Goal: Task Accomplishment & Management: Manage account settings

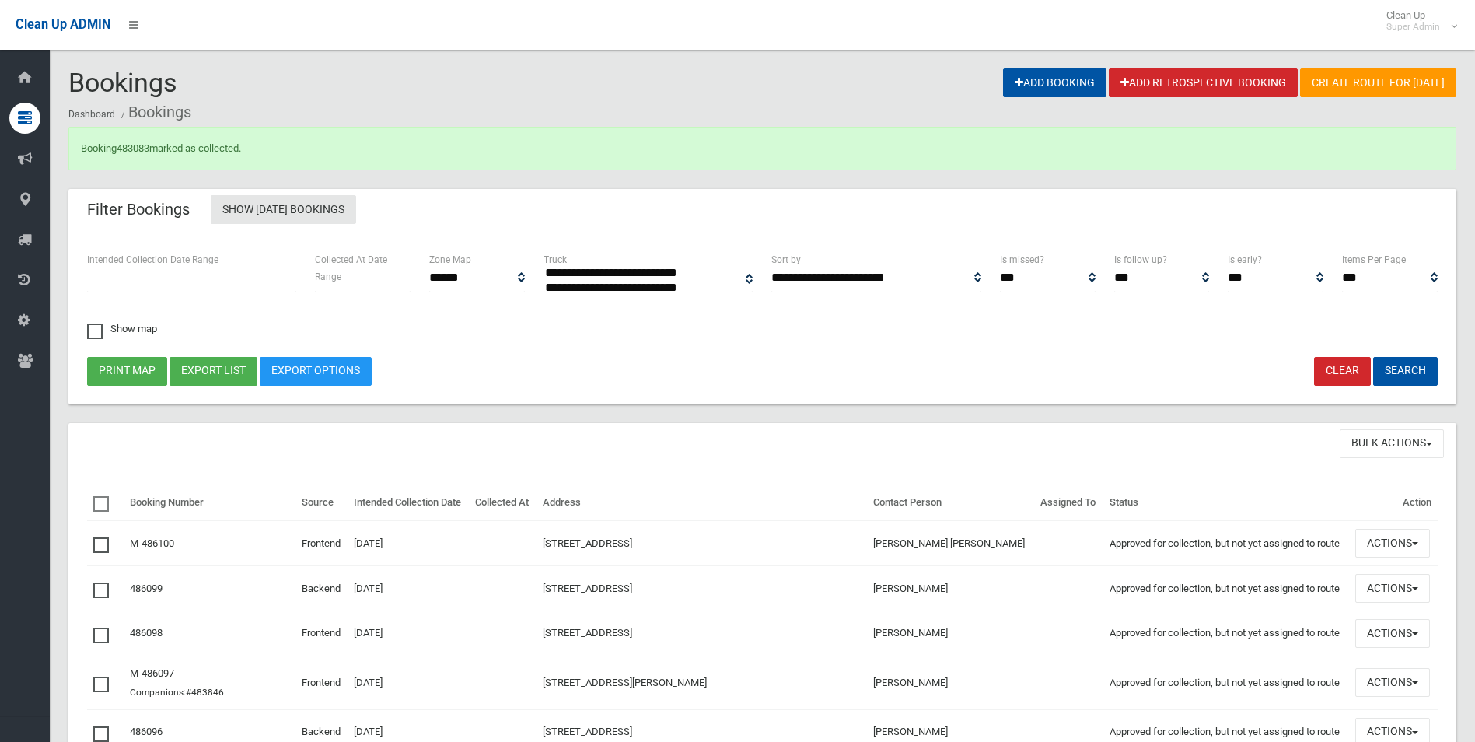
select select
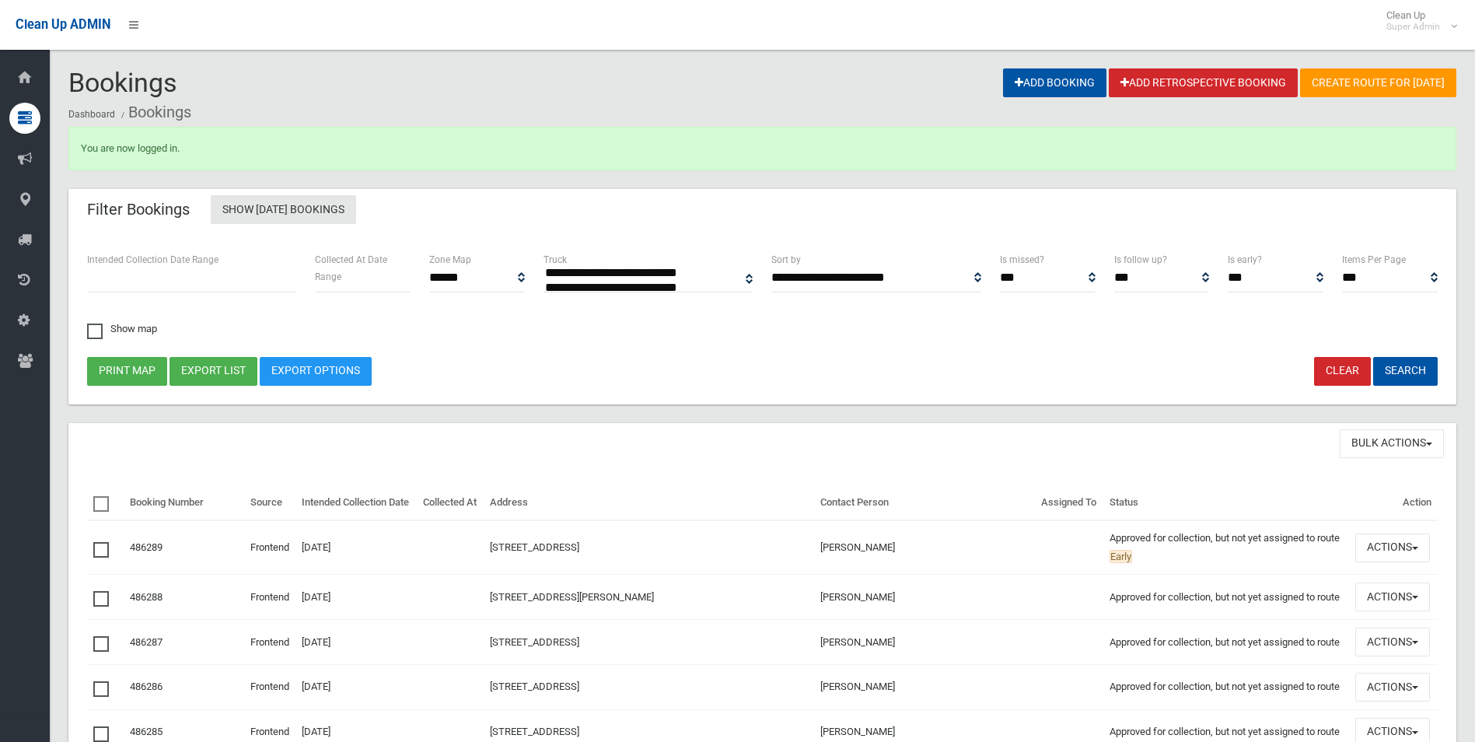
select select
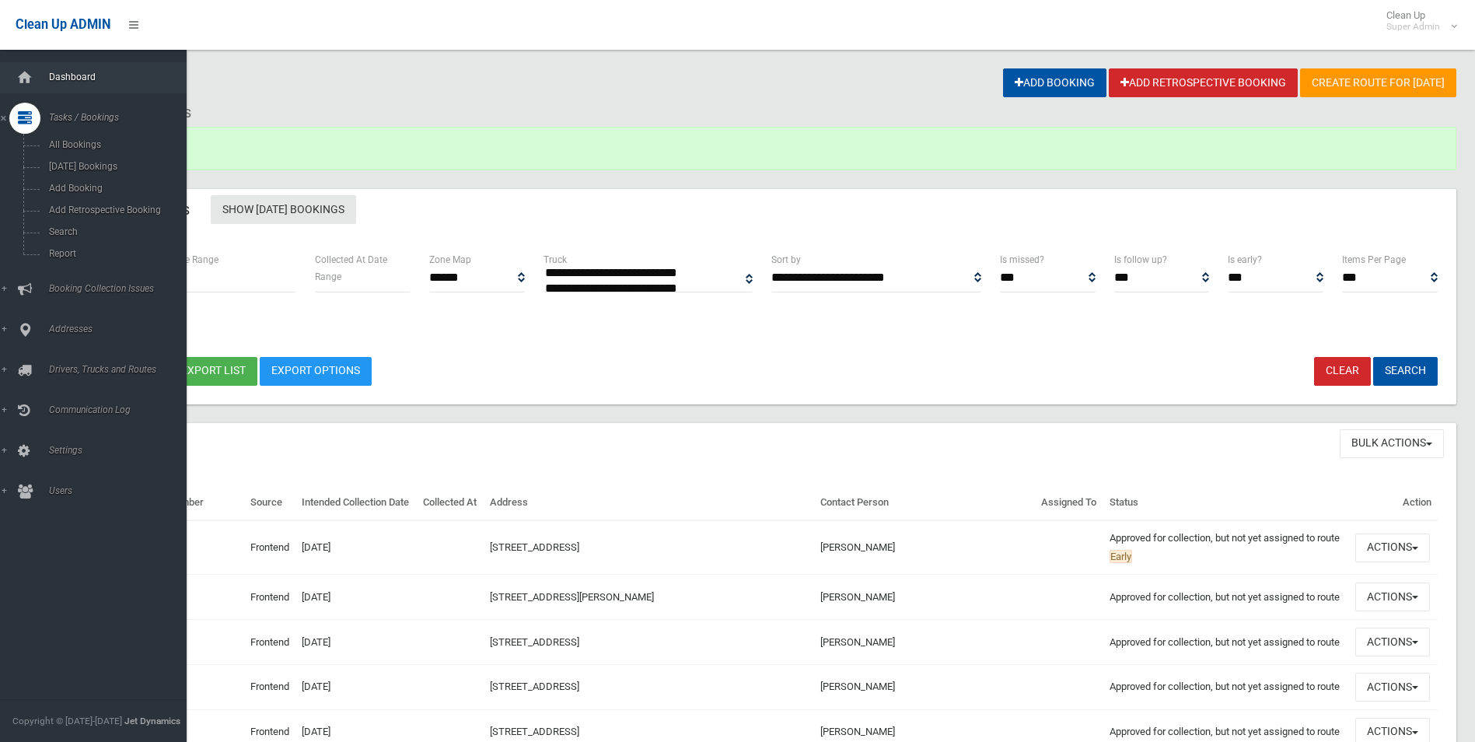
click at [75, 79] on span "Dashboard" at bounding box center [121, 77] width 154 height 11
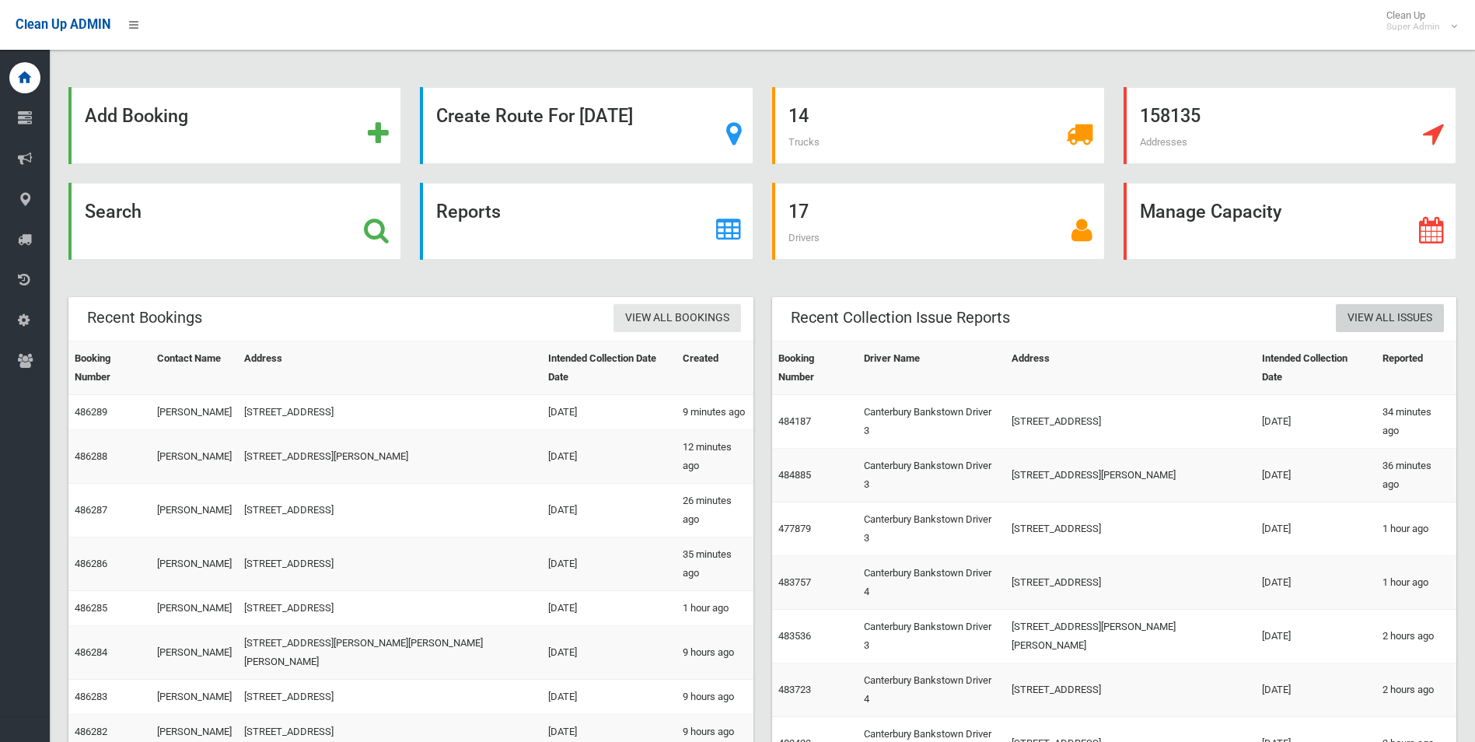
click at [1372, 316] on link "View All Issues" at bounding box center [1390, 318] width 108 height 29
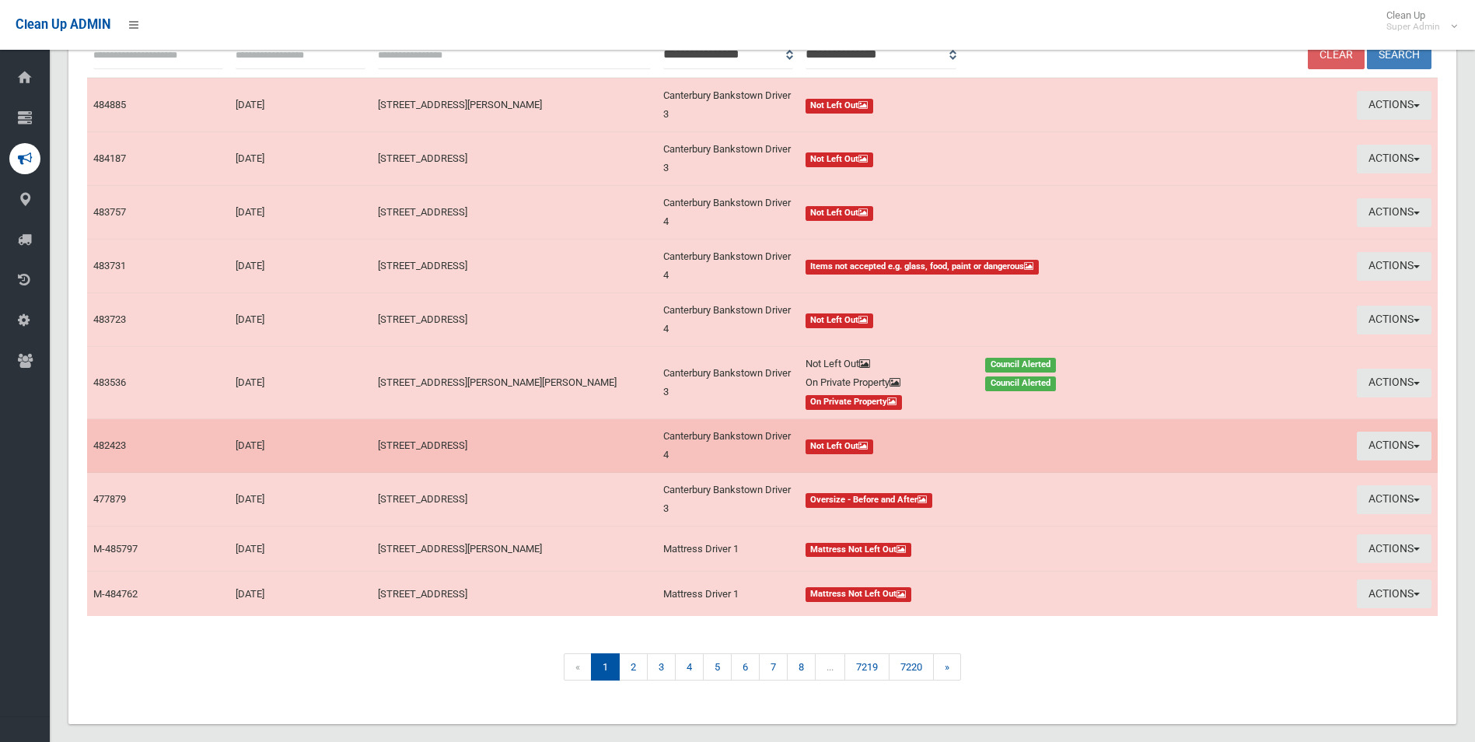
scroll to position [212, 0]
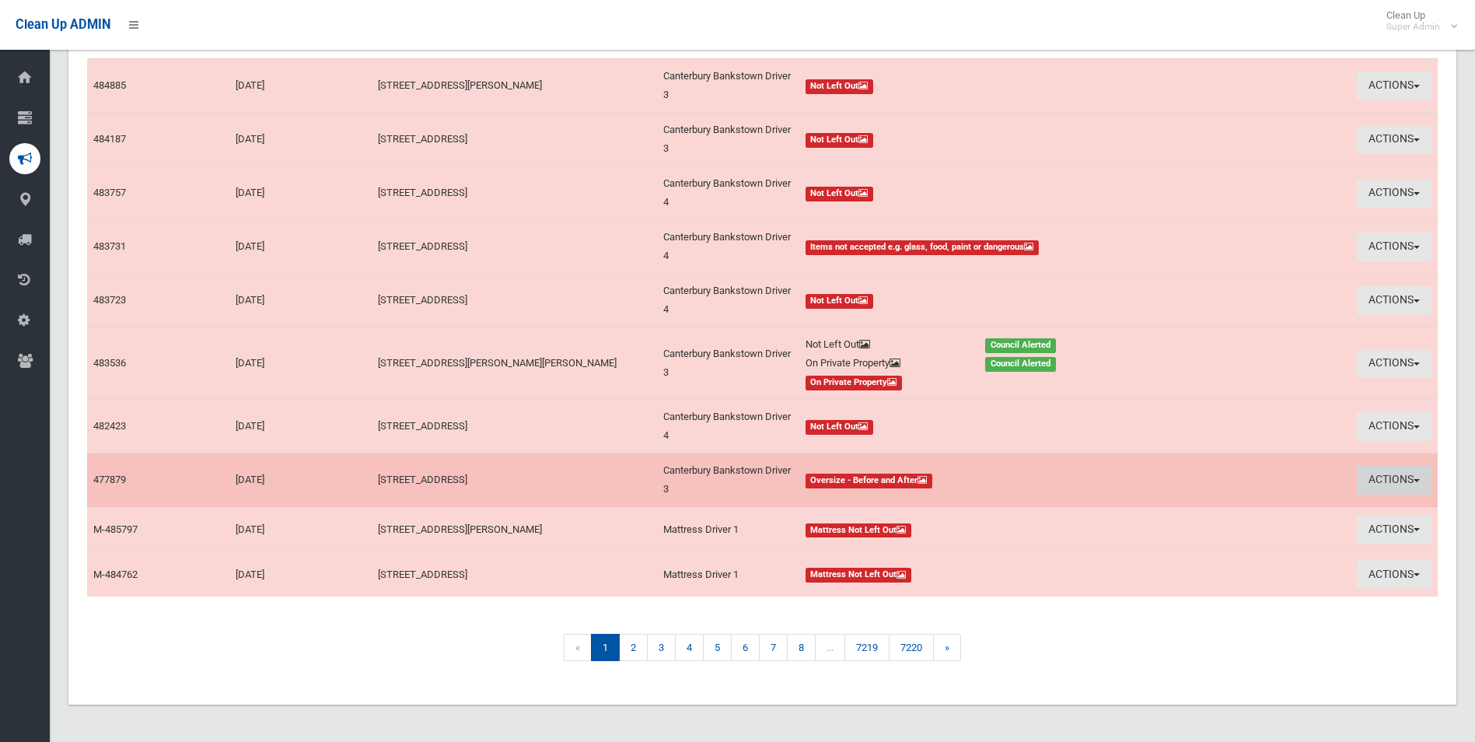
click at [1383, 477] on button "Actions" at bounding box center [1394, 480] width 75 height 29
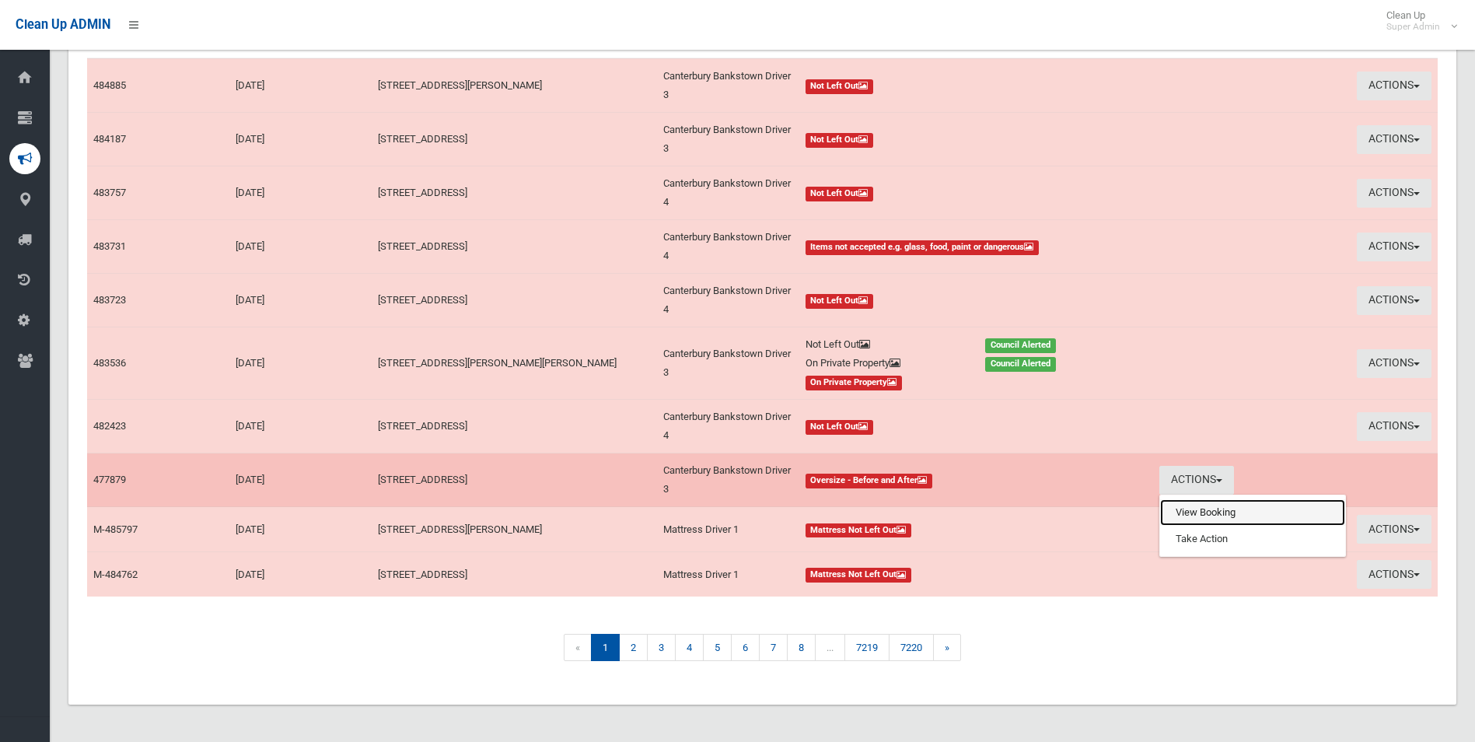
click at [1191, 515] on link "View Booking" at bounding box center [1252, 512] width 185 height 26
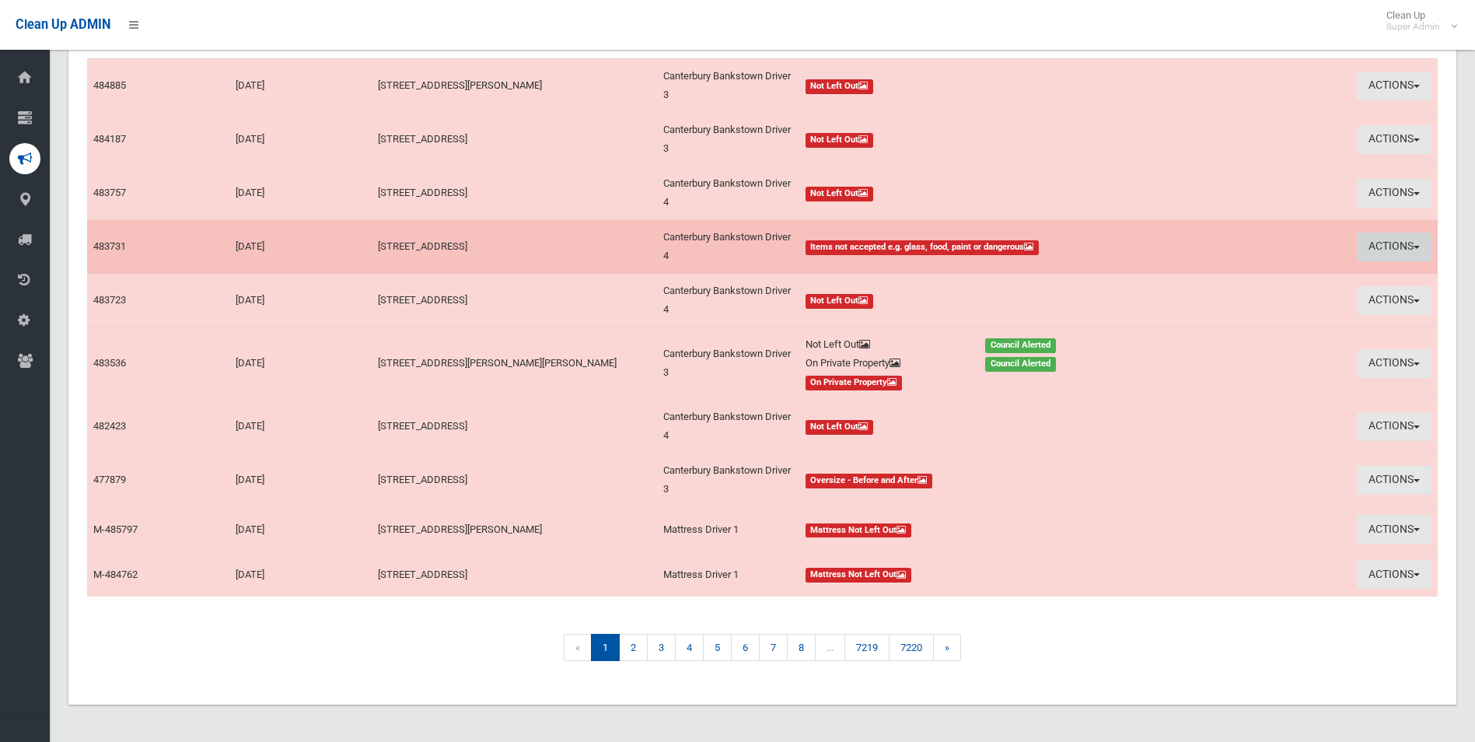
click at [1392, 239] on button "Actions" at bounding box center [1394, 247] width 75 height 29
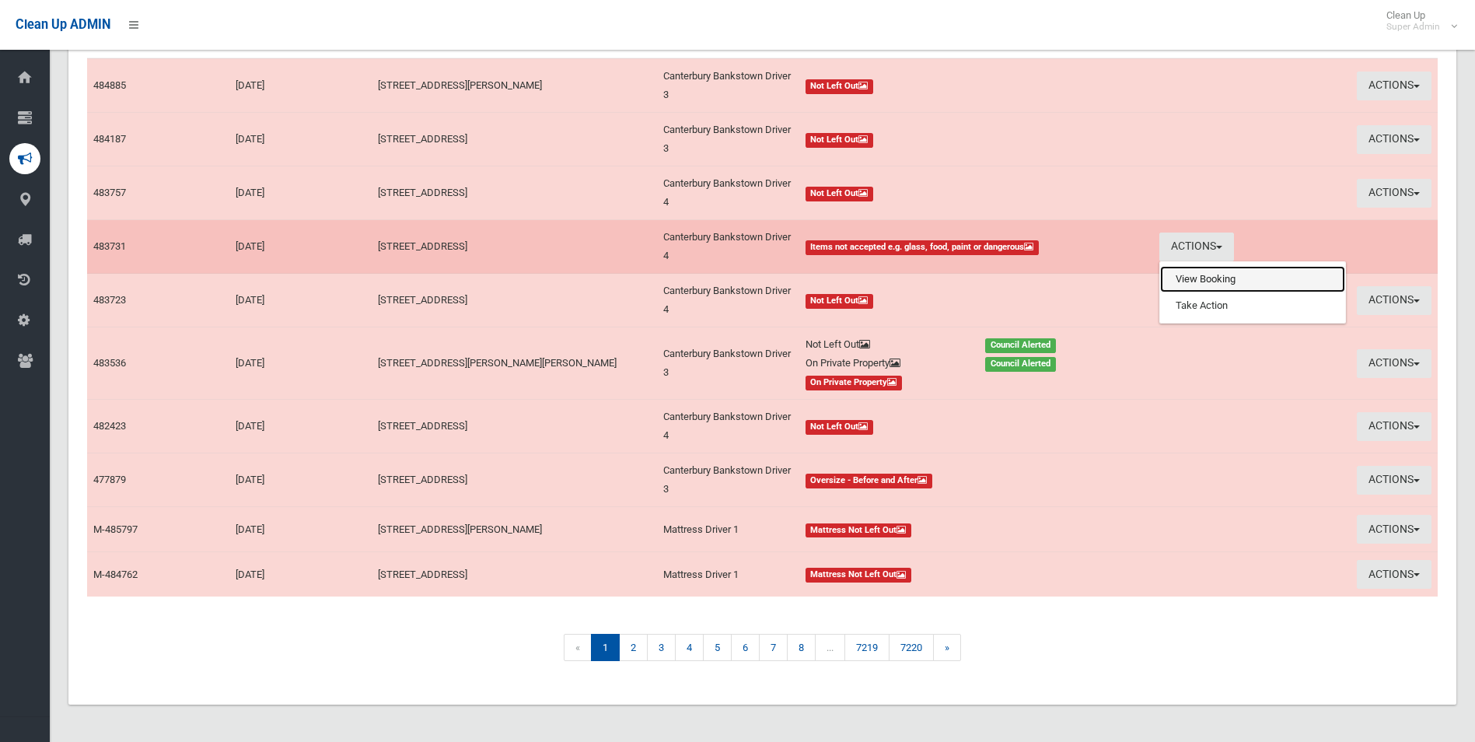
click at [1183, 278] on link "View Booking" at bounding box center [1252, 279] width 185 height 26
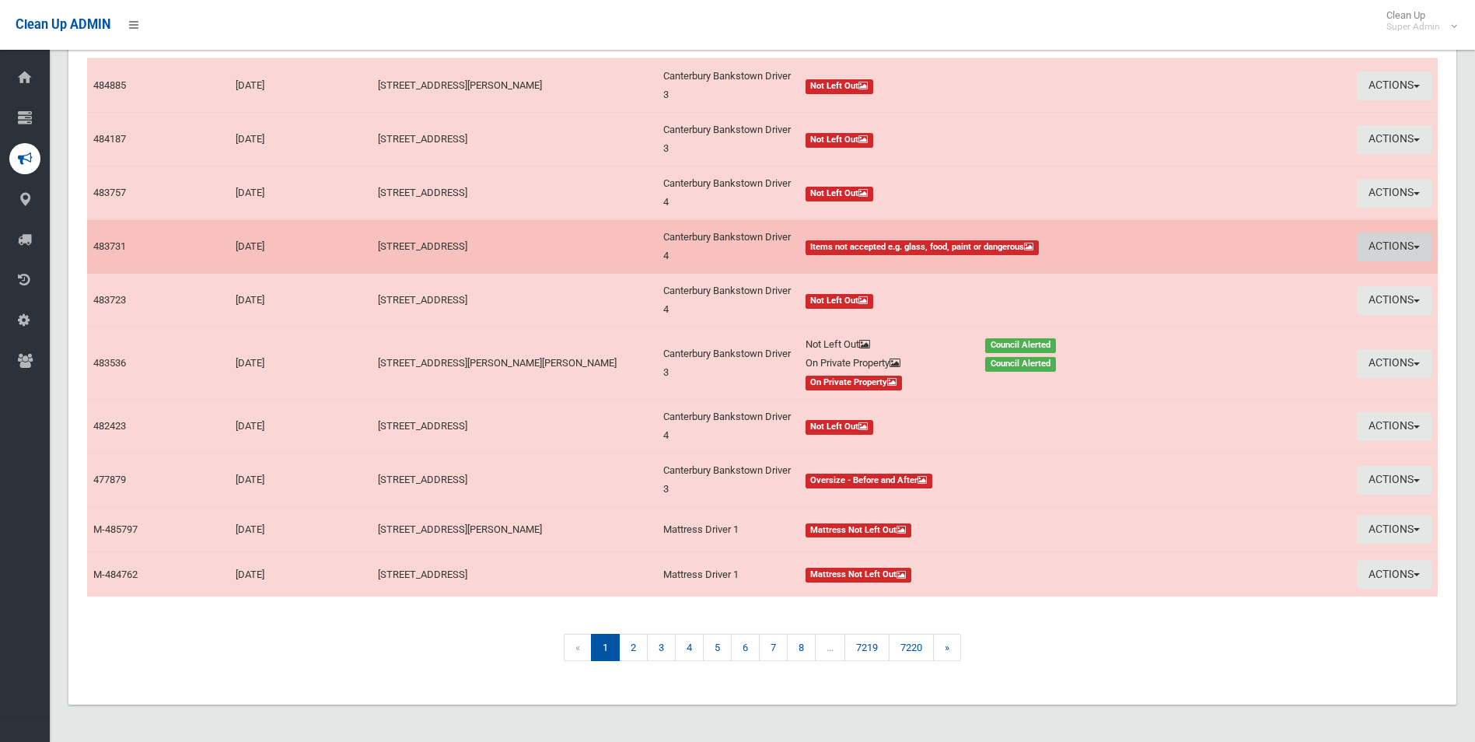
click at [1383, 245] on button "Actions" at bounding box center [1394, 247] width 75 height 29
drag, startPoint x: 1383, startPoint y: 245, endPoint x: 1368, endPoint y: 256, distance: 19.0
click at [1383, 245] on td "Actions View Booking Take Action" at bounding box center [1295, 247] width 285 height 54
click at [1378, 241] on button "Actions" at bounding box center [1394, 247] width 75 height 29
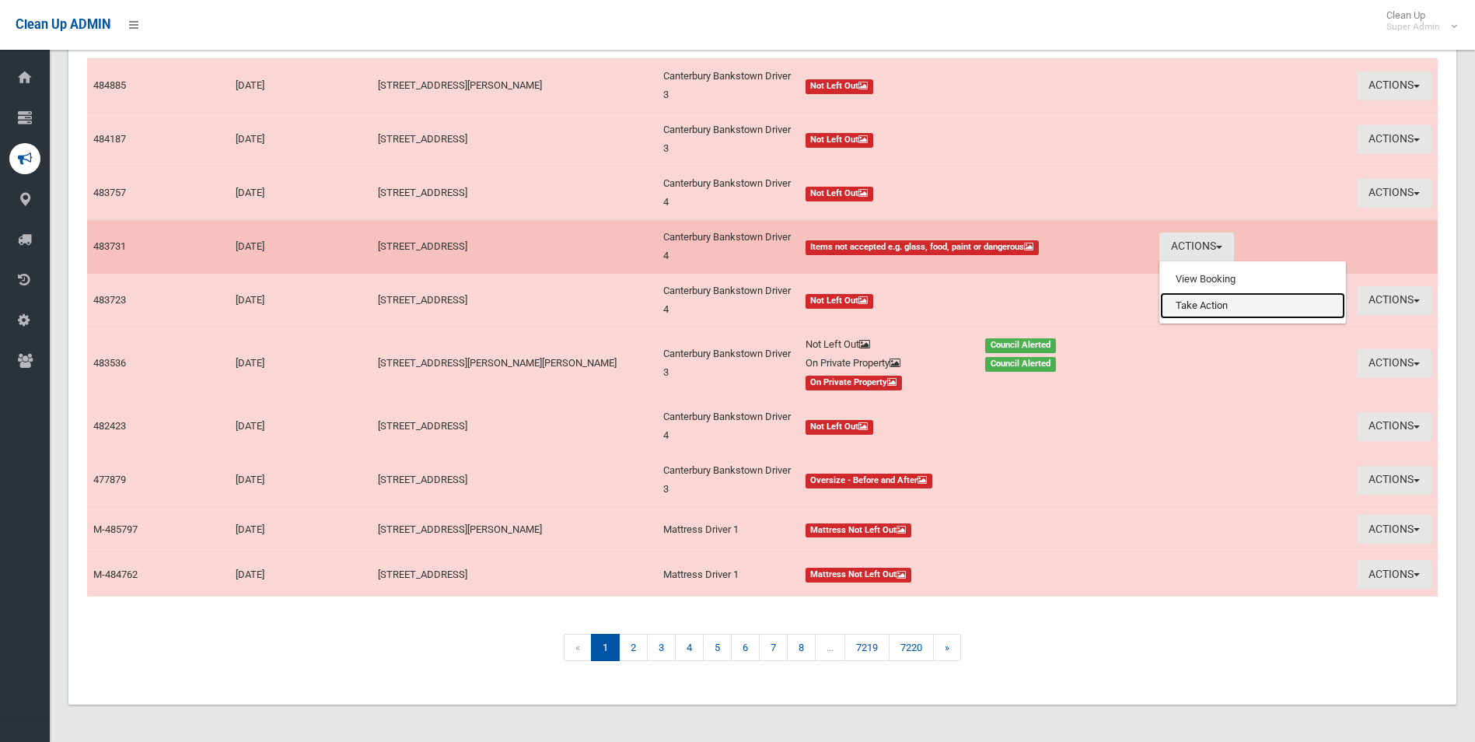
click at [1185, 306] on link "Take Action" at bounding box center [1252, 305] width 185 height 26
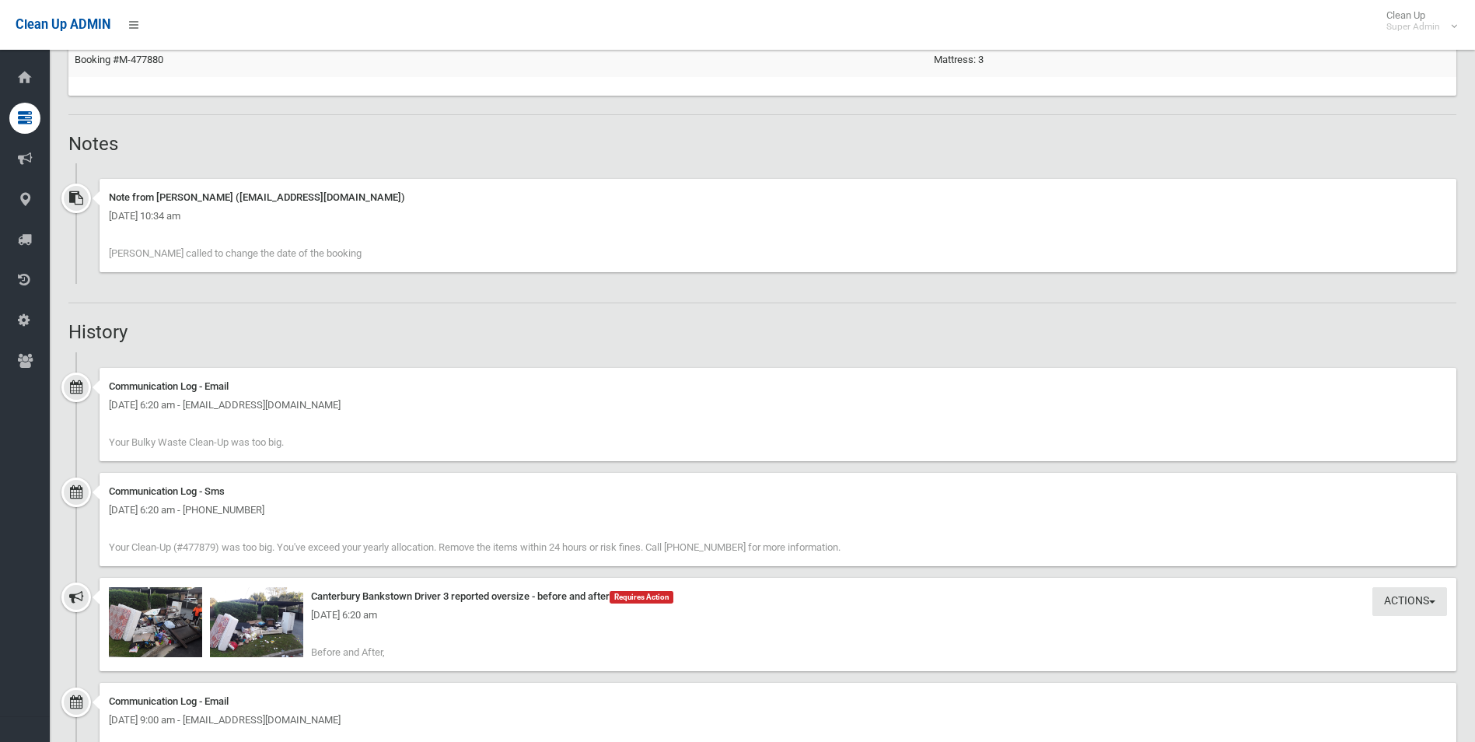
scroll to position [1244, 0]
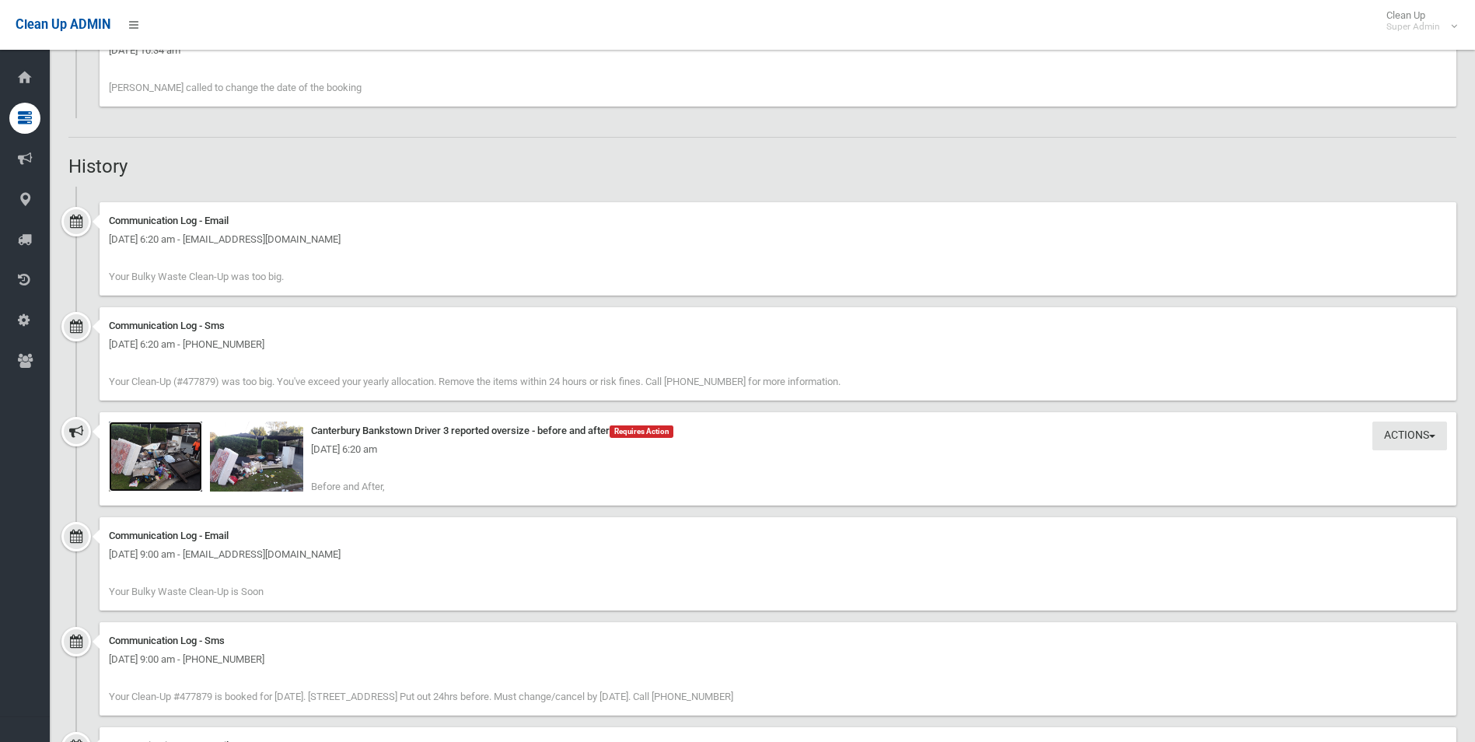
click at [174, 464] on img at bounding box center [155, 456] width 93 height 70
click at [271, 462] on img at bounding box center [256, 456] width 93 height 70
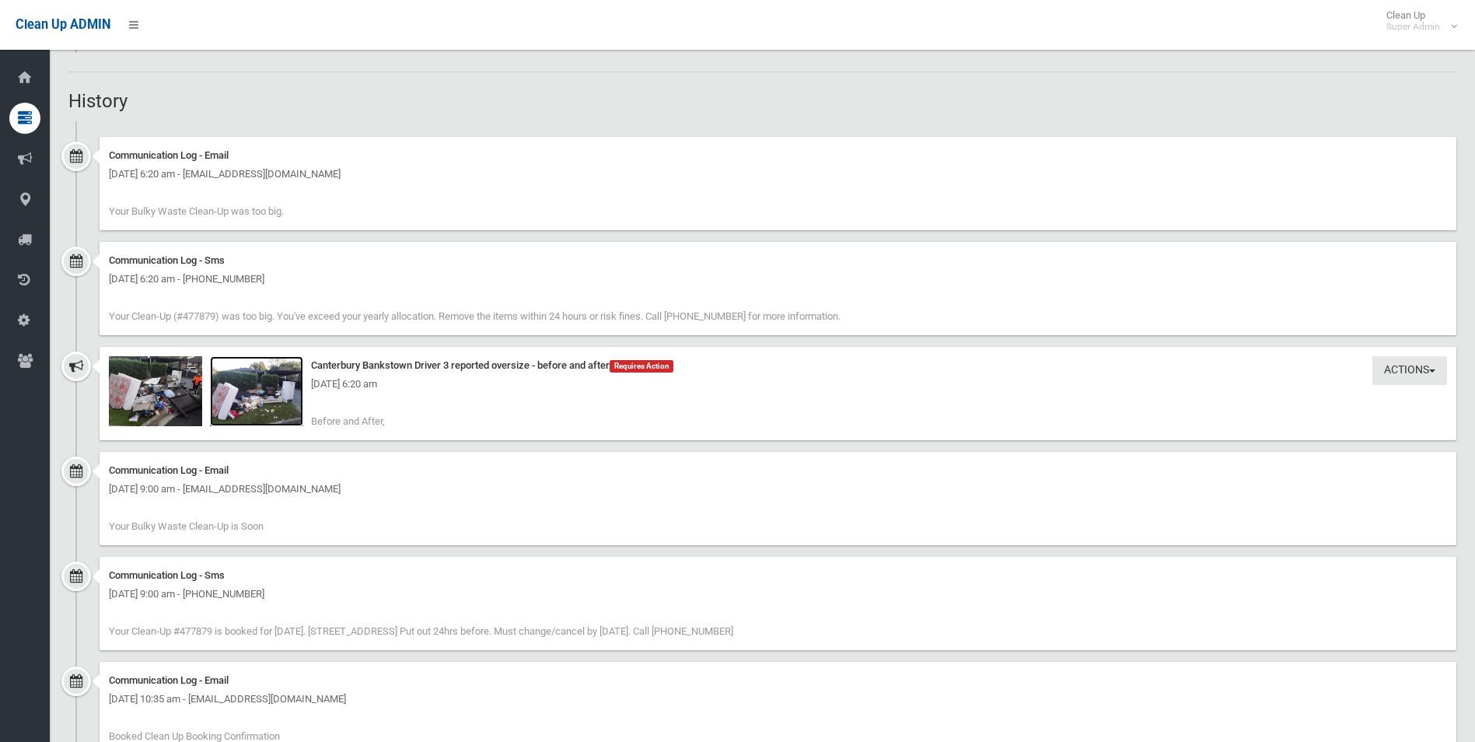
scroll to position [1400, 0]
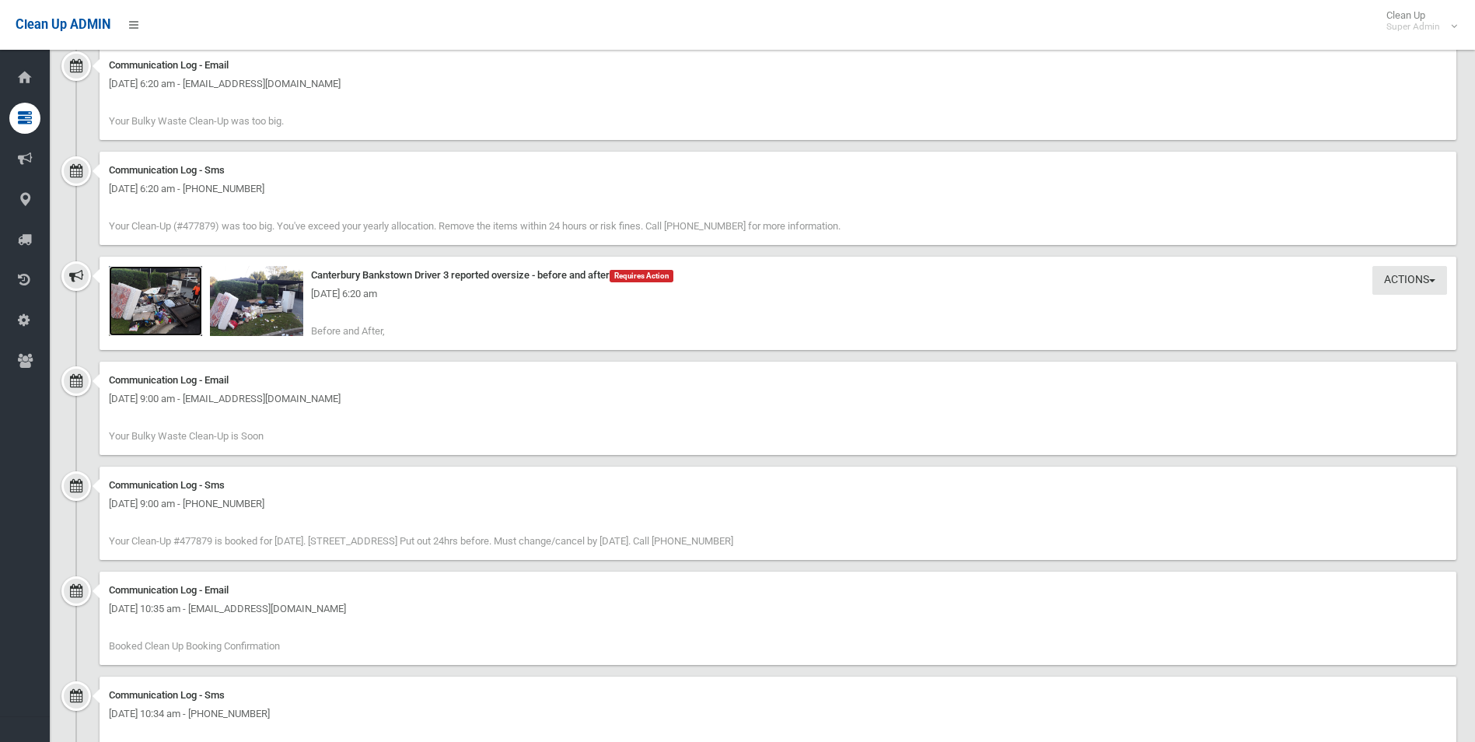
click at [161, 312] on img at bounding box center [155, 301] width 93 height 70
click at [1027, 657] on div "Communication Log - Email Tuesday 19th August 2025 - 10:35 am - Visheshtagaur@y…" at bounding box center [778, 618] width 1357 height 93
click at [268, 309] on img at bounding box center [256, 301] width 93 height 70
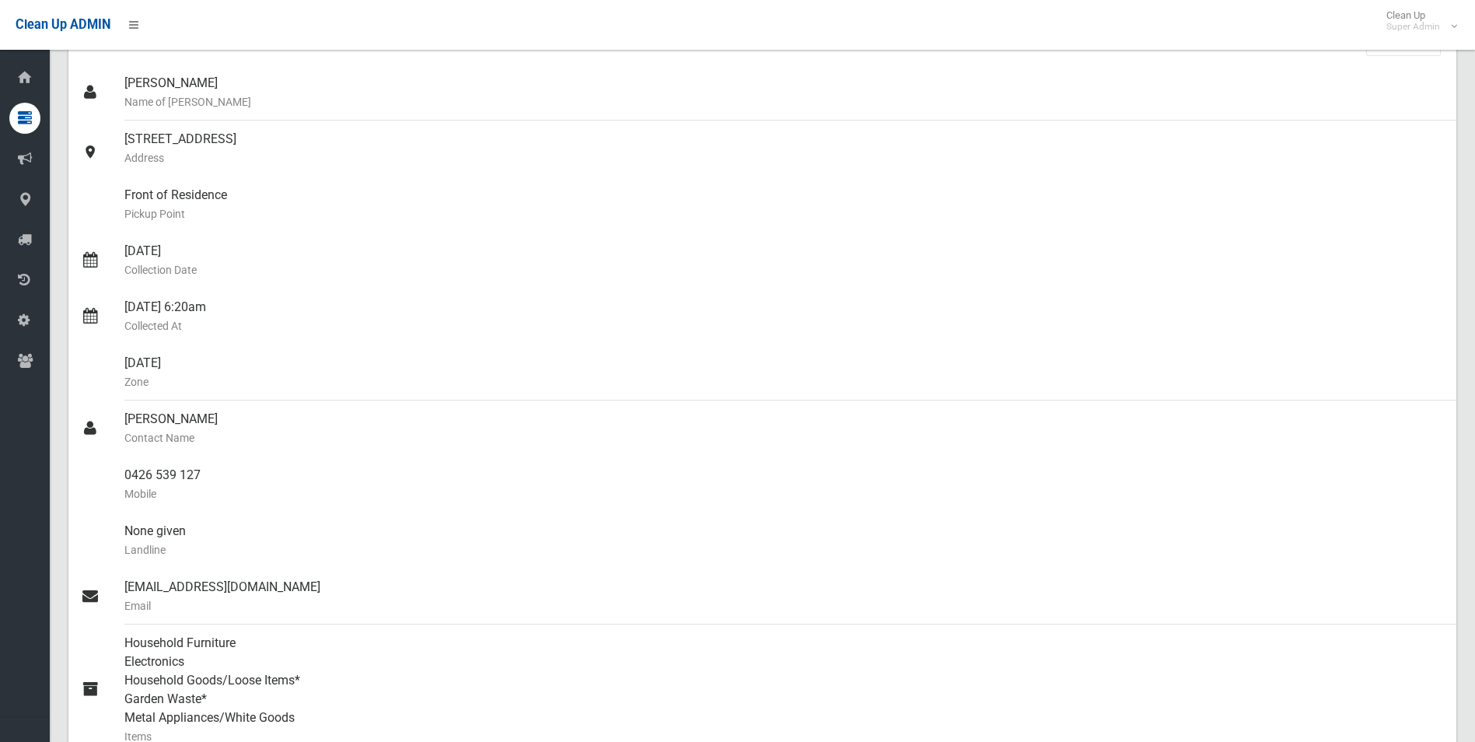
scroll to position [78, 0]
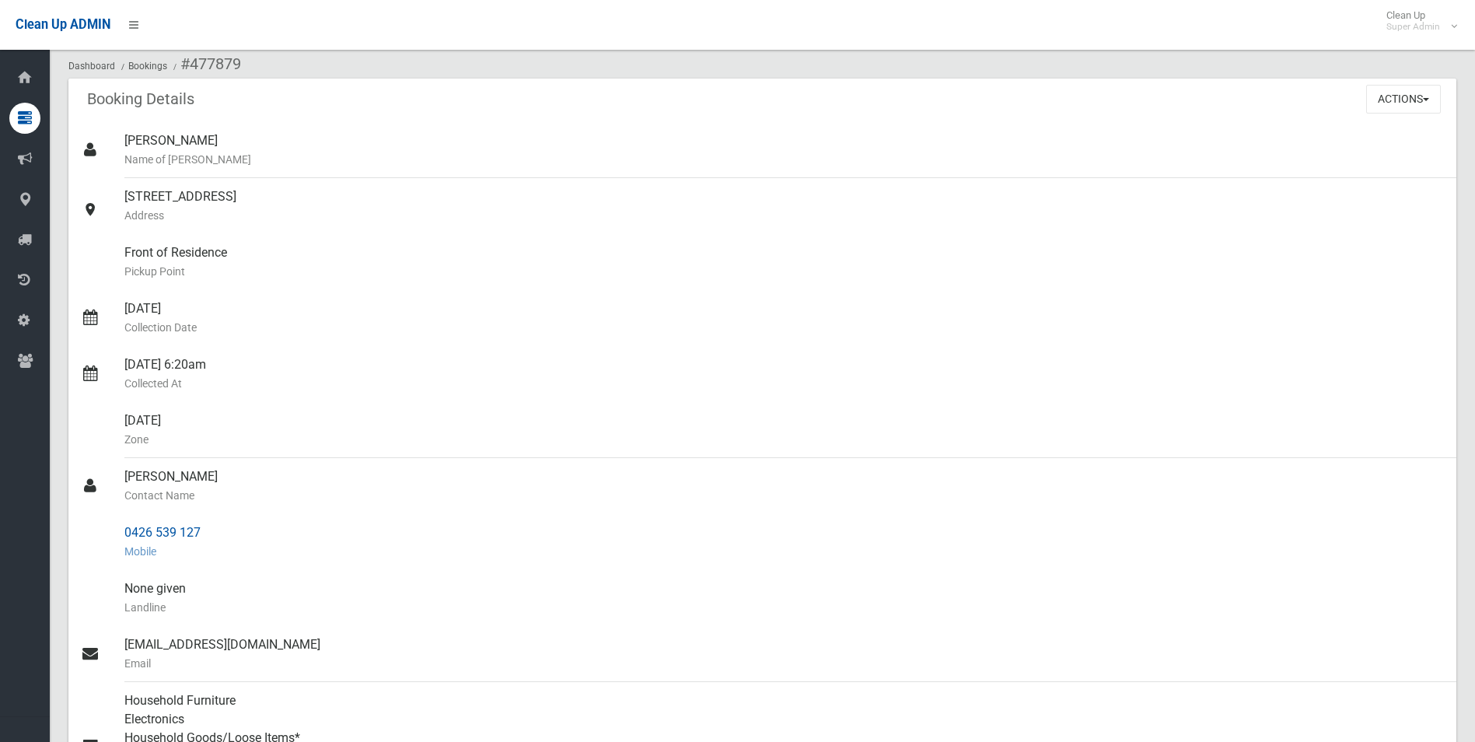
drag, startPoint x: 124, startPoint y: 530, endPoint x: 205, endPoint y: 529, distance: 81.7
click at [205, 529] on link "0426 539 127 Mobile" at bounding box center [762, 542] width 1388 height 56
drag, startPoint x: 205, startPoint y: 529, endPoint x: 188, endPoint y: 530, distance: 17.2
copy link "0426 539 127"
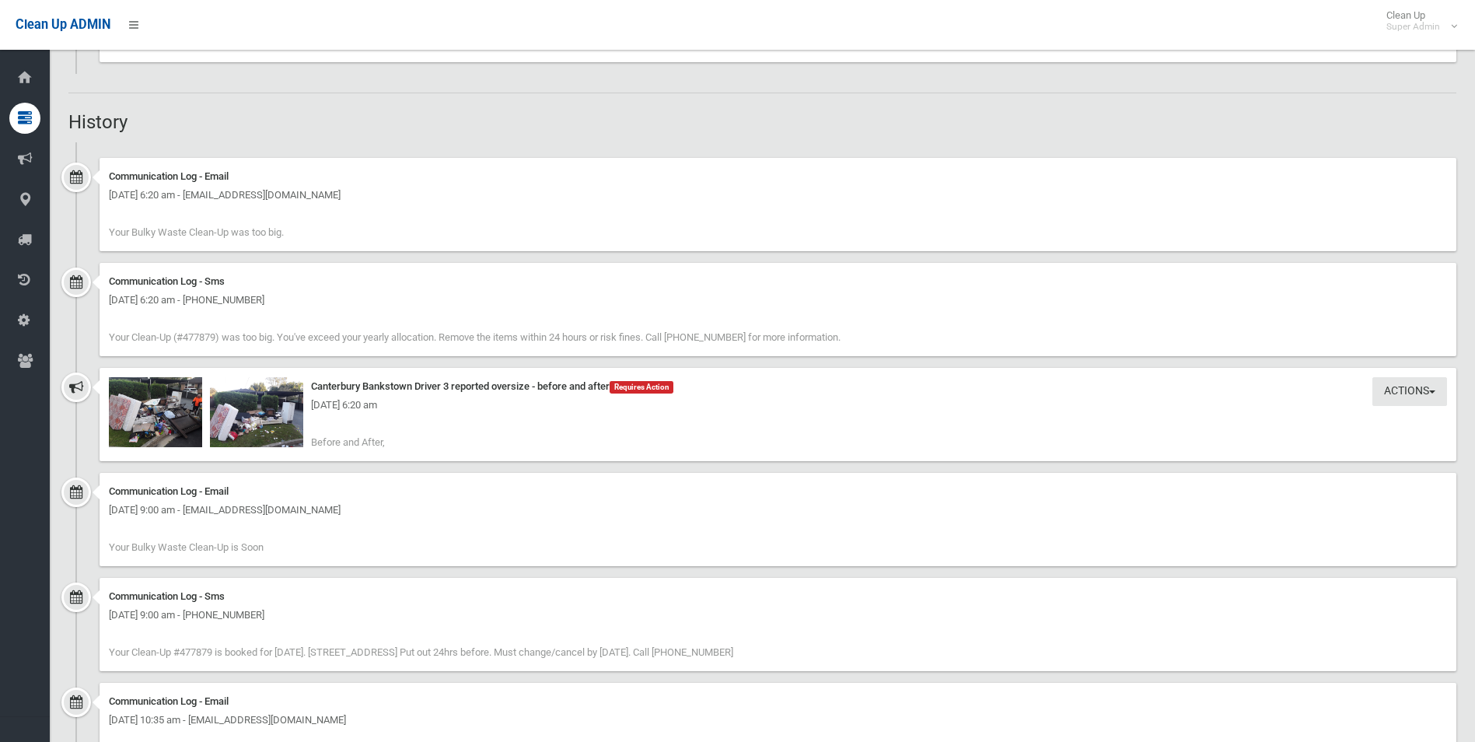
scroll to position [1322, 0]
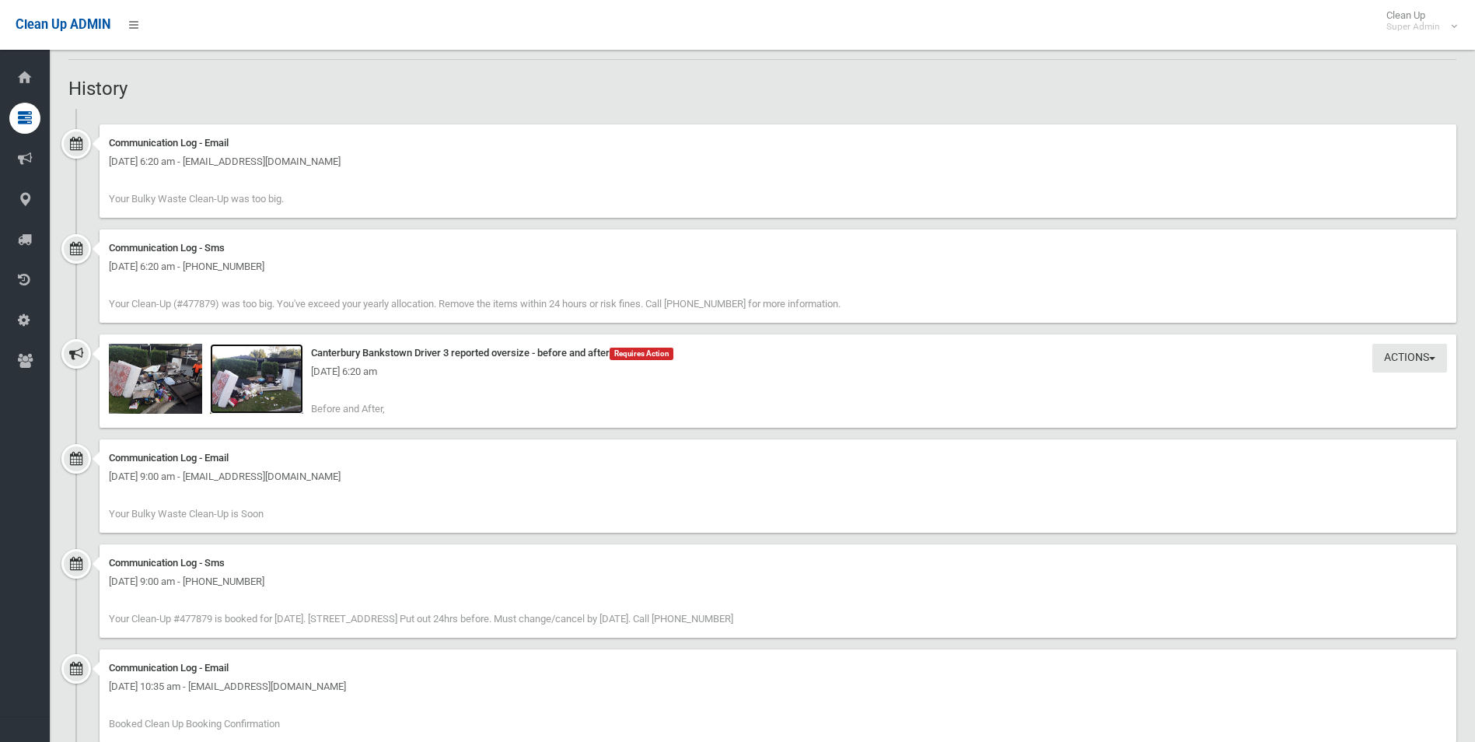
click at [272, 395] on img at bounding box center [256, 379] width 93 height 70
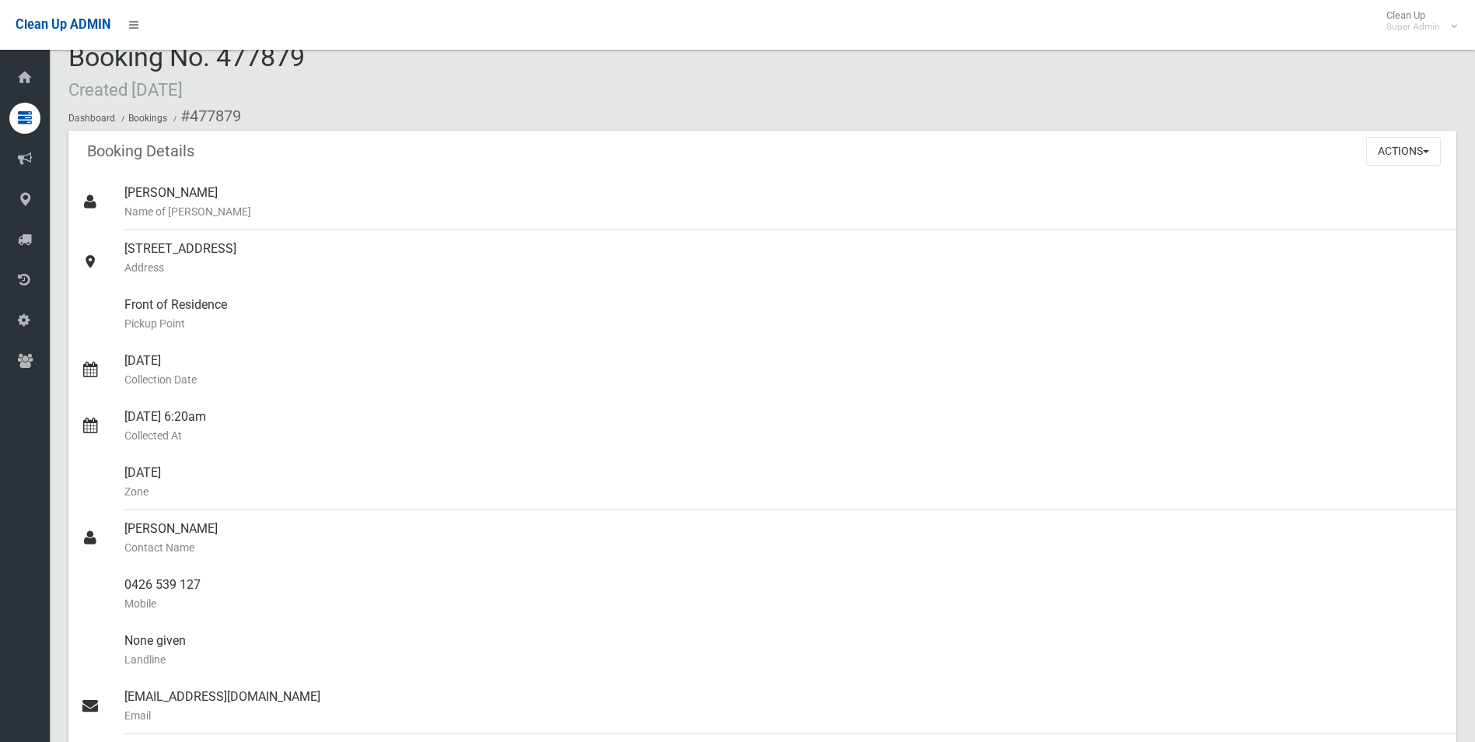
scroll to position [0, 0]
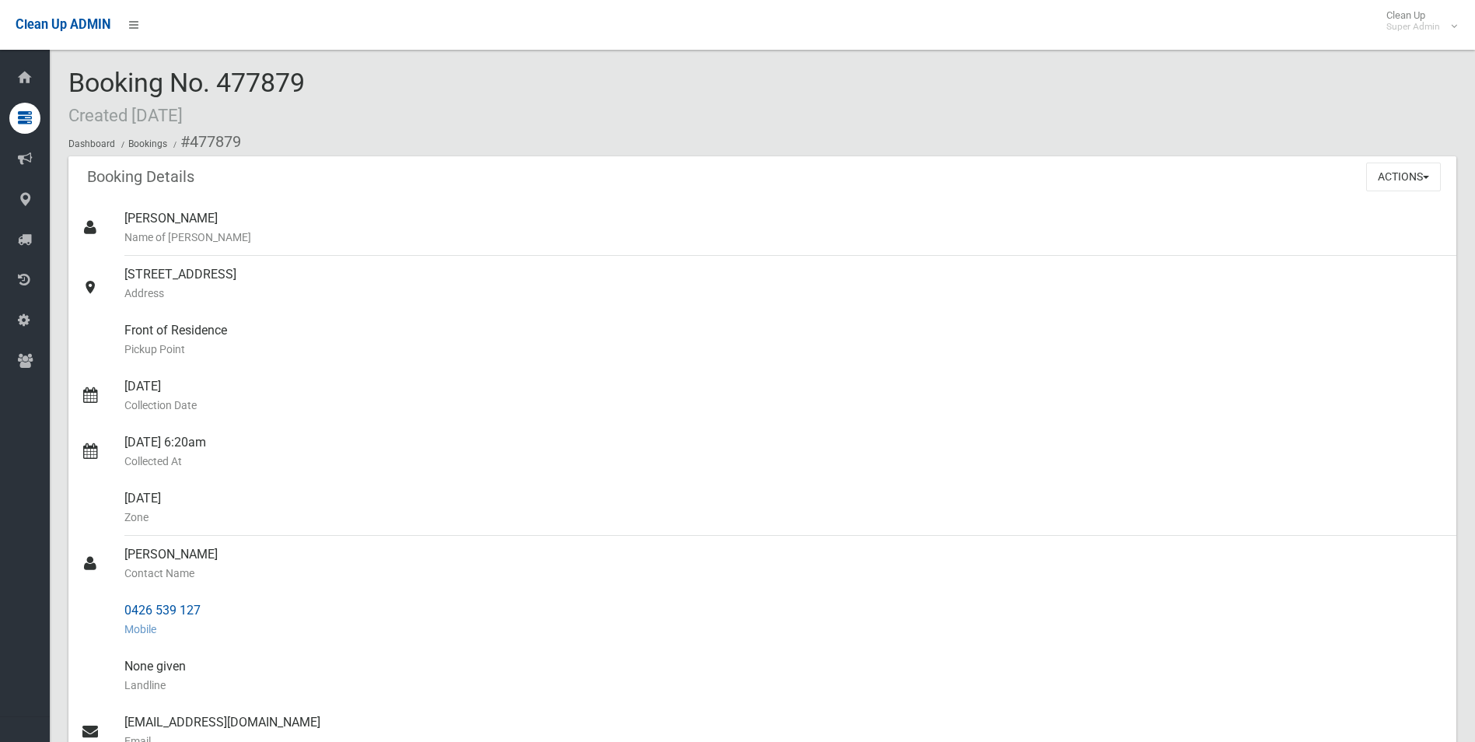
drag, startPoint x: 191, startPoint y: 139, endPoint x: 204, endPoint y: 605, distance: 466.0
copy section "477879 Booking Details Actions View Booking Edit Booking Clone Booking Add Book…"
click at [567, 328] on div "Front of Residence Pickup Point" at bounding box center [784, 340] width 1320 height 56
click at [1397, 173] on button "Actions" at bounding box center [1403, 177] width 75 height 29
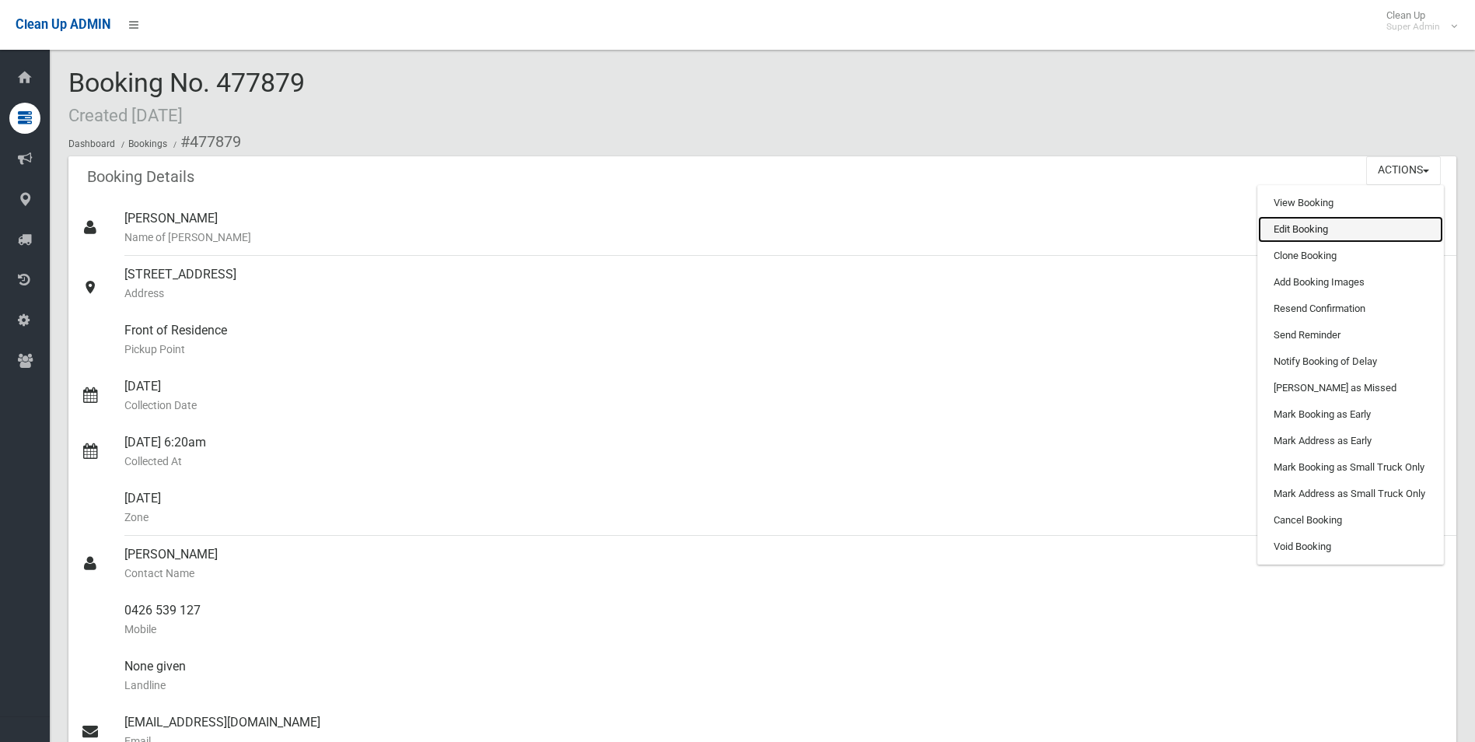
click at [1288, 229] on link "Edit Booking" at bounding box center [1350, 229] width 185 height 26
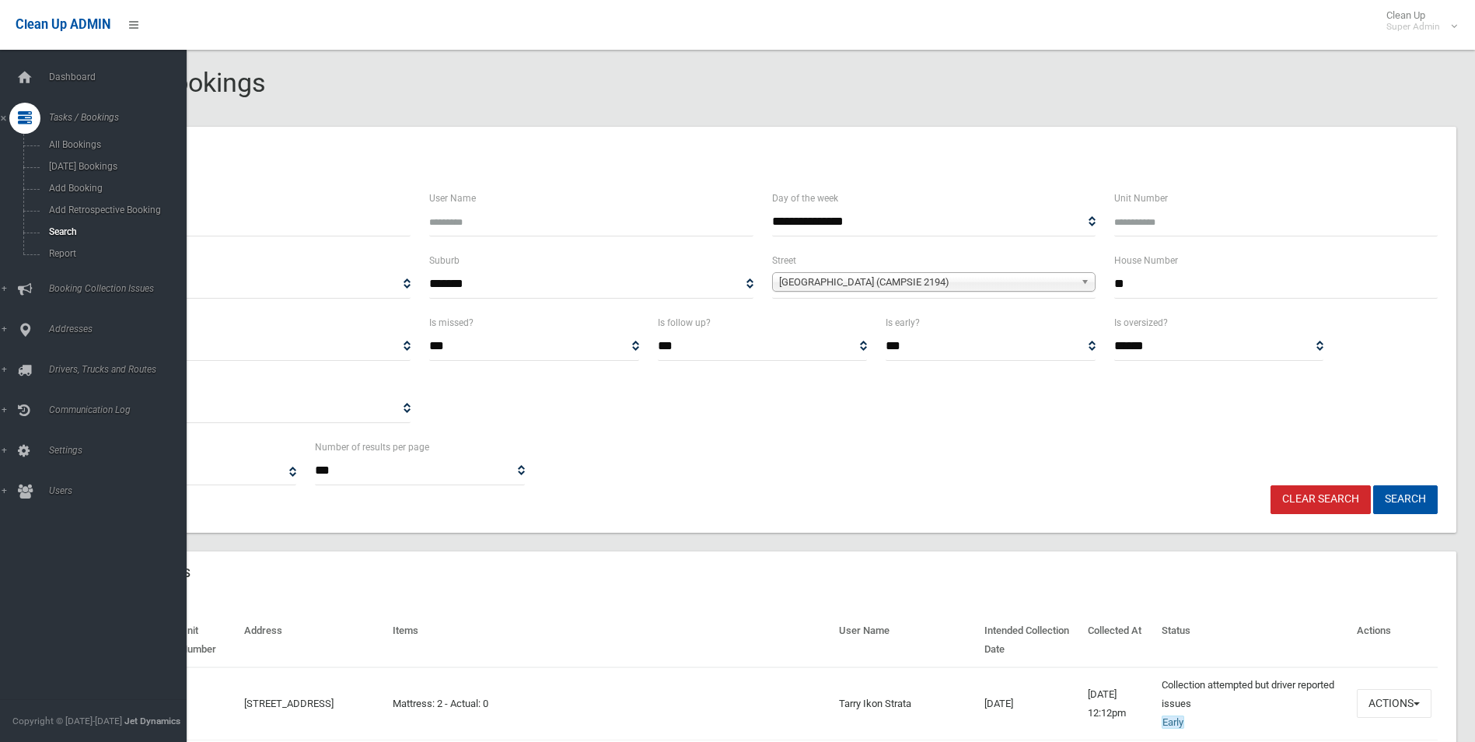
select select
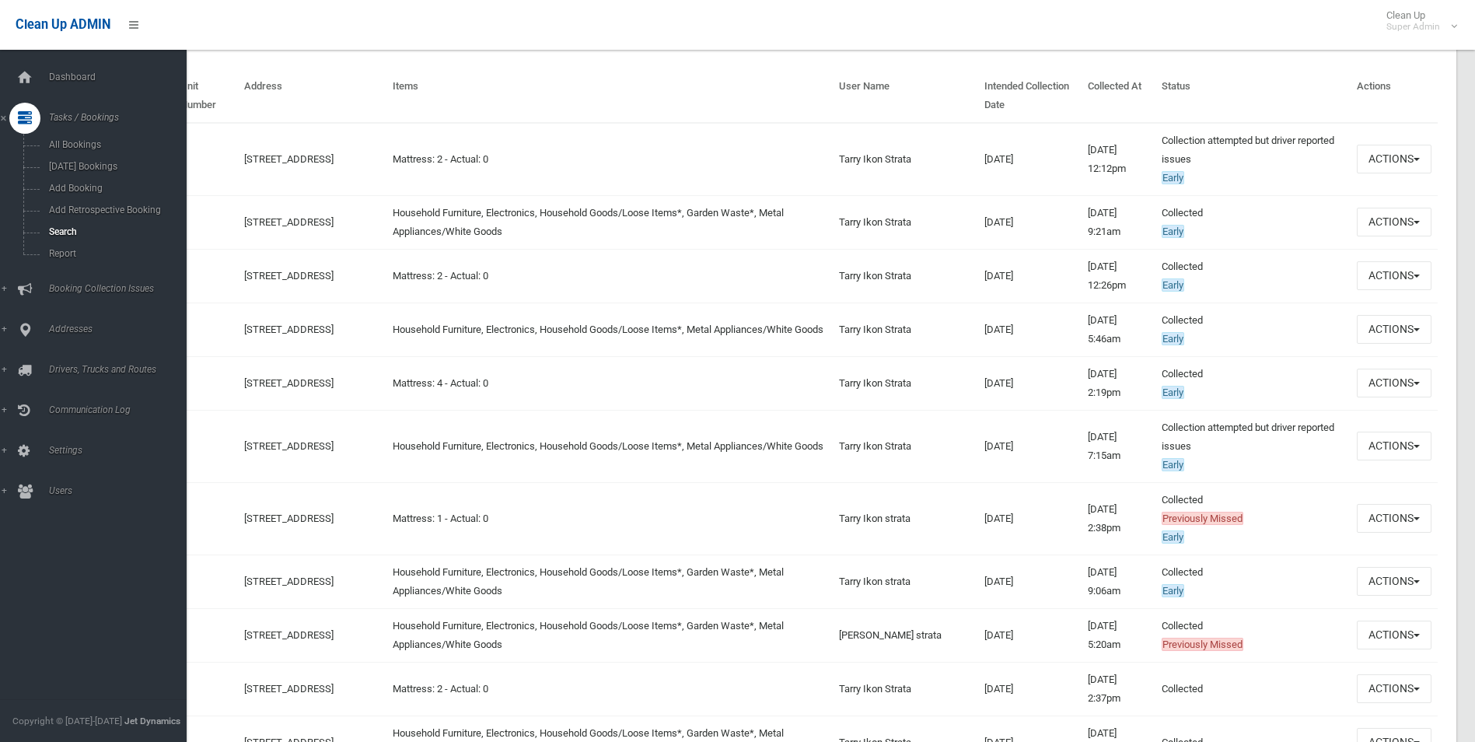
scroll to position [544, 0]
drag, startPoint x: 61, startPoint y: 232, endPoint x: 87, endPoint y: 232, distance: 26.4
click at [61, 232] on span "Search" at bounding box center [114, 231] width 141 height 11
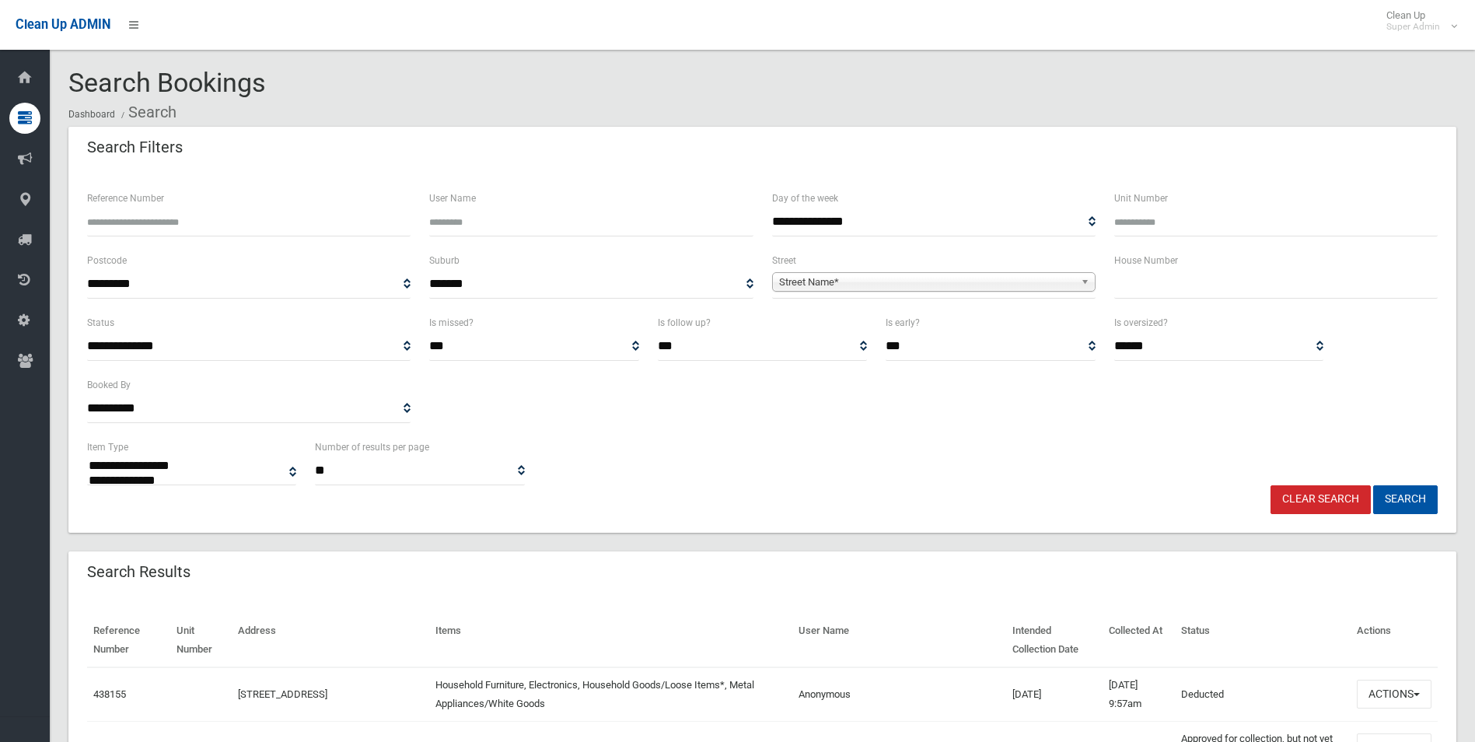
select select
click at [817, 276] on span "Street Name*" at bounding box center [927, 282] width 296 height 19
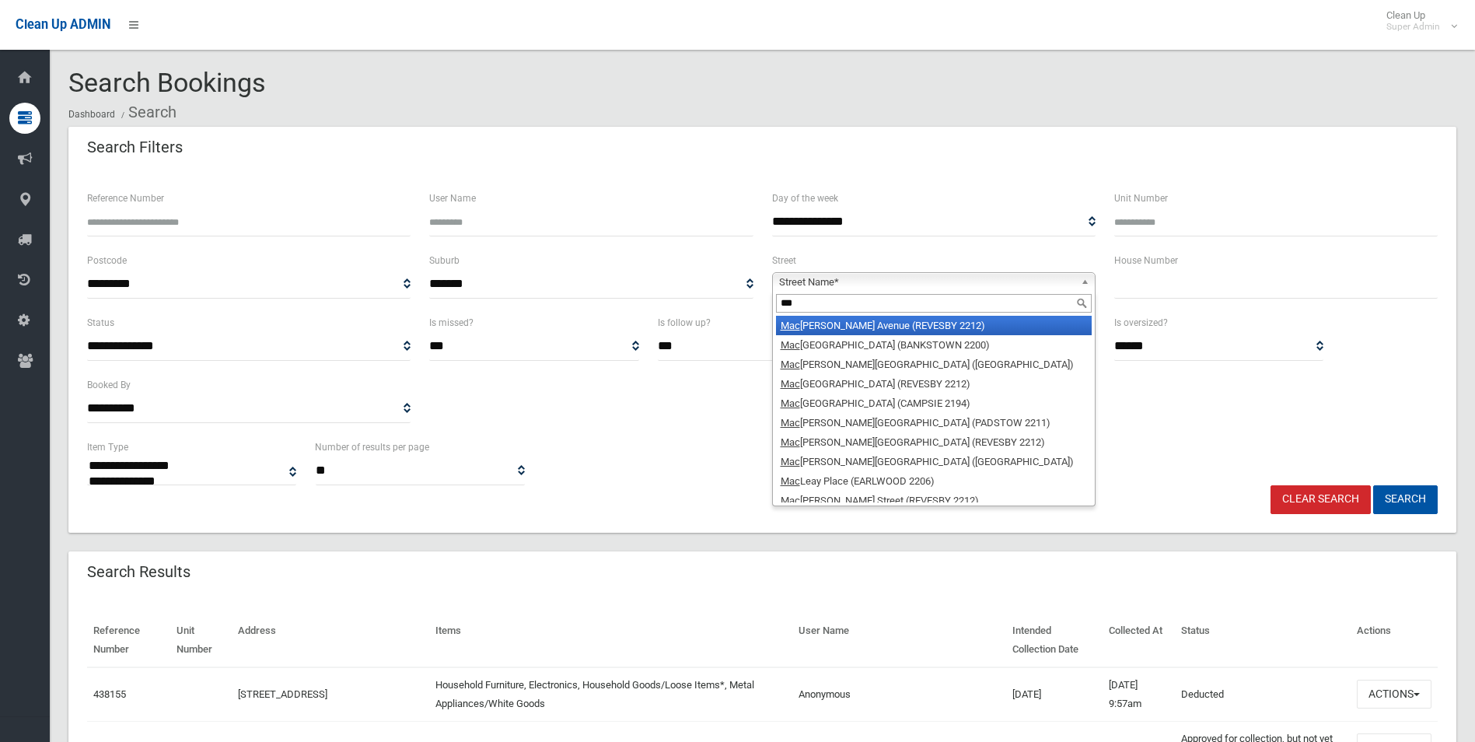
type input "***"
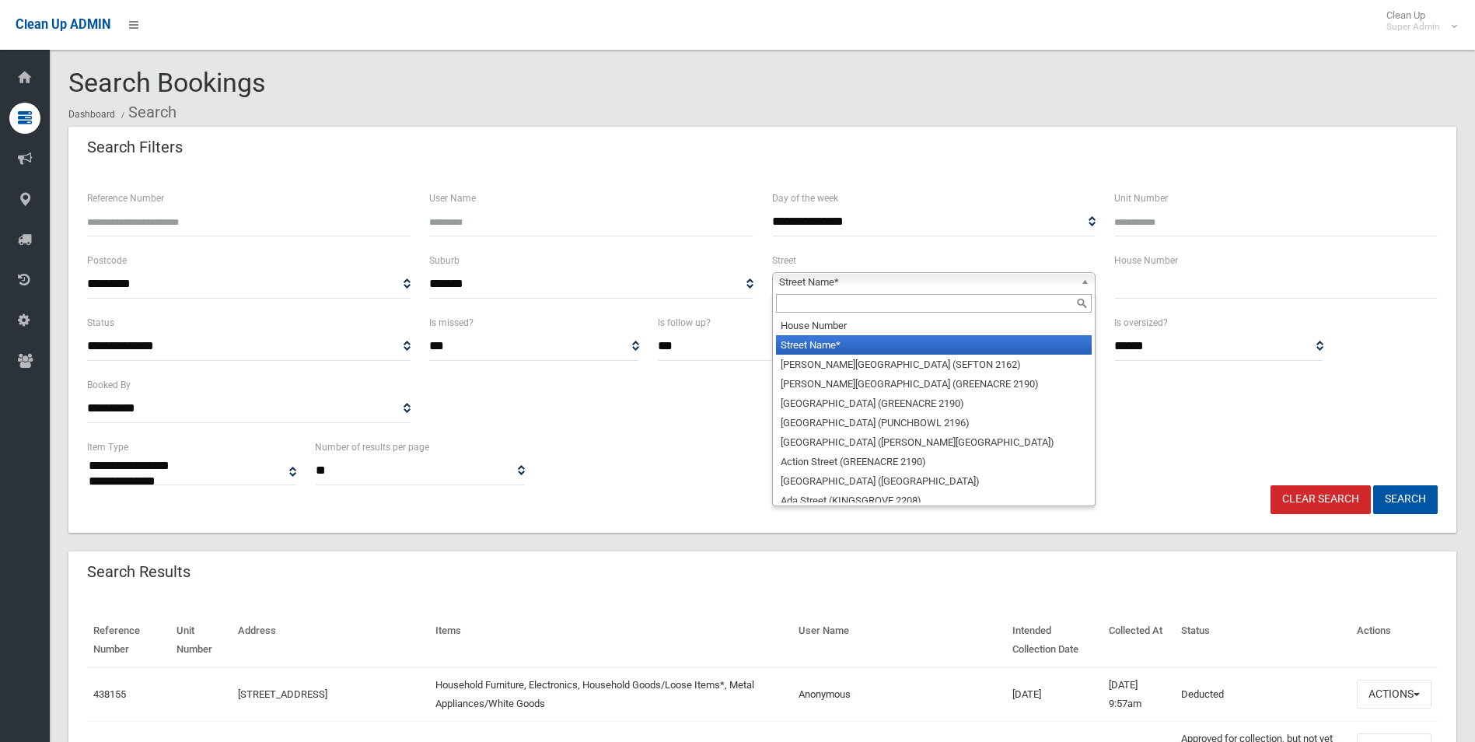
click at [846, 286] on span "Street Name*" at bounding box center [927, 282] width 296 height 19
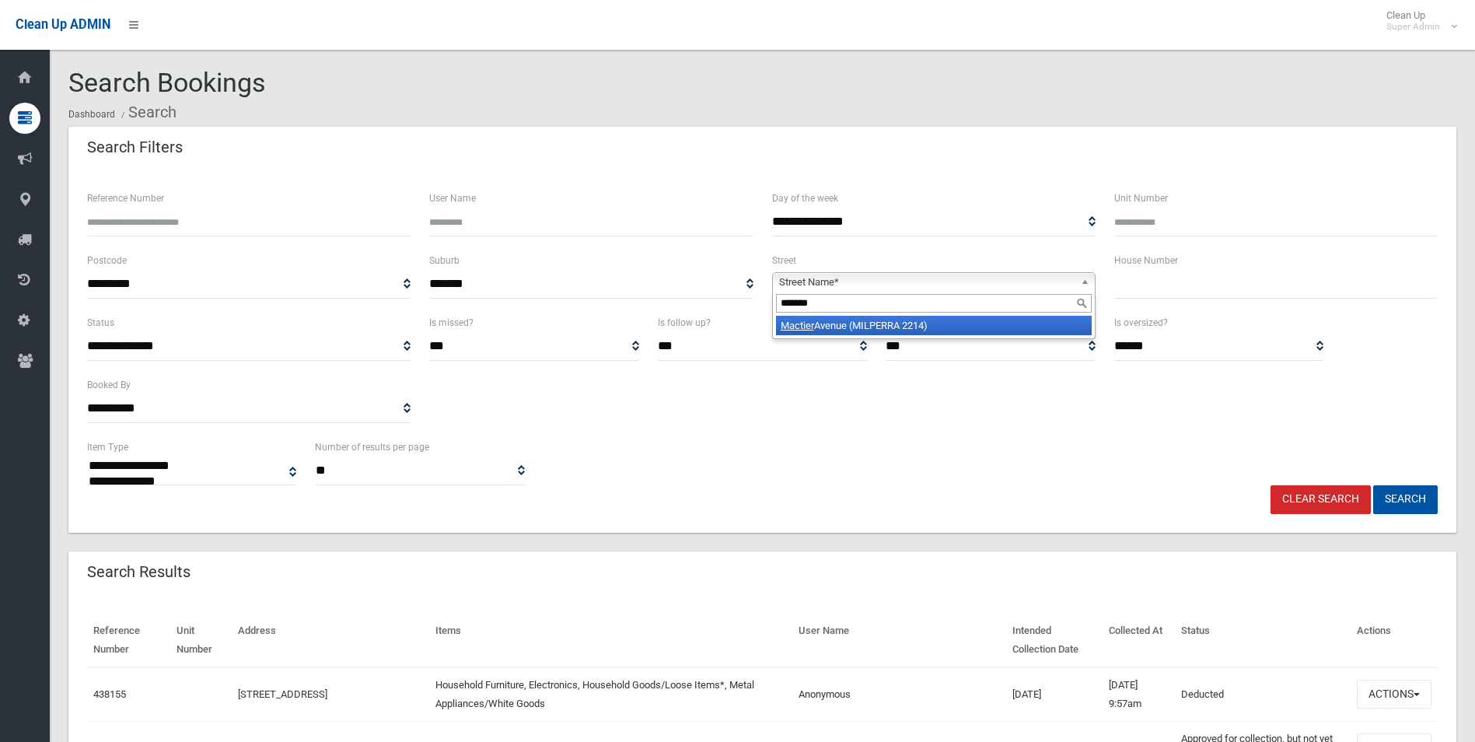
type input "*******"
drag, startPoint x: 887, startPoint y: 327, endPoint x: 899, endPoint y: 320, distance: 14.3
click at [887, 326] on li "Mactier Avenue (MILPERRA 2214)" at bounding box center [934, 325] width 316 height 19
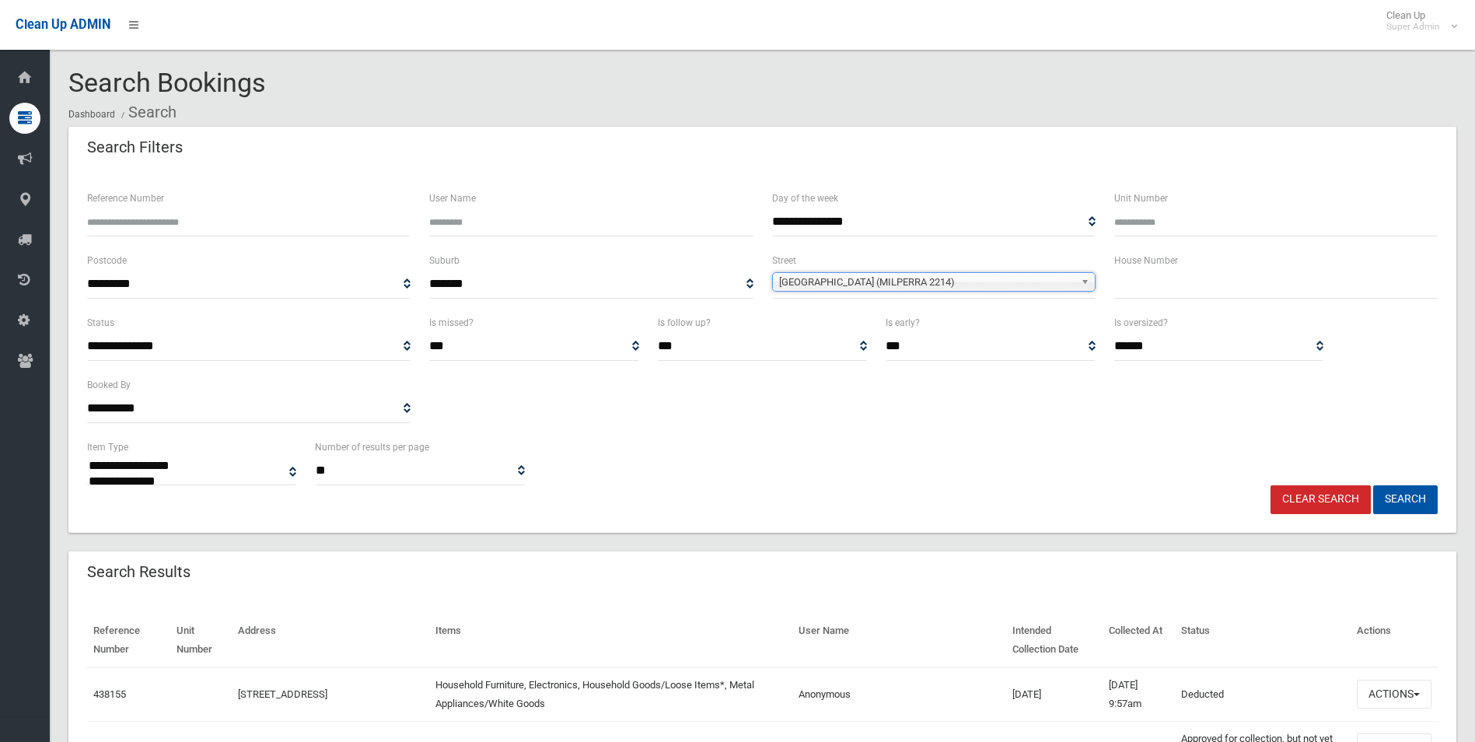
click at [1161, 275] on input "text" at bounding box center [1276, 284] width 324 height 29
type input "**"
click at [1373, 485] on button "Search" at bounding box center [1405, 499] width 65 height 29
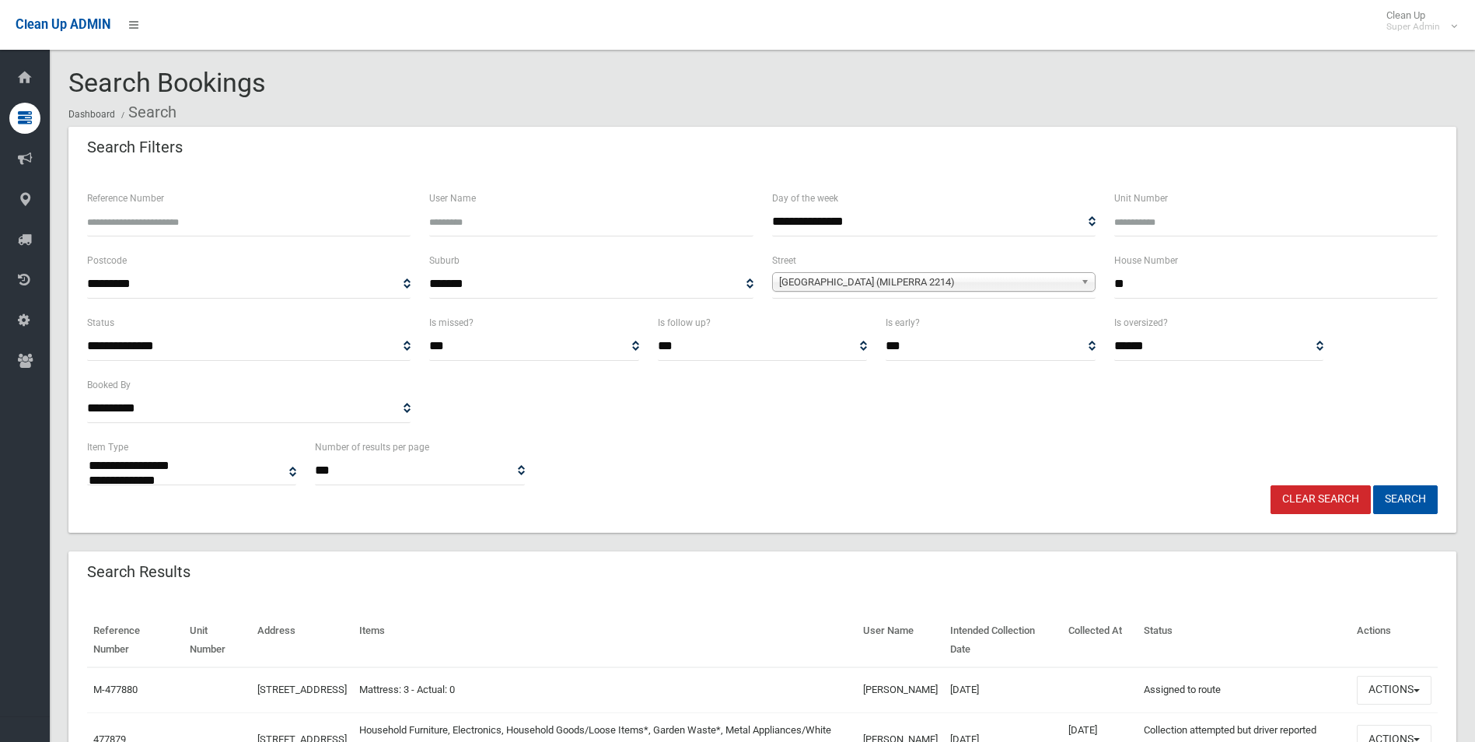
select select
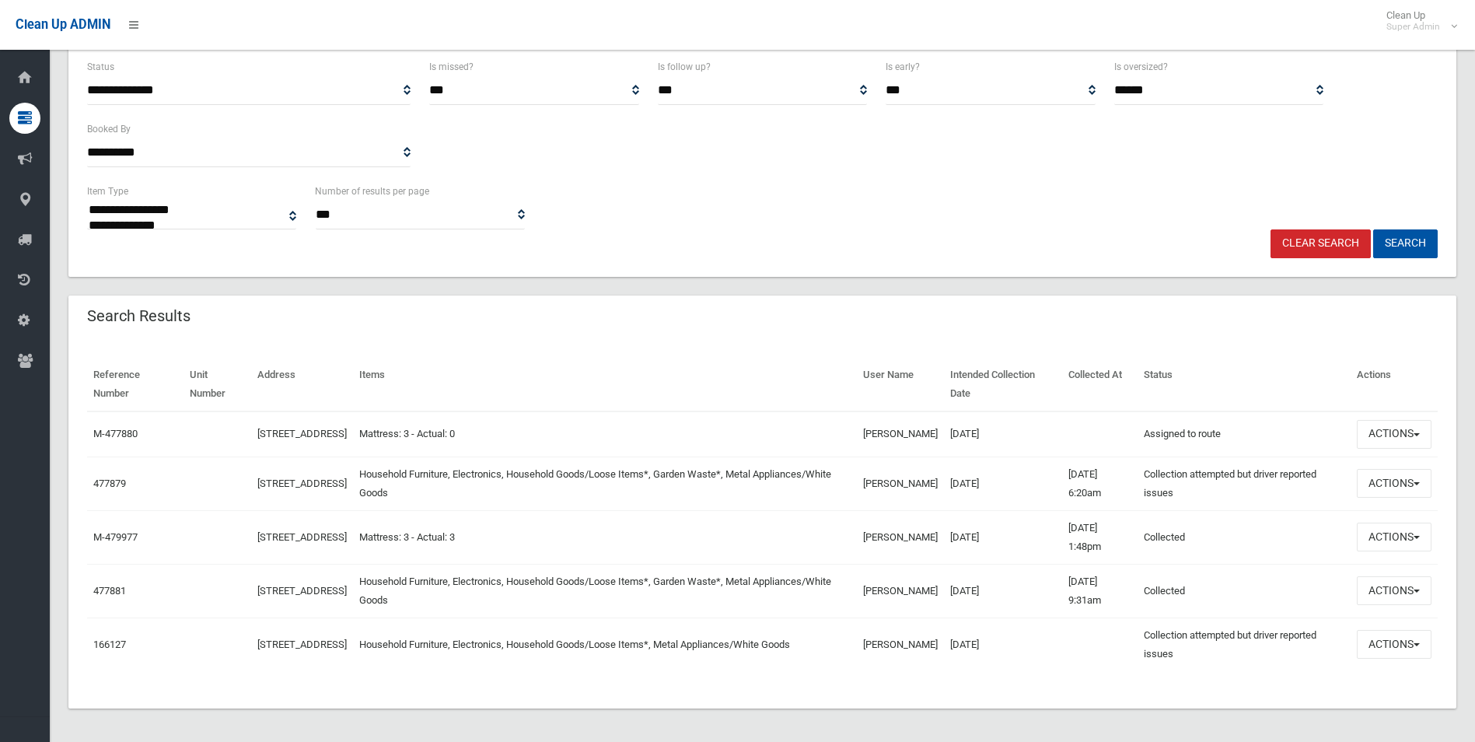
scroll to position [268, 0]
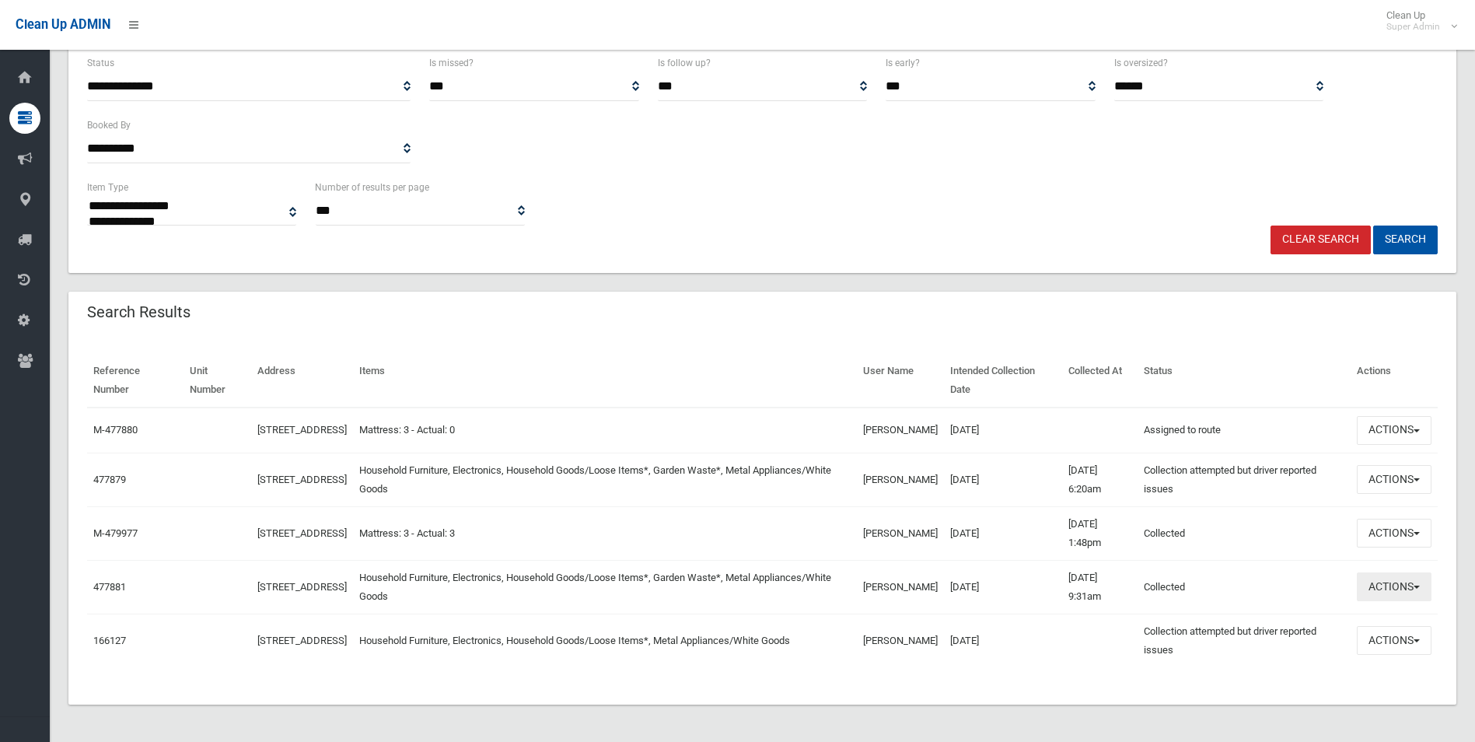
click at [1386, 589] on button "Actions" at bounding box center [1394, 586] width 75 height 29
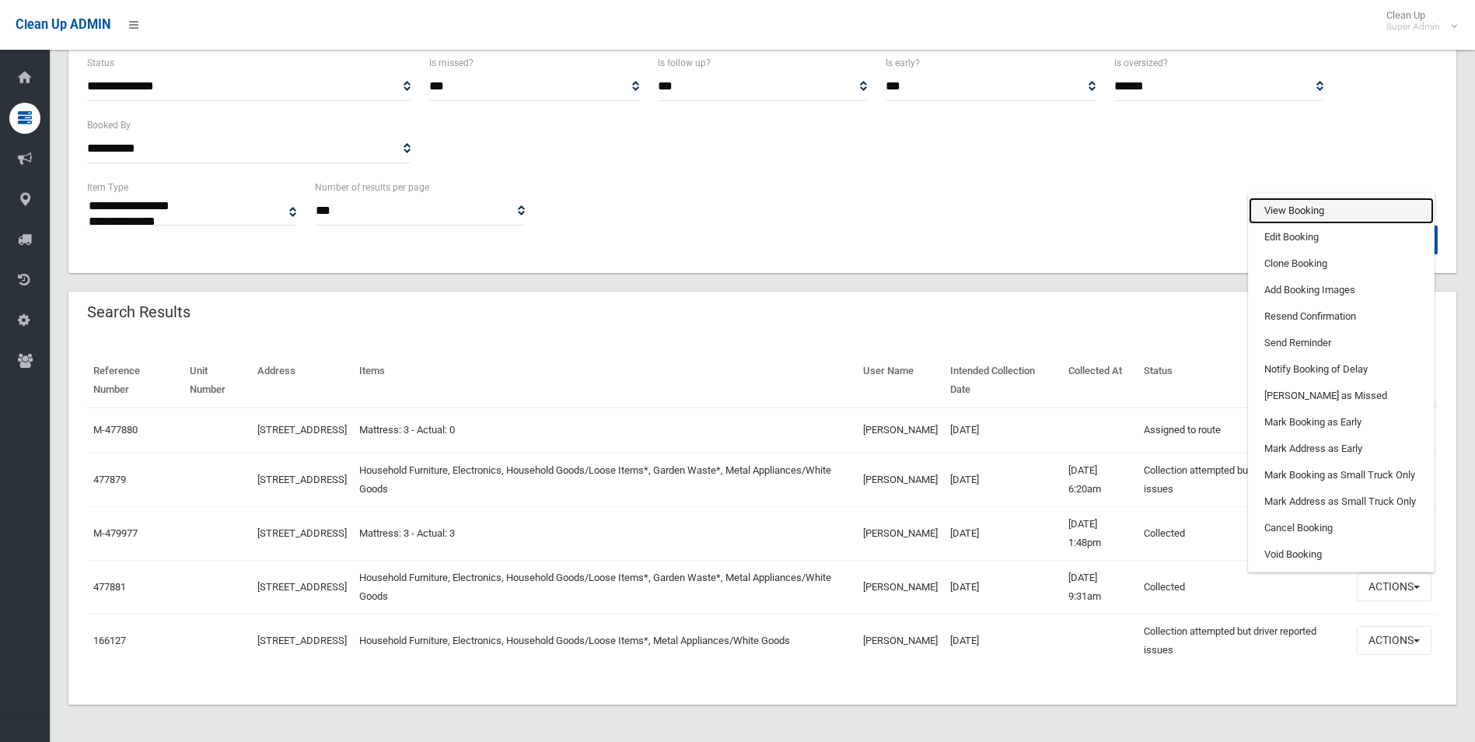
click at [1268, 209] on link "View Booking" at bounding box center [1341, 211] width 185 height 26
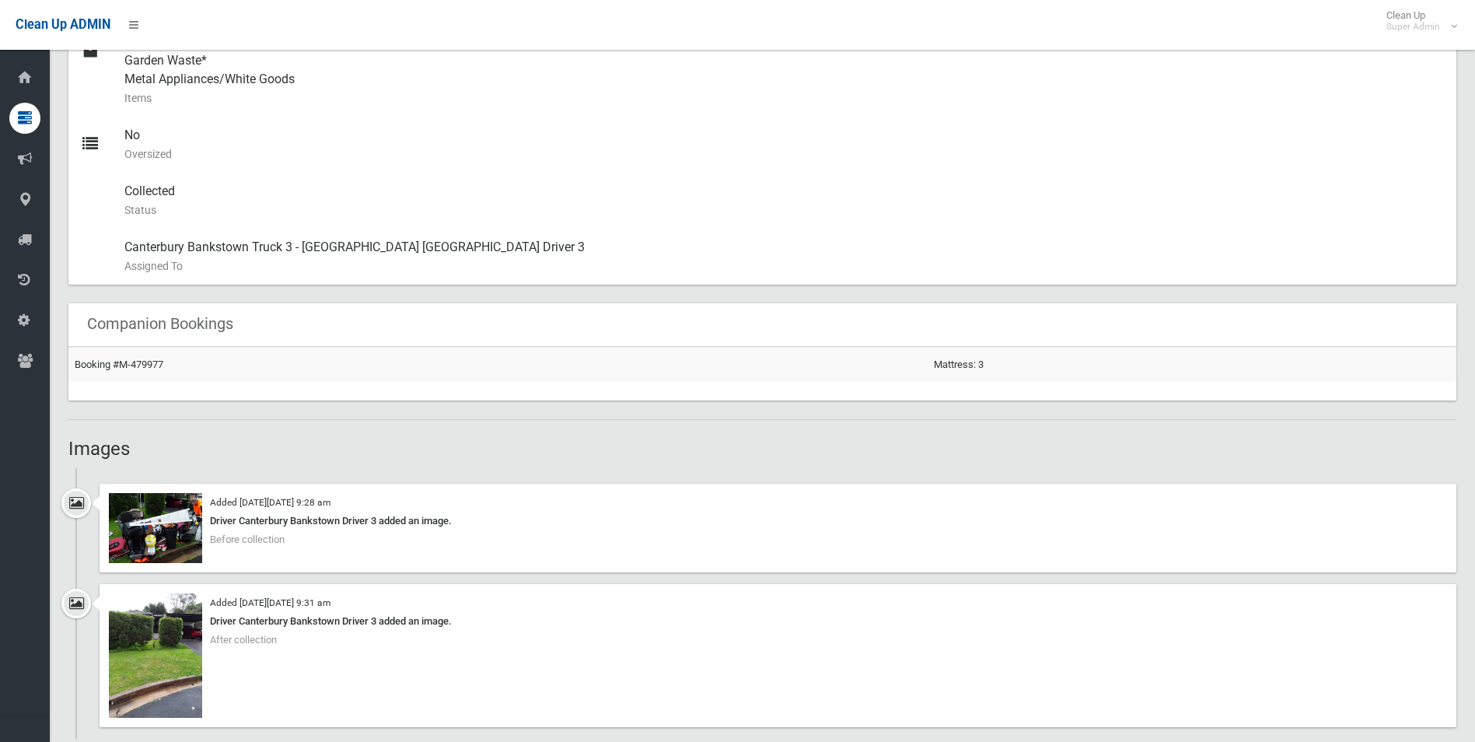
scroll to position [855, 0]
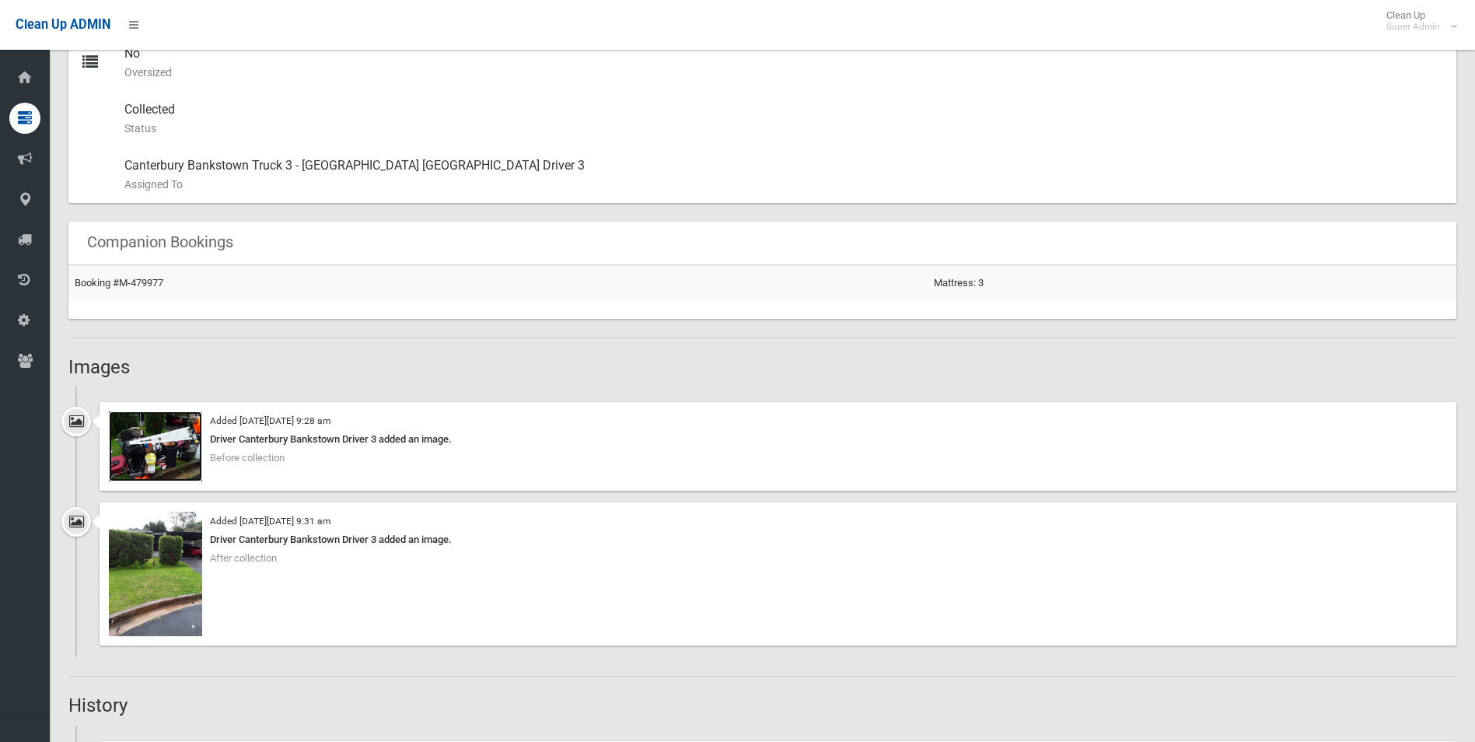
click at [170, 450] on img at bounding box center [155, 446] width 93 height 70
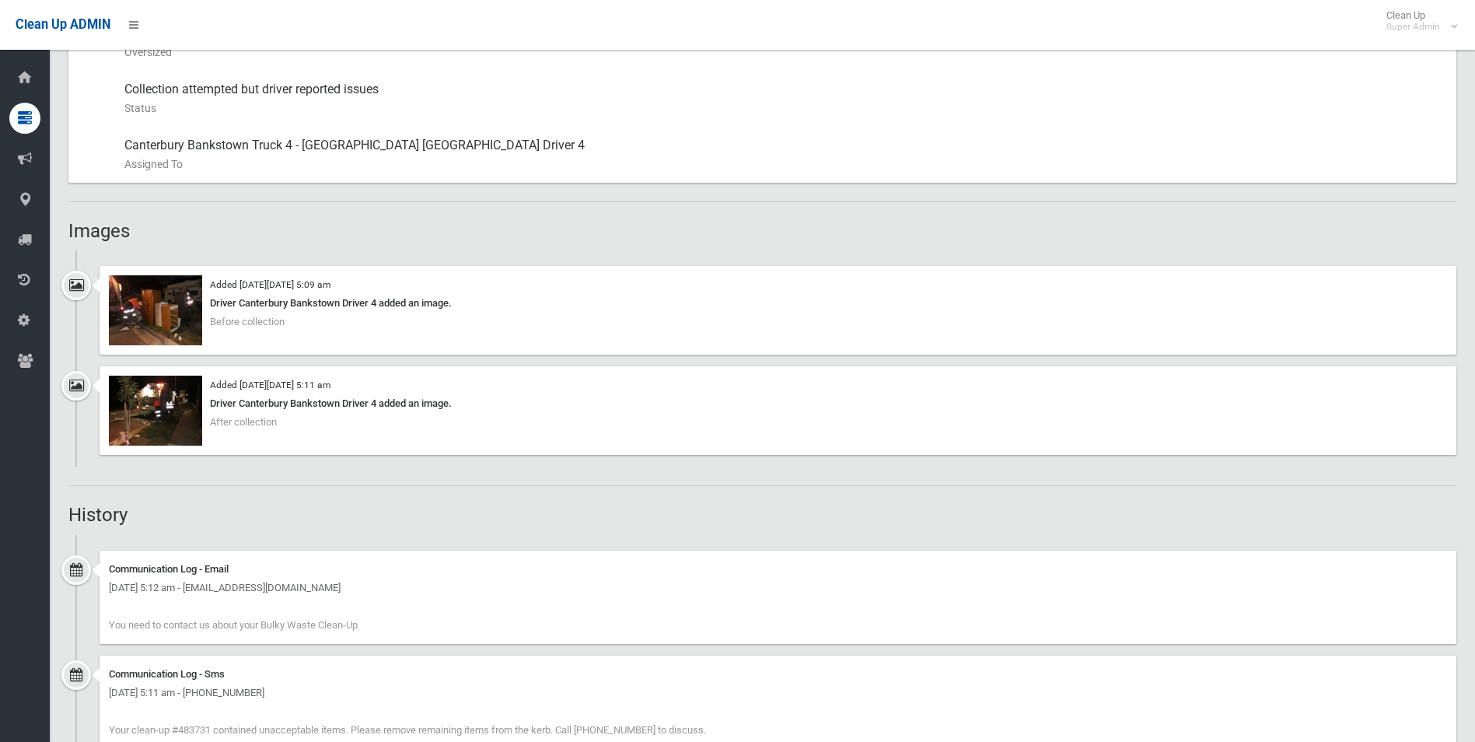
scroll to position [855, 0]
click at [177, 322] on img at bounding box center [155, 312] width 93 height 70
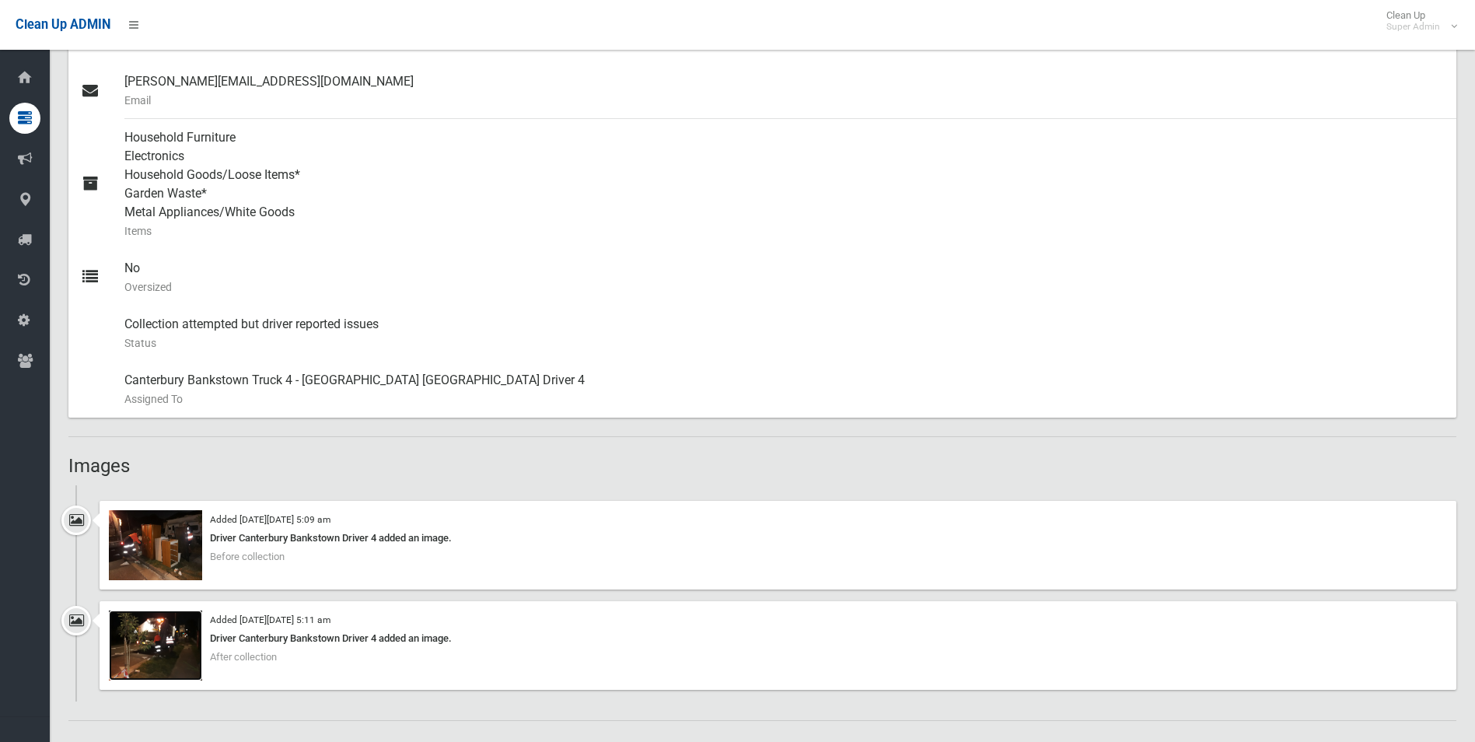
click at [184, 652] on img at bounding box center [155, 645] width 93 height 70
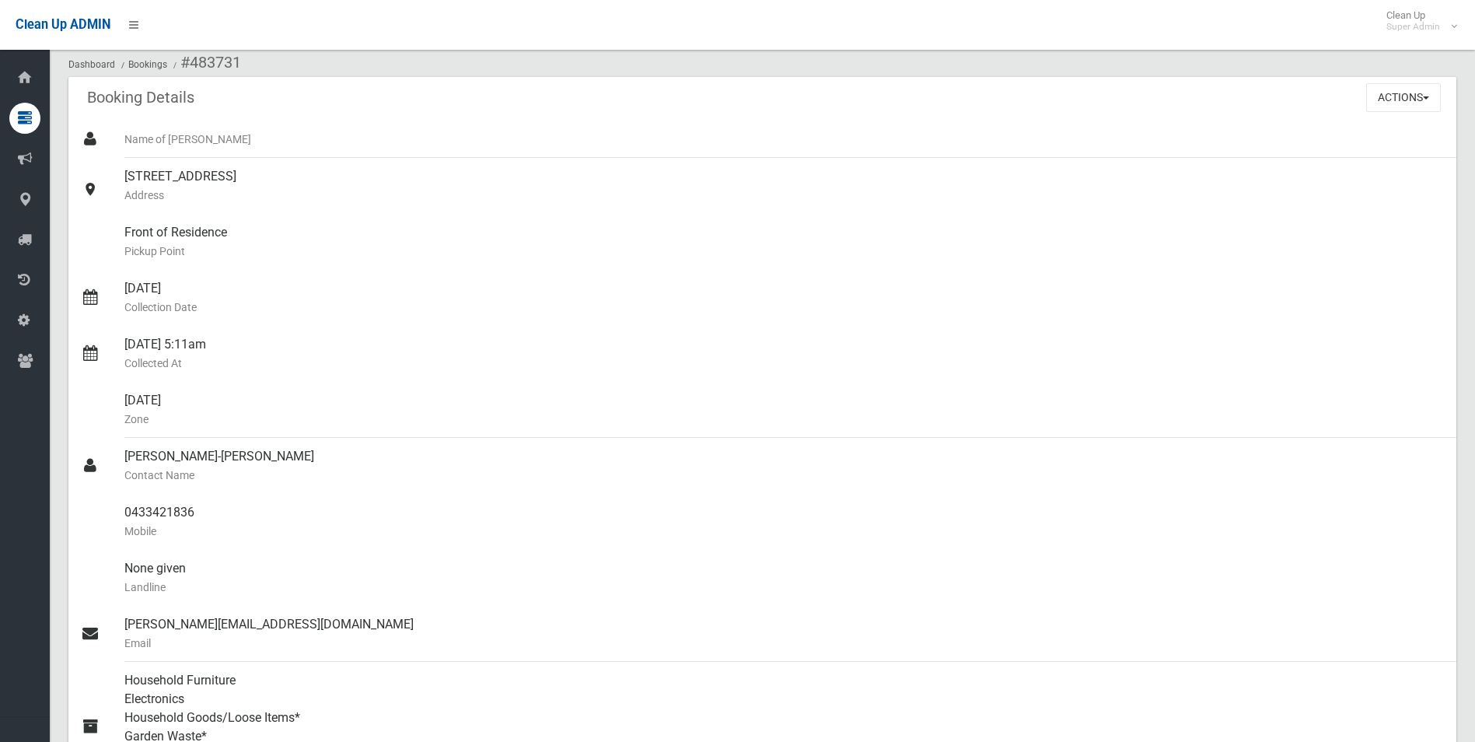
scroll to position [78, 0]
drag, startPoint x: 122, startPoint y: 512, endPoint x: 210, endPoint y: 516, distance: 88.0
click at [210, 516] on link "0433421836 Mobile" at bounding box center [762, 523] width 1388 height 56
drag, startPoint x: 210, startPoint y: 516, endPoint x: 156, endPoint y: 509, distance: 54.9
copy link "0433421836"
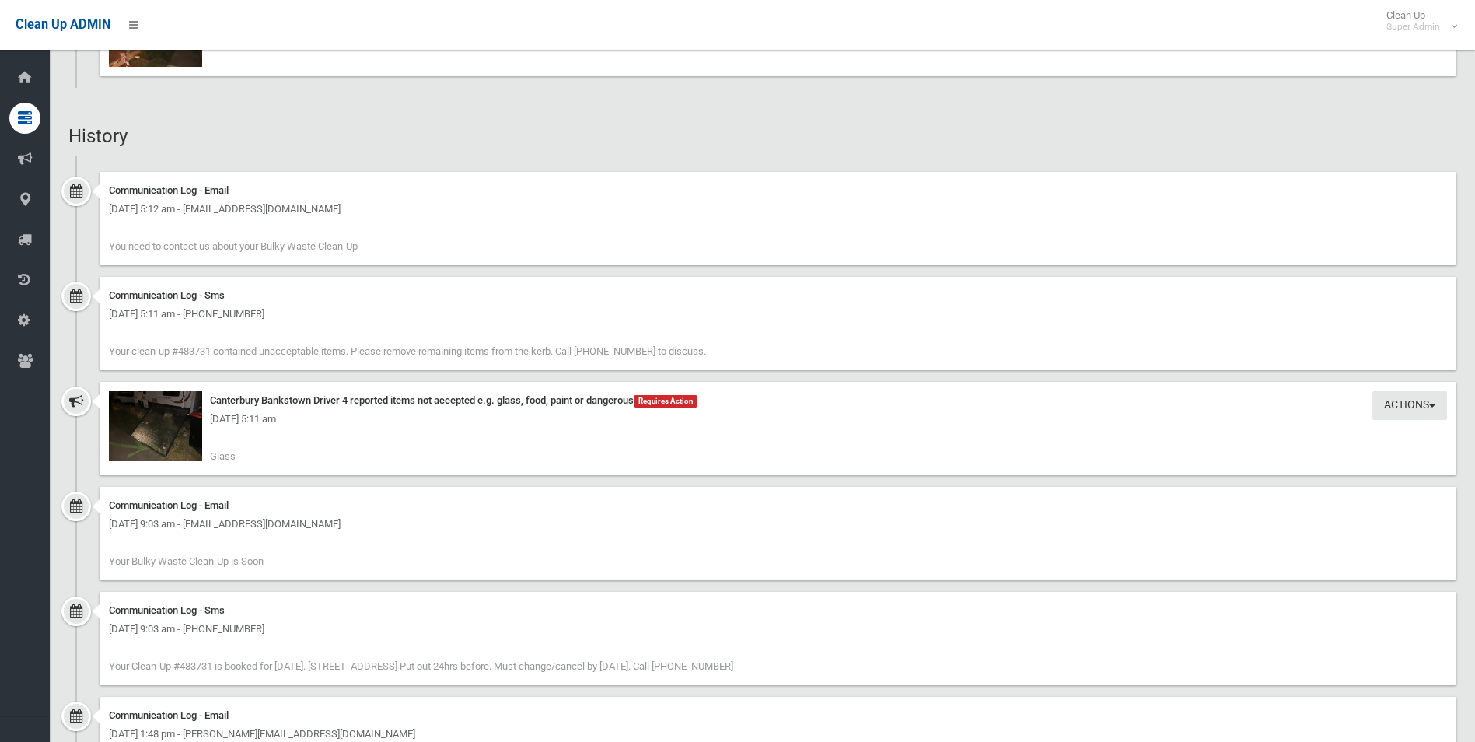
scroll to position [1244, 0]
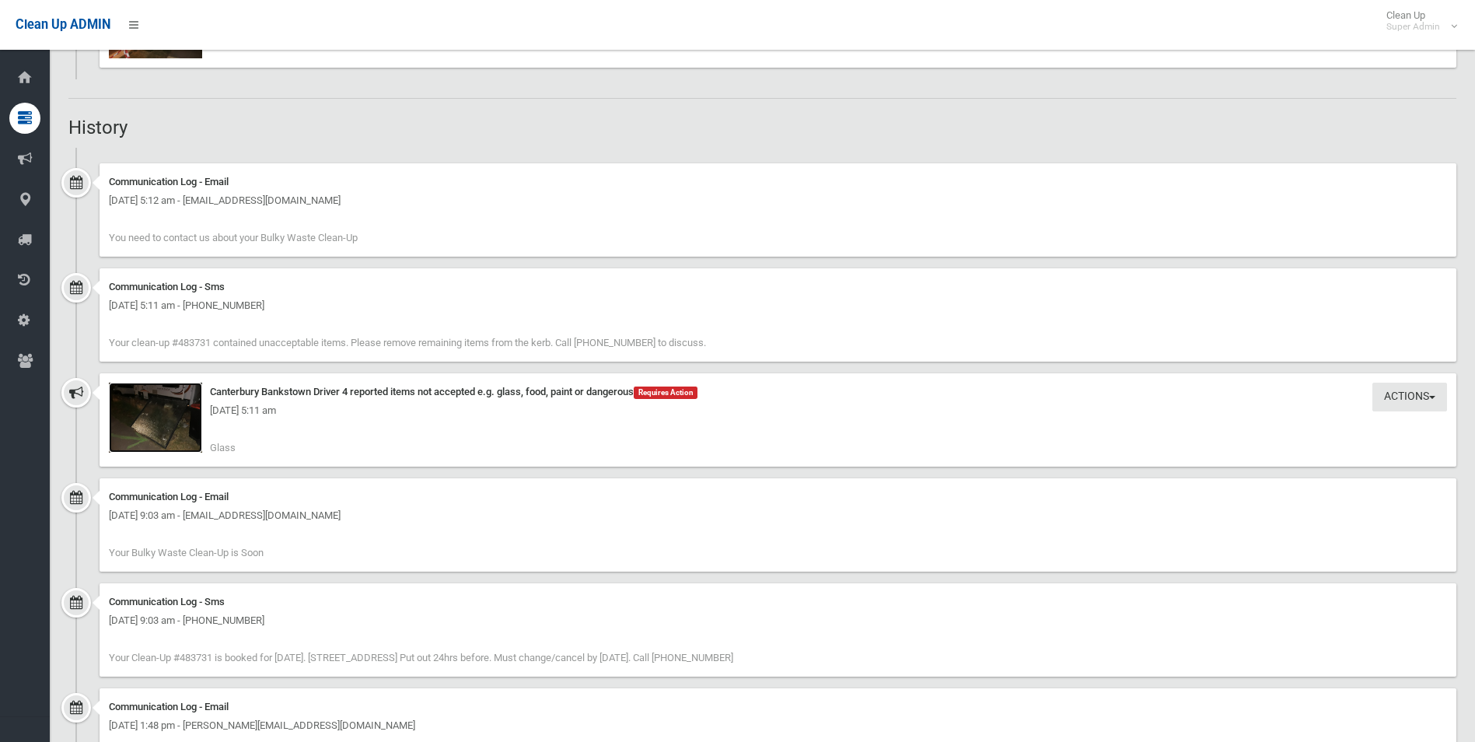
click at [165, 436] on img at bounding box center [155, 418] width 93 height 70
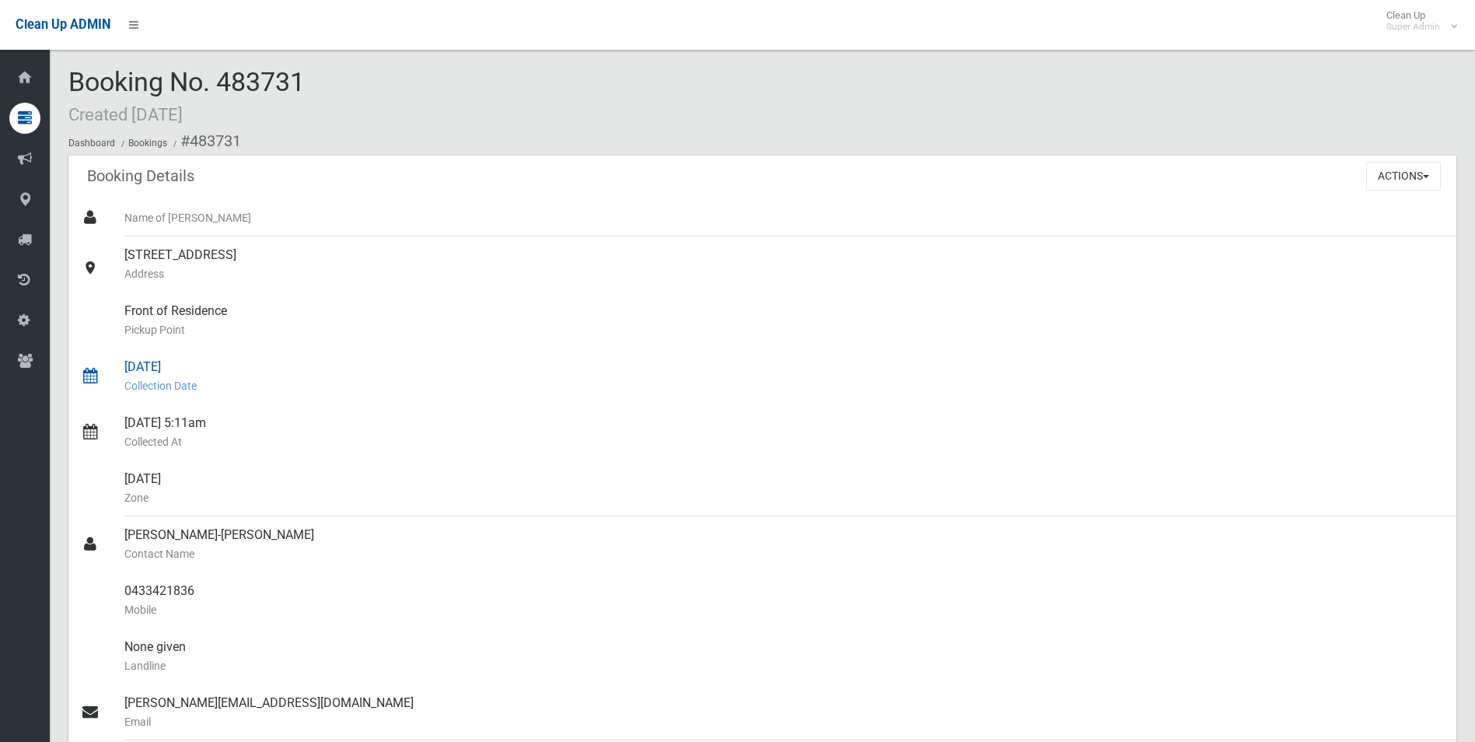
scroll to position [0, 0]
drag, startPoint x: 190, startPoint y: 142, endPoint x: 215, endPoint y: 579, distance: 437.8
copy section "483731 Booking Details Actions View Booking Edit Booking Clone Booking Add Book…"
drag, startPoint x: 561, startPoint y: 365, endPoint x: 572, endPoint y: 359, distance: 12.9
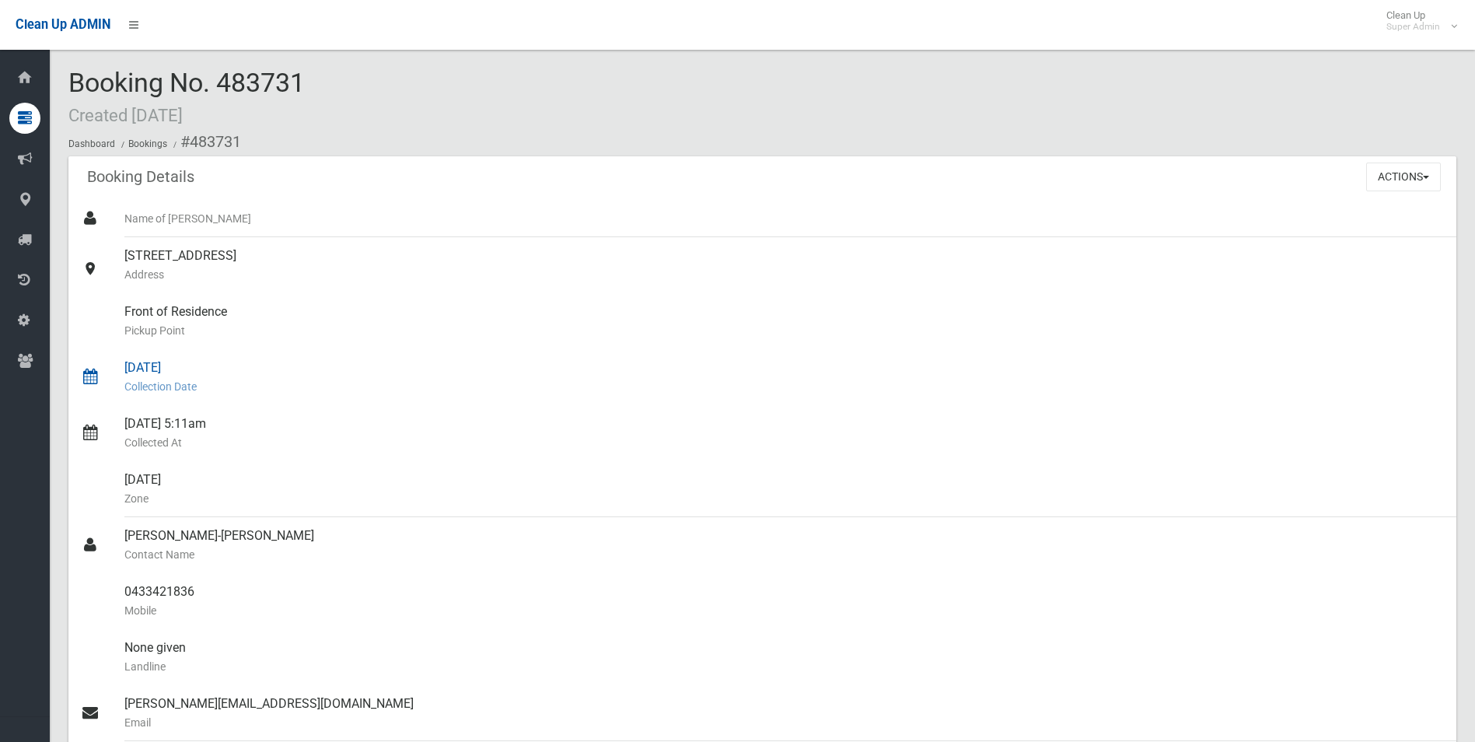
click at [561, 365] on div "18/09/2025 Collection Date" at bounding box center [784, 377] width 1320 height 56
click at [999, 298] on div "Front of Residence Pickup Point" at bounding box center [784, 321] width 1320 height 56
click at [1376, 177] on button "Actions" at bounding box center [1403, 177] width 75 height 29
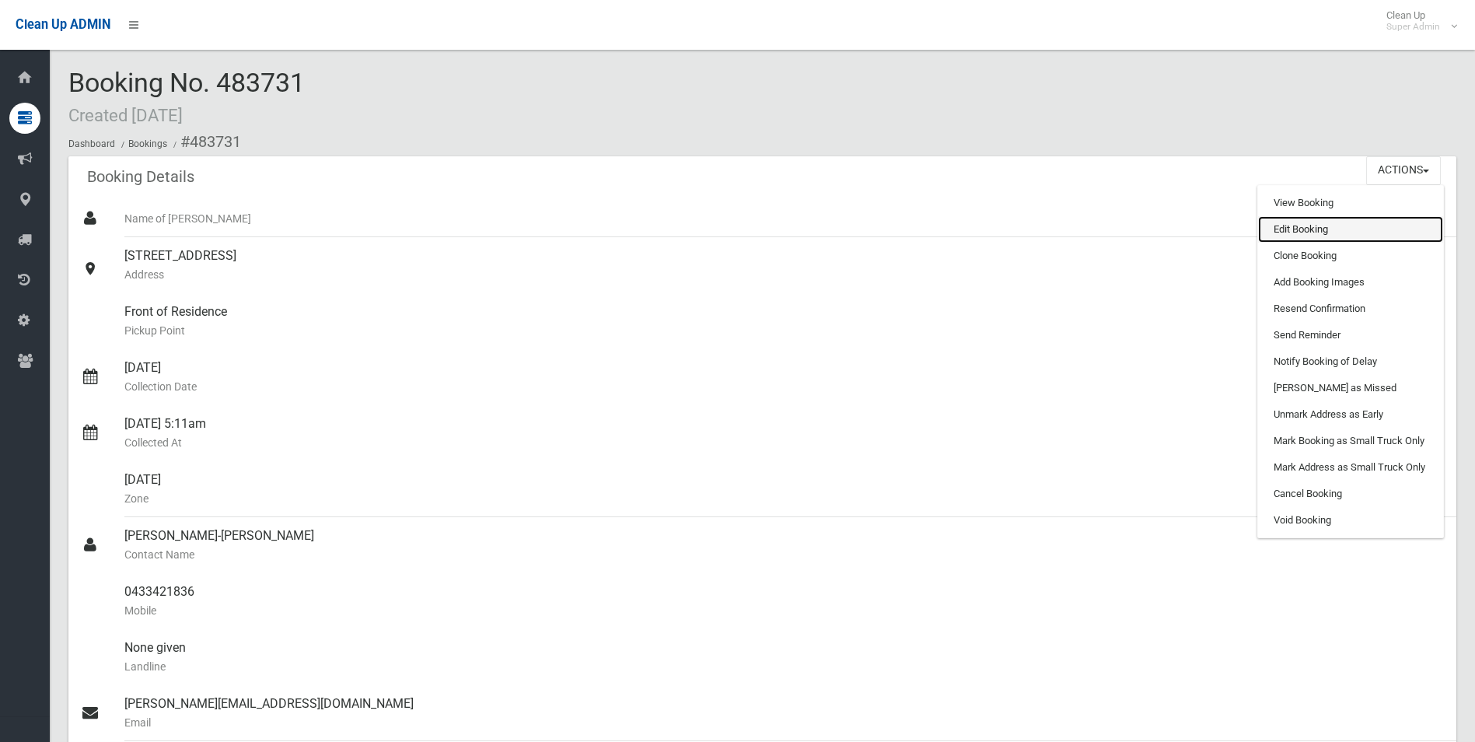
drag, startPoint x: 1292, startPoint y: 226, endPoint x: 1285, endPoint y: 231, distance: 8.4
click at [1292, 227] on link "Edit Booking" at bounding box center [1350, 229] width 185 height 26
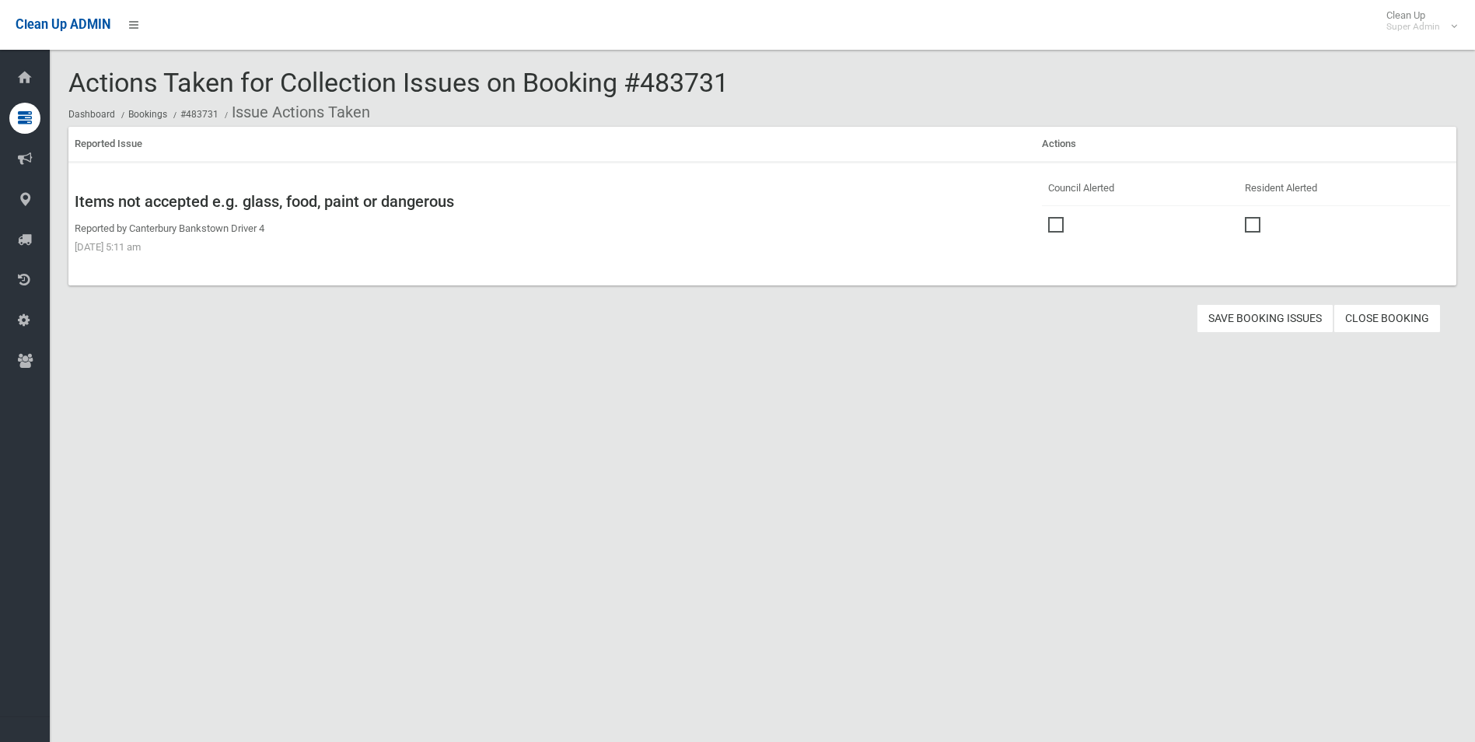
click at [1048, 217] on span at bounding box center [1059, 217] width 23 height 0
click at [1235, 312] on button "Save Booking Issues" at bounding box center [1265, 318] width 137 height 29
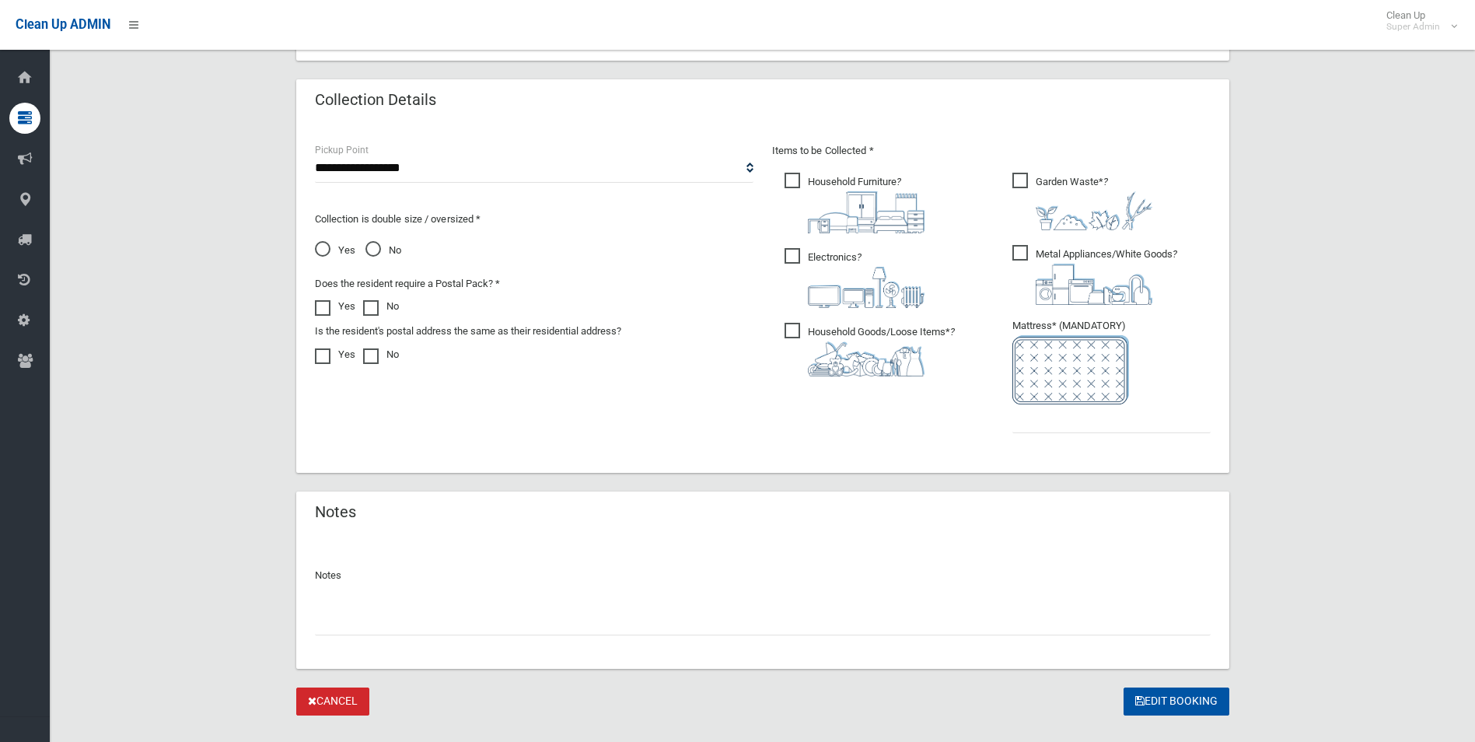
scroll to position [789, 0]
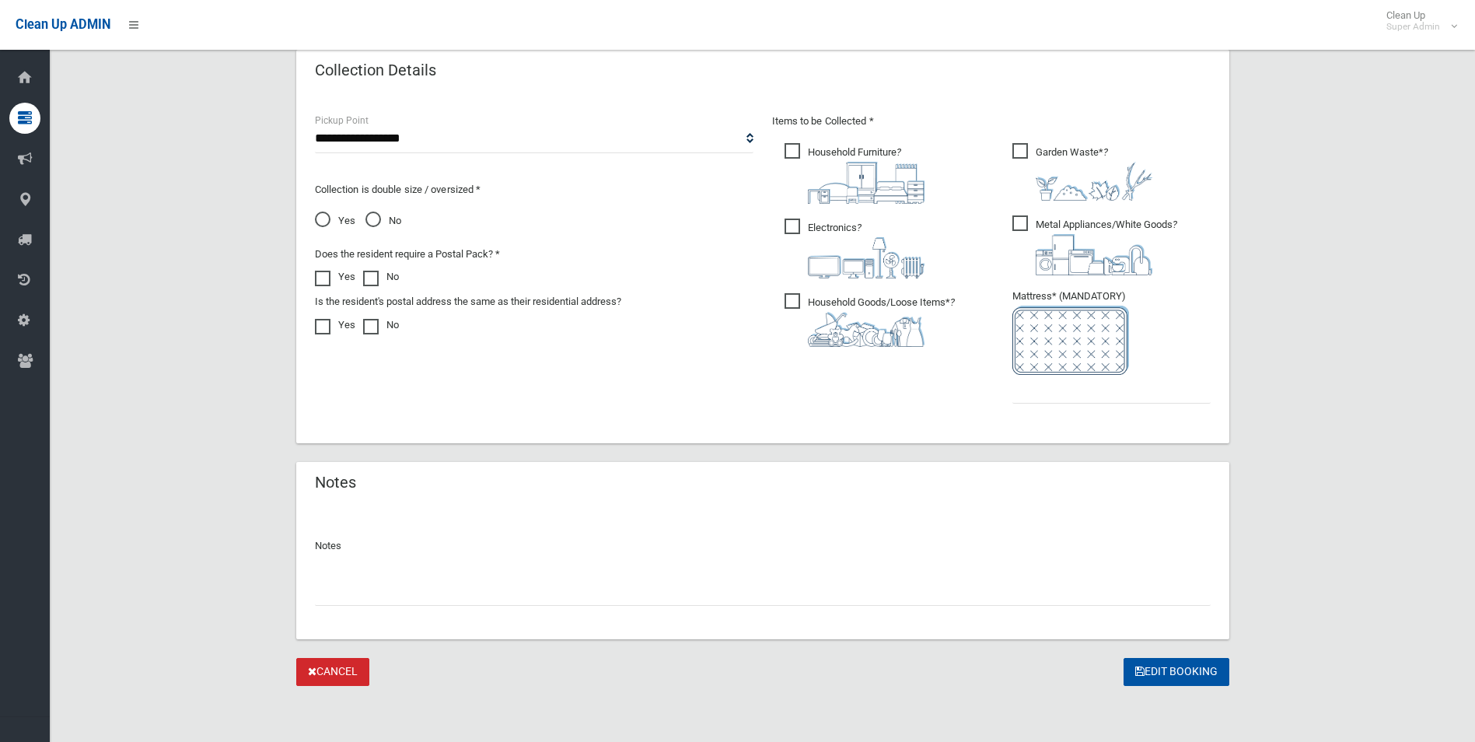
click at [490, 607] on div "Notes" at bounding box center [762, 572] width 933 height 134
click at [488, 598] on input "text" at bounding box center [763, 591] width 896 height 29
paste input "********"
type input "**********"
click at [1030, 396] on input "text" at bounding box center [1112, 389] width 198 height 29
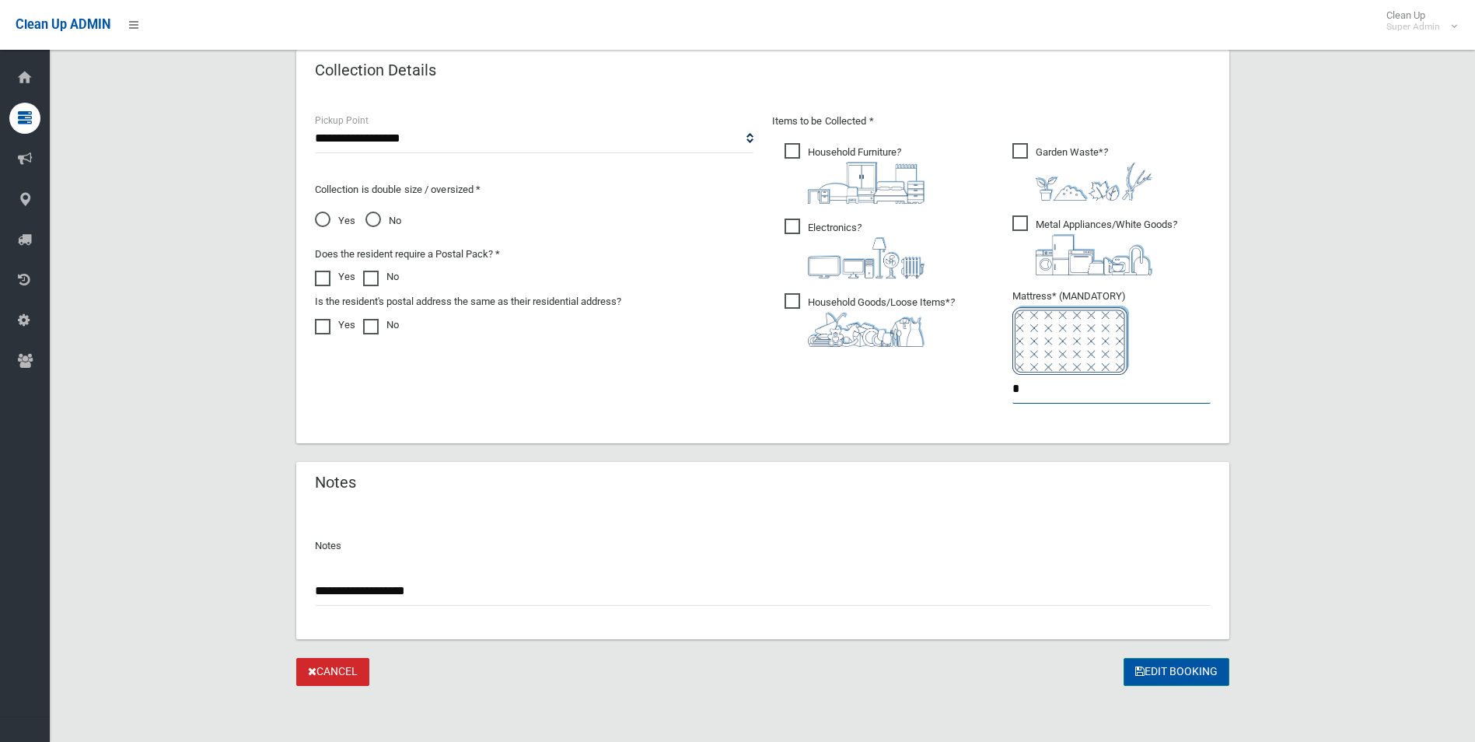
type input "*"
click at [1170, 668] on button "Edit Booking" at bounding box center [1177, 672] width 106 height 29
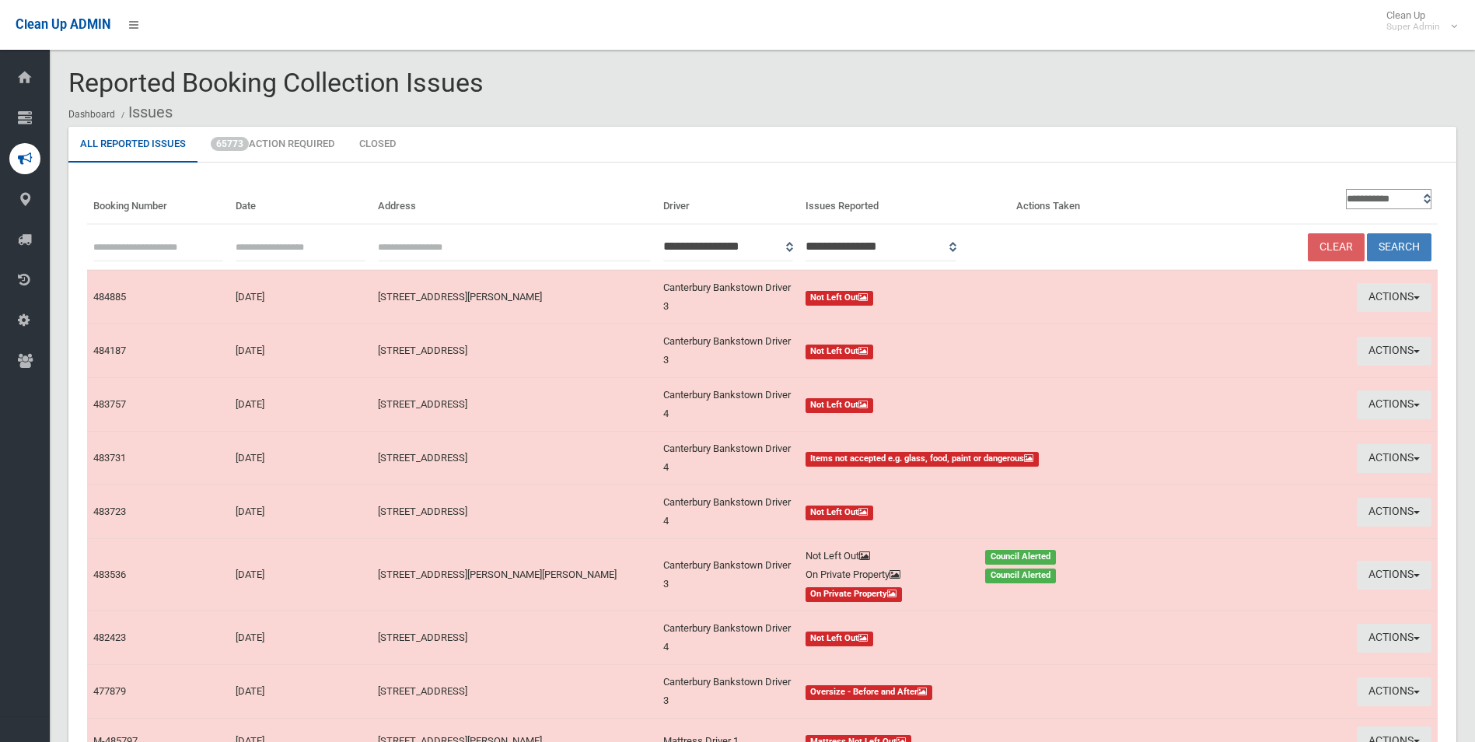
scroll to position [212, 0]
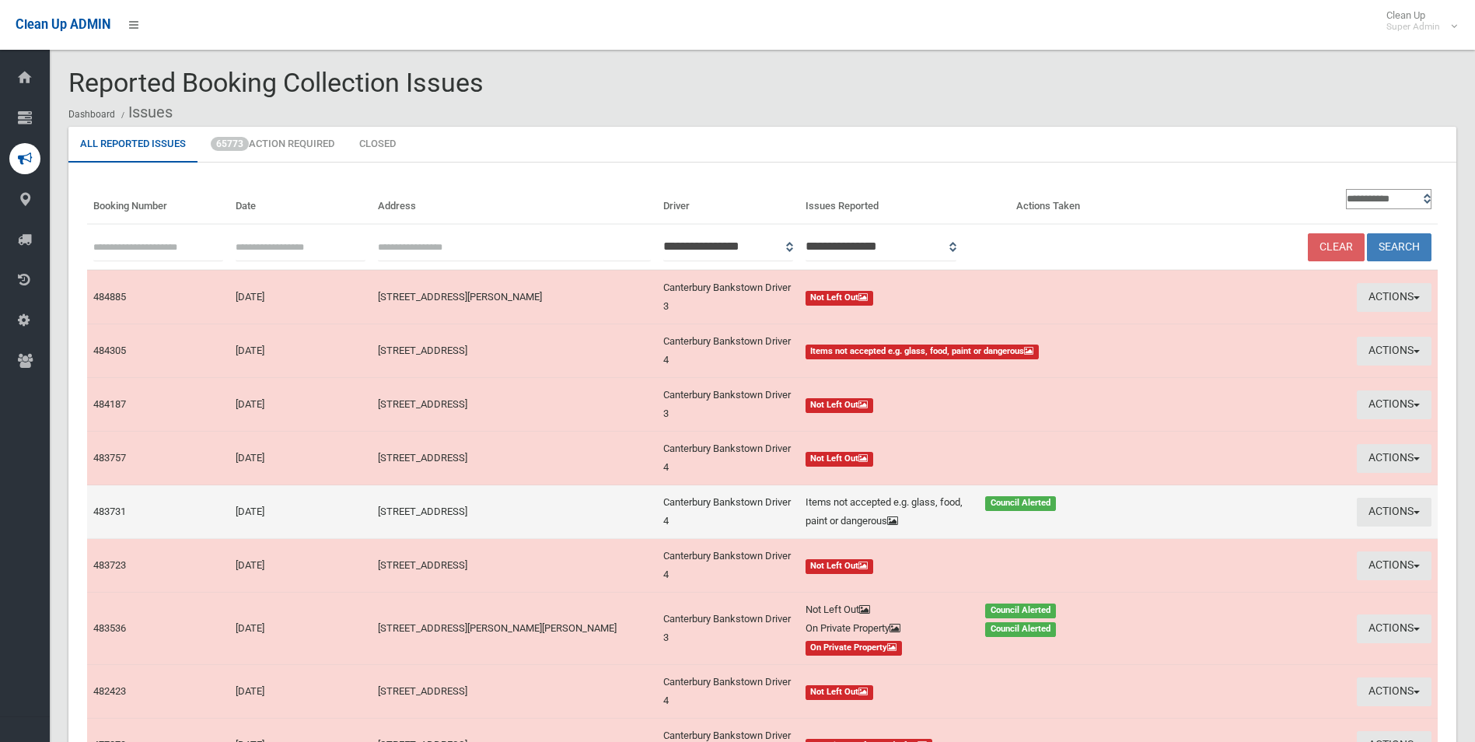
scroll to position [212, 0]
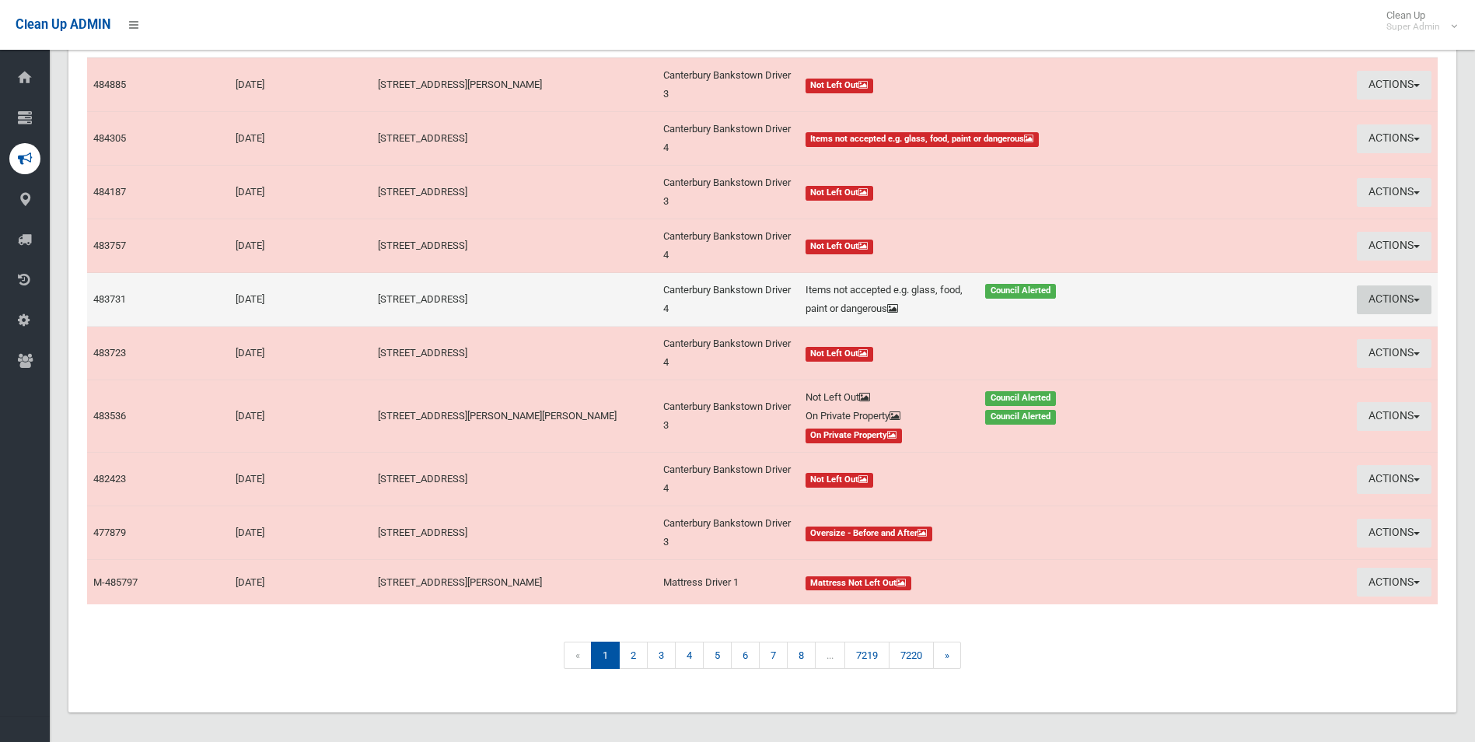
click at [1376, 297] on button "Actions" at bounding box center [1394, 299] width 75 height 29
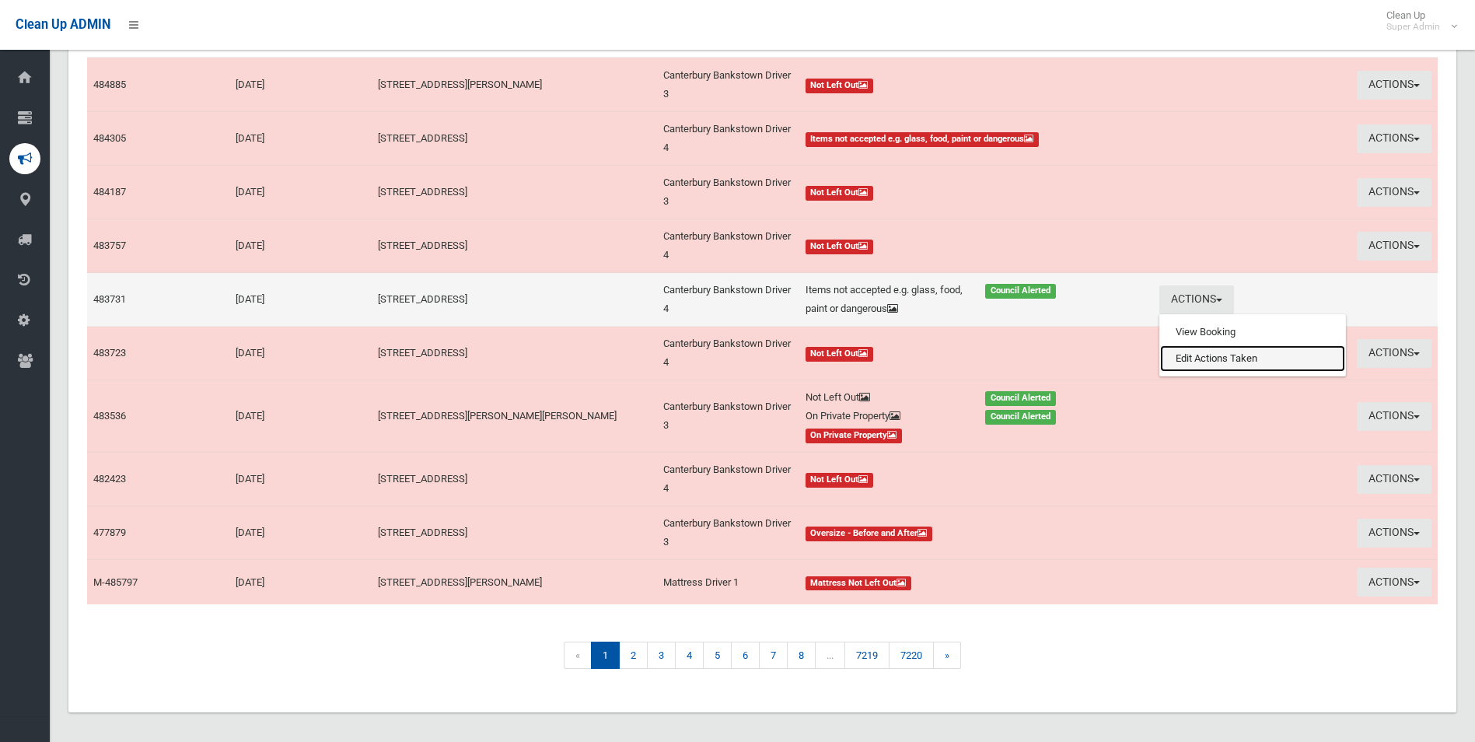
click at [1202, 361] on link "Edit Actions Taken" at bounding box center [1252, 358] width 185 height 26
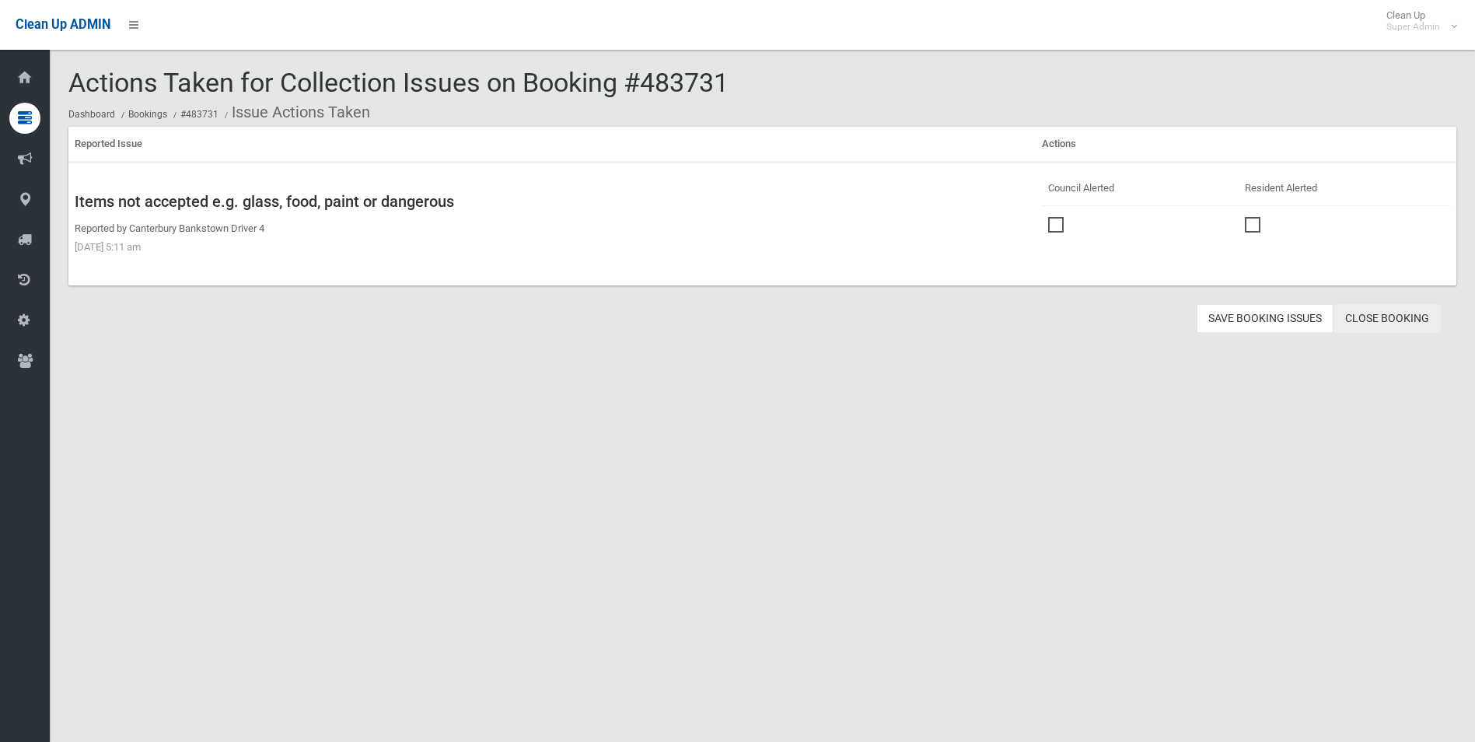
click at [1385, 316] on link "Close Booking" at bounding box center [1387, 318] width 107 height 29
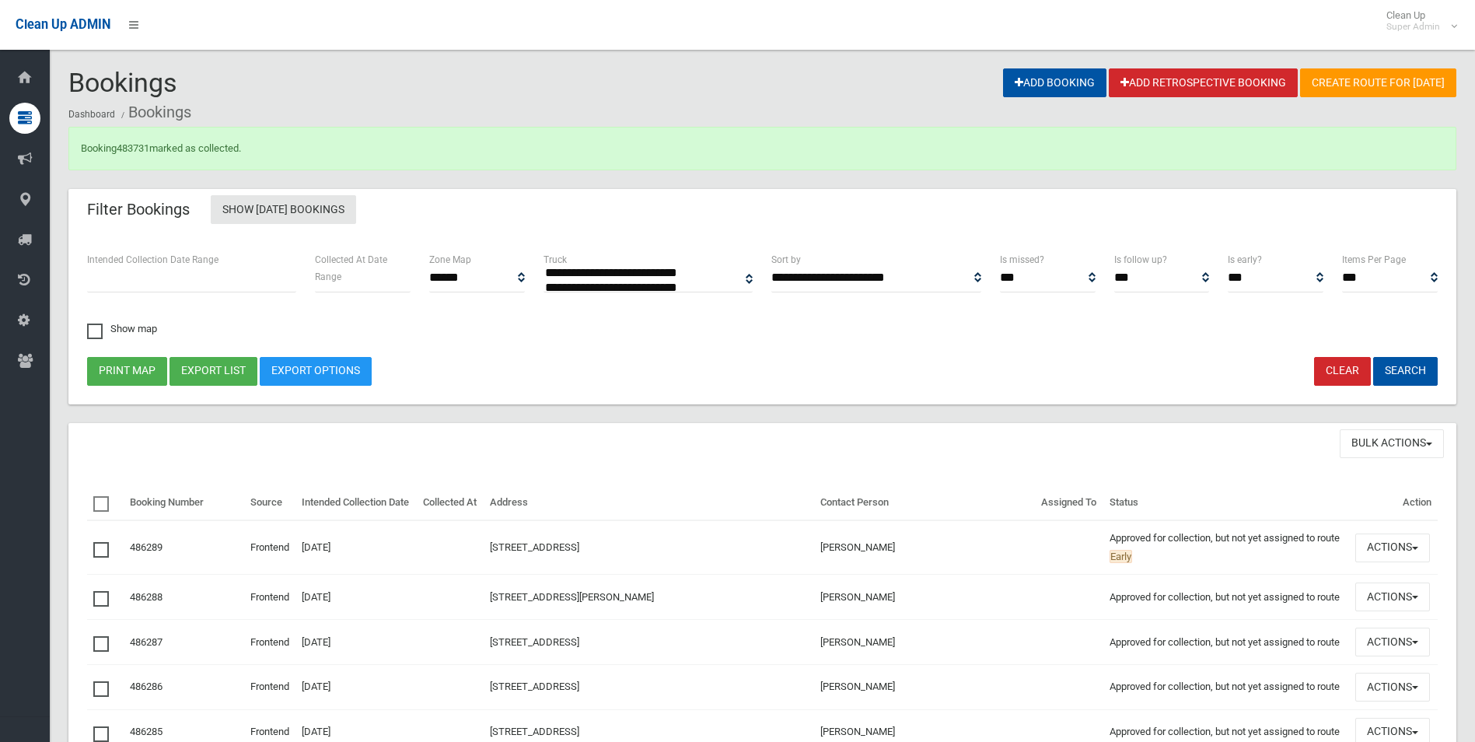
select select
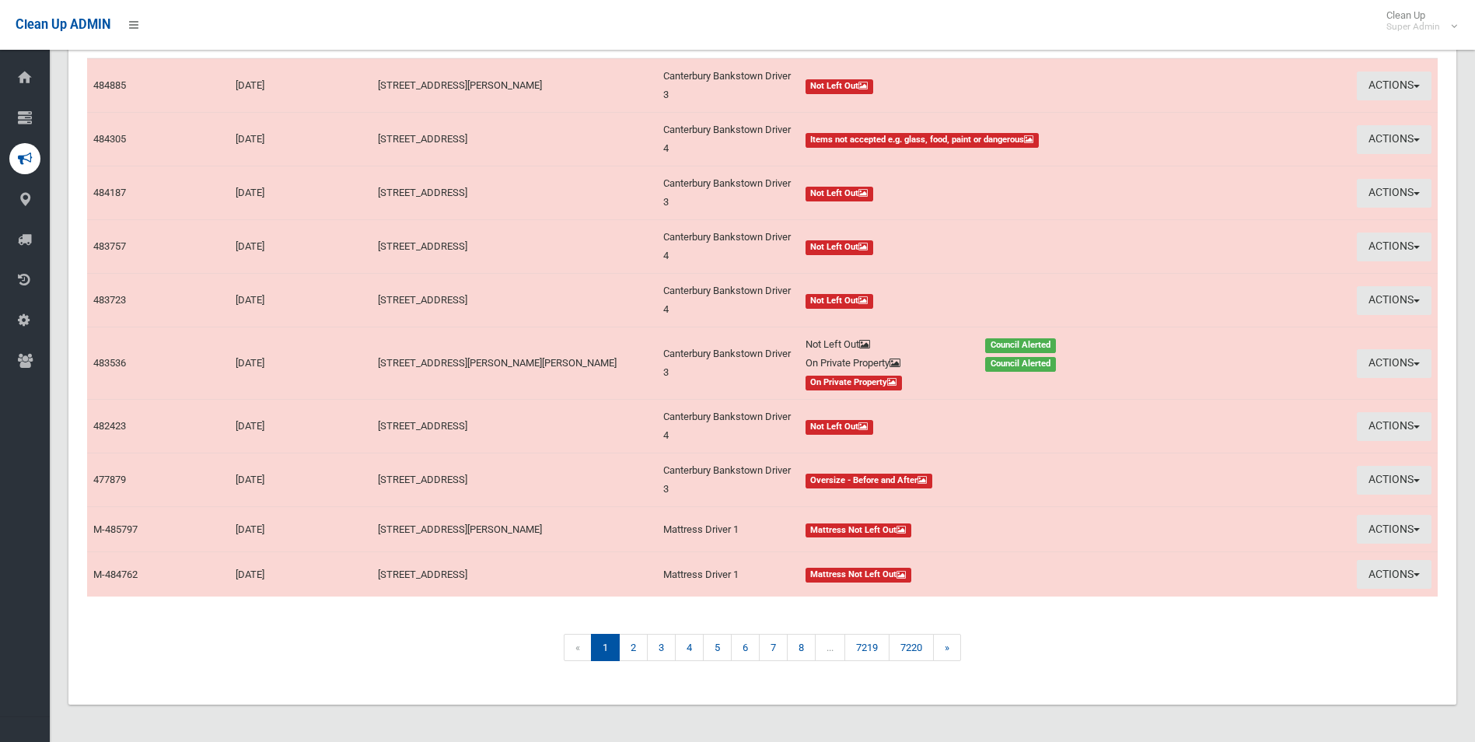
scroll to position [212, 0]
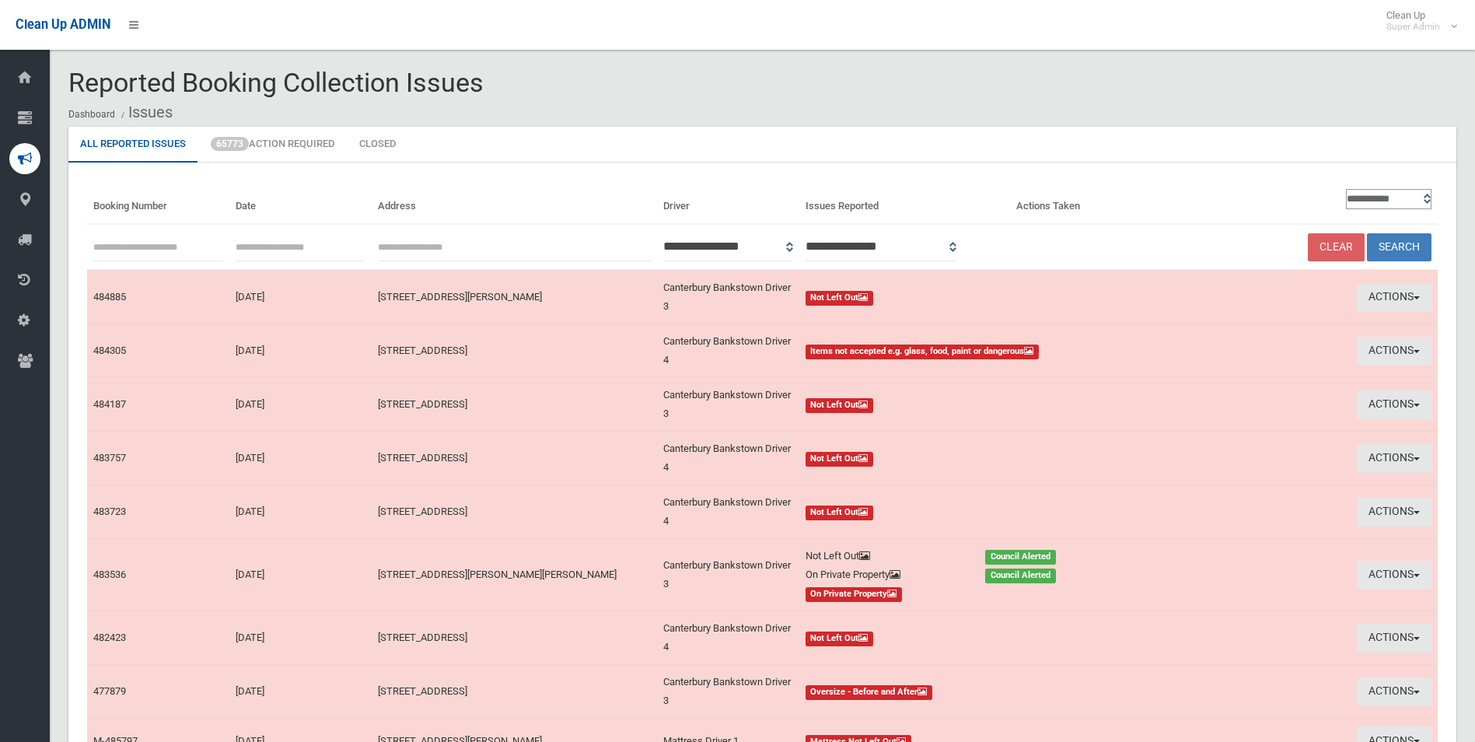
scroll to position [212, 0]
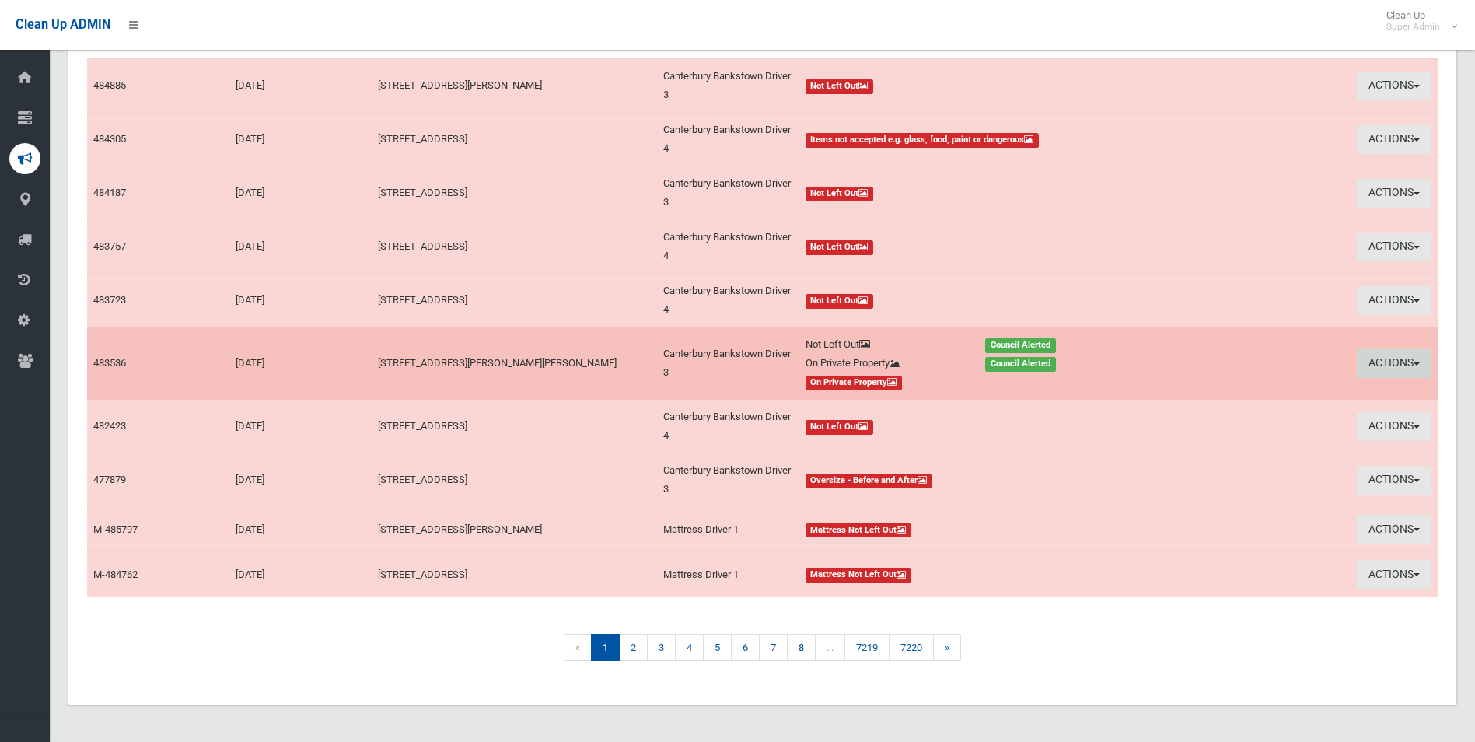
click at [1383, 359] on button "Actions" at bounding box center [1394, 363] width 75 height 29
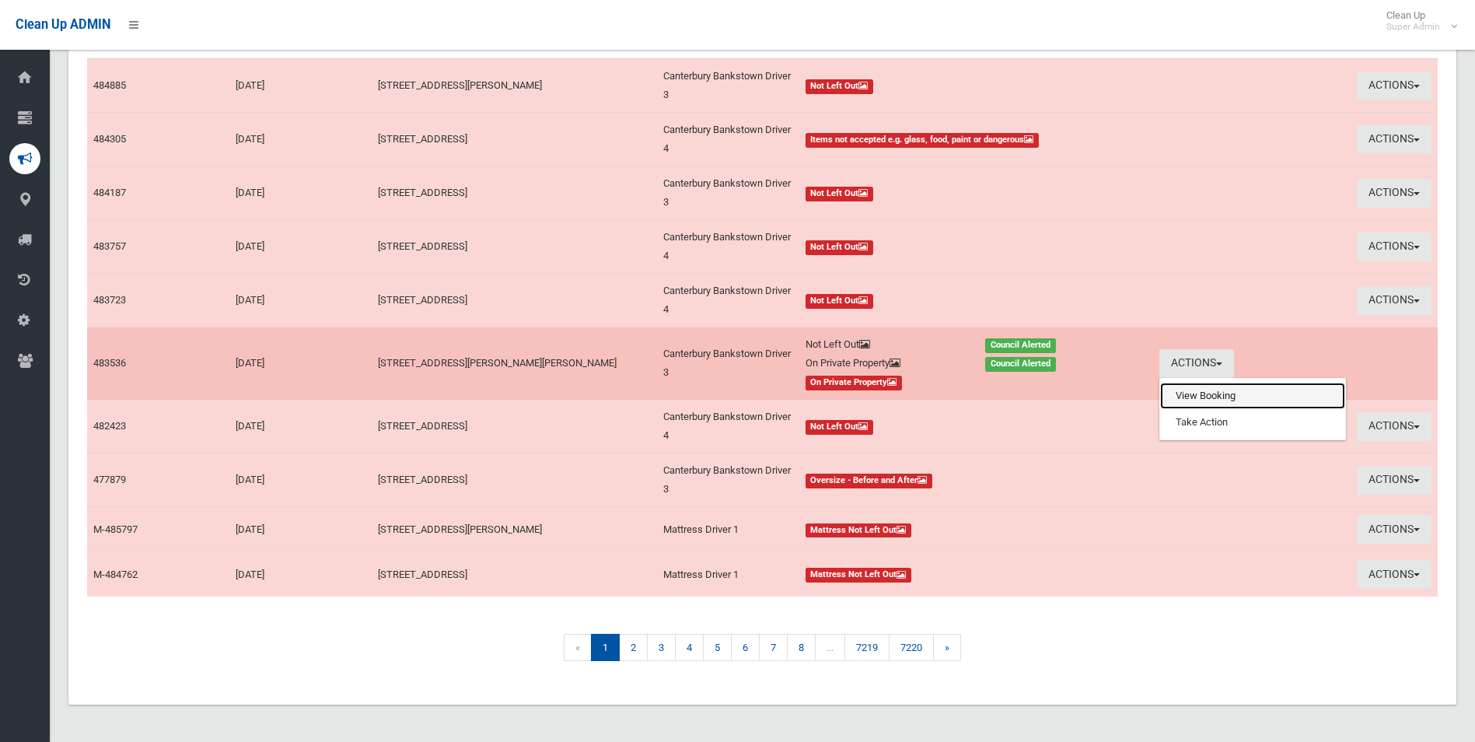
click at [1200, 394] on link "View Booking" at bounding box center [1252, 396] width 185 height 26
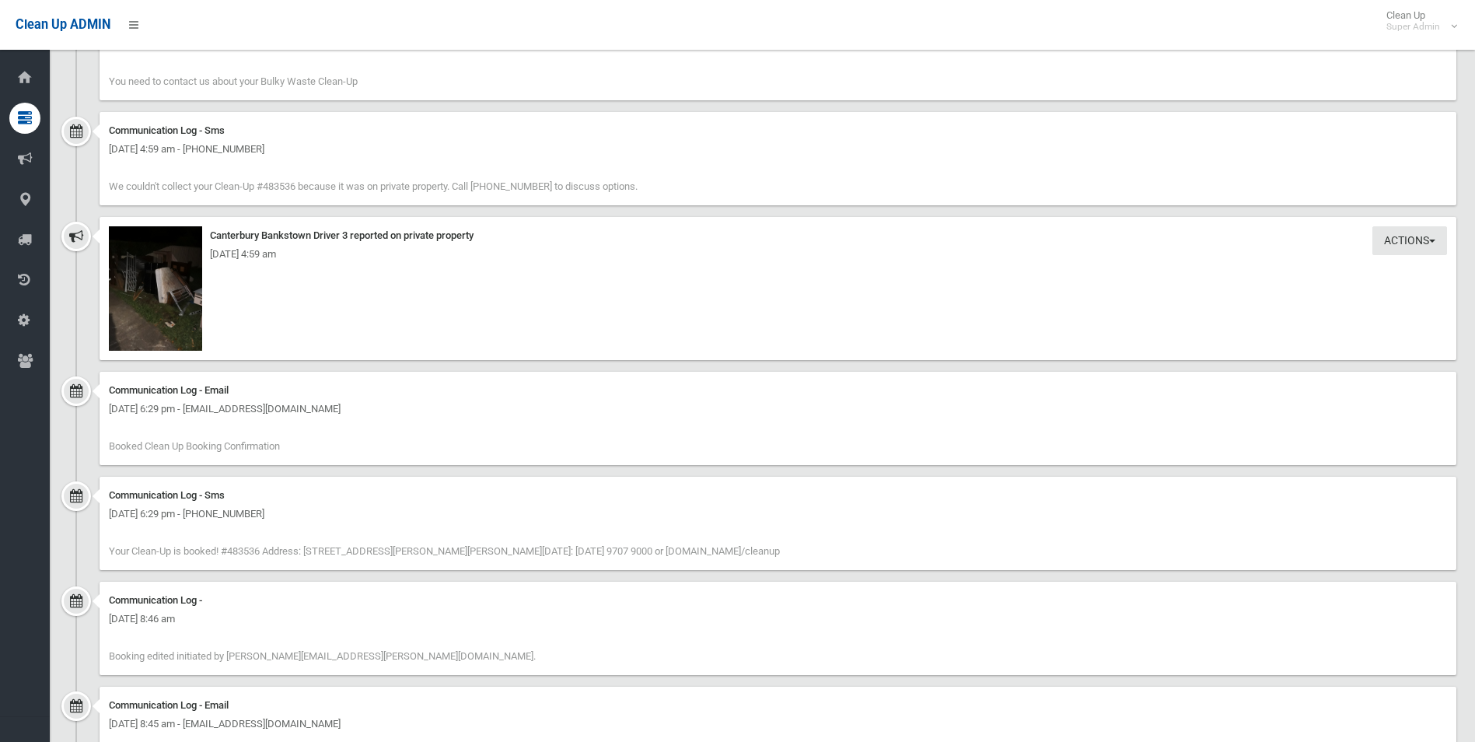
scroll to position [3128, 0]
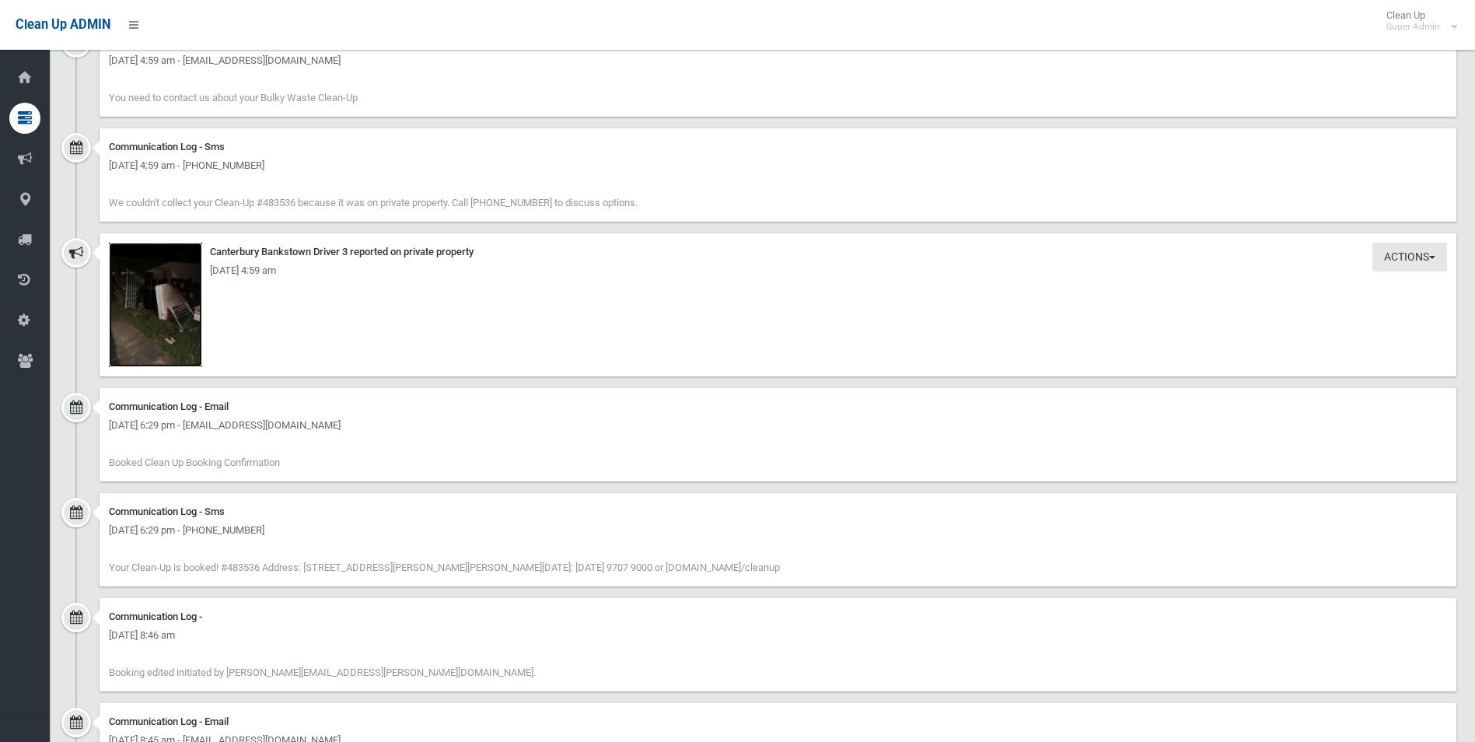
click at [173, 341] on img at bounding box center [155, 305] width 93 height 124
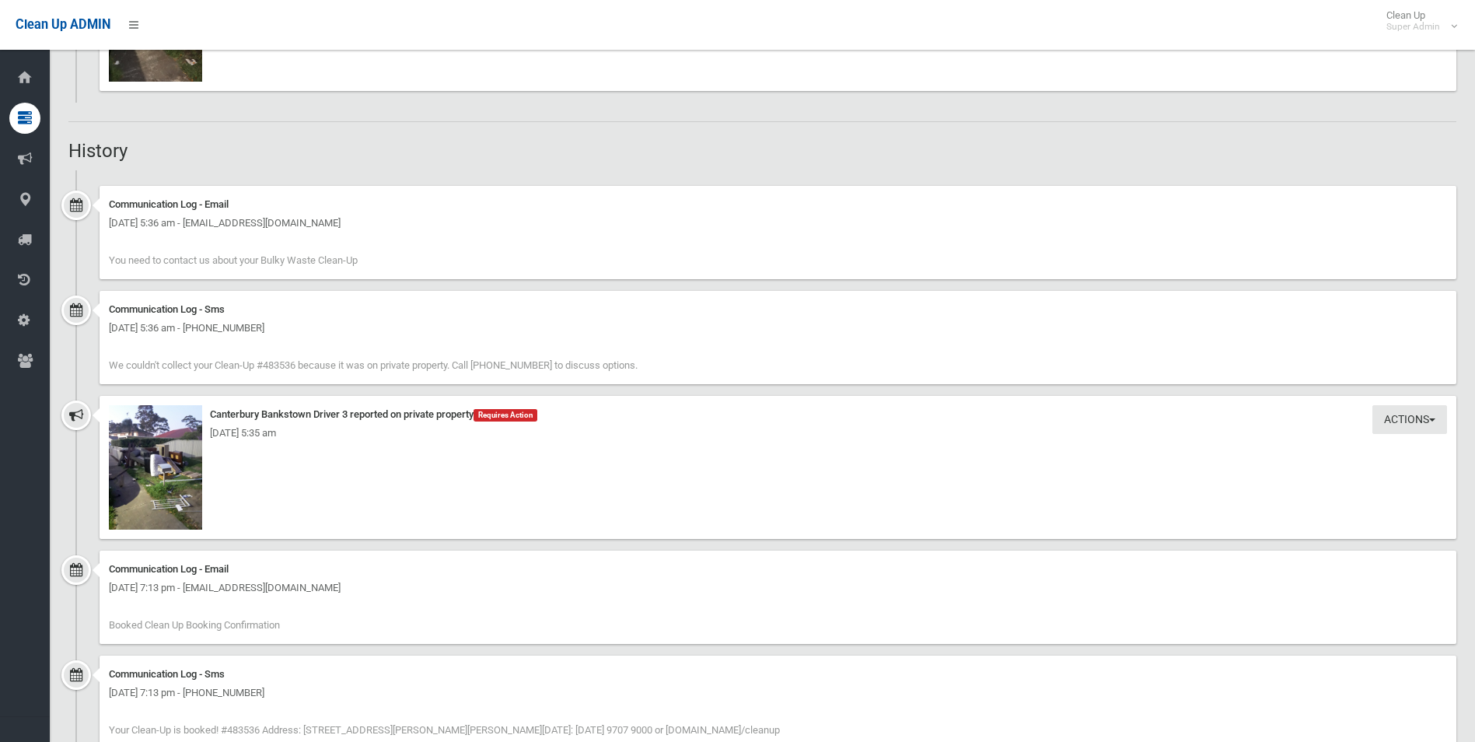
scroll to position [1650, 0]
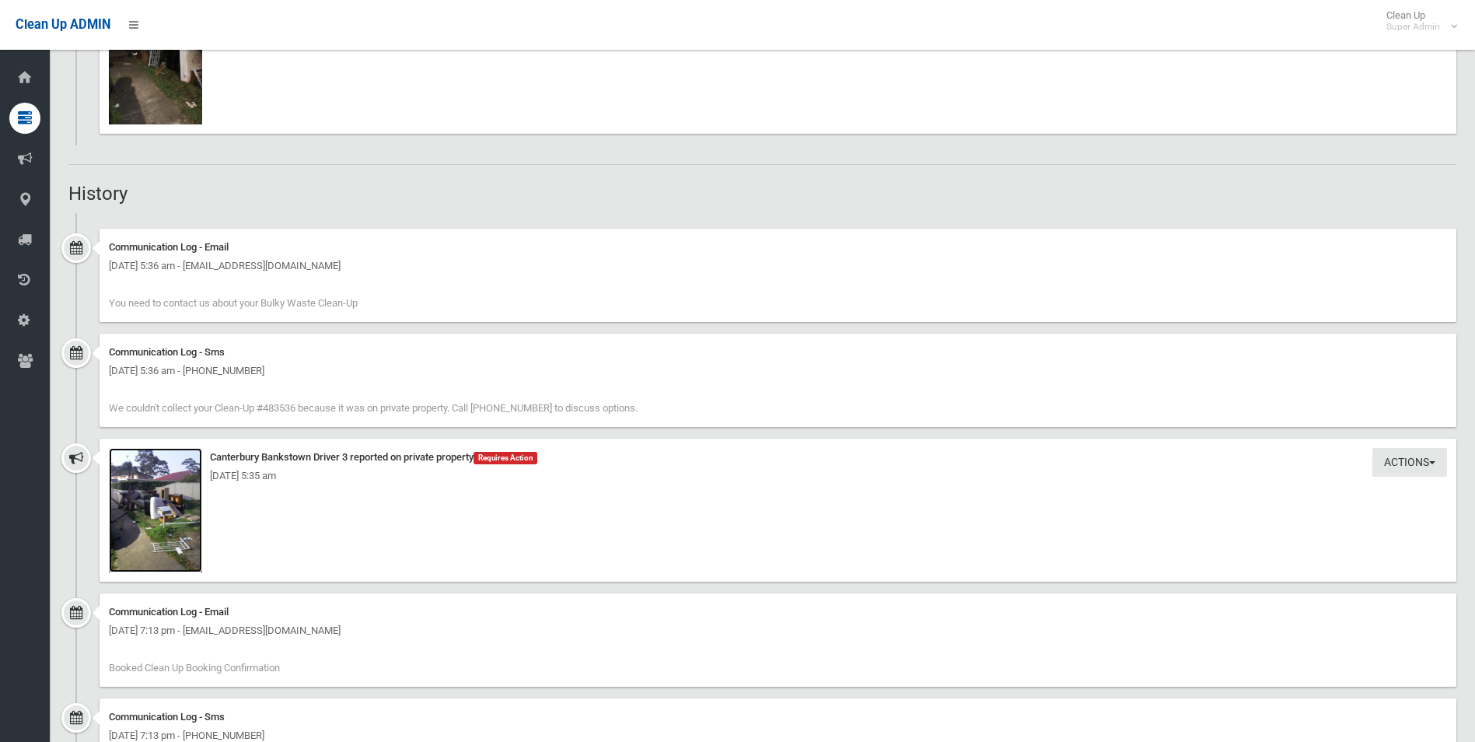
click at [159, 530] on img at bounding box center [155, 510] width 93 height 124
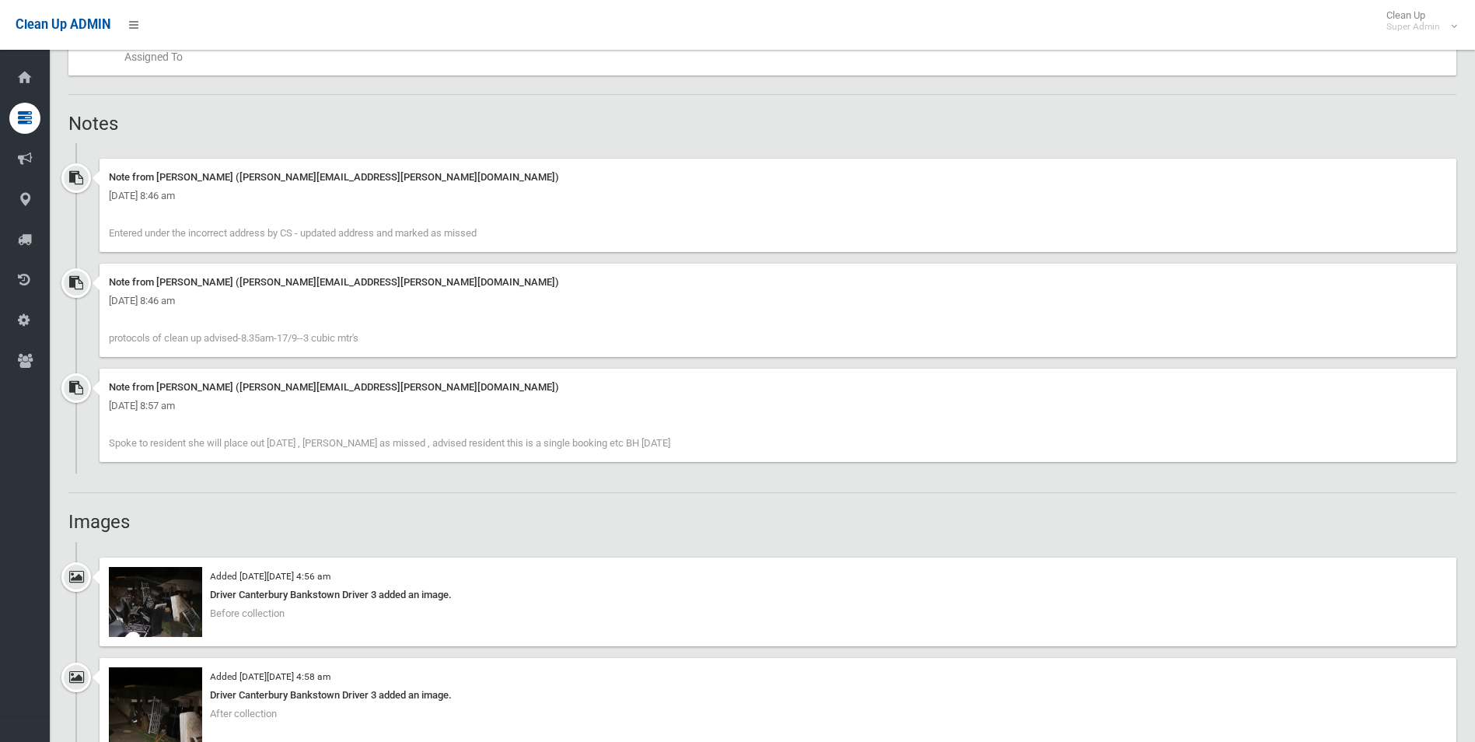
scroll to position [1167, 0]
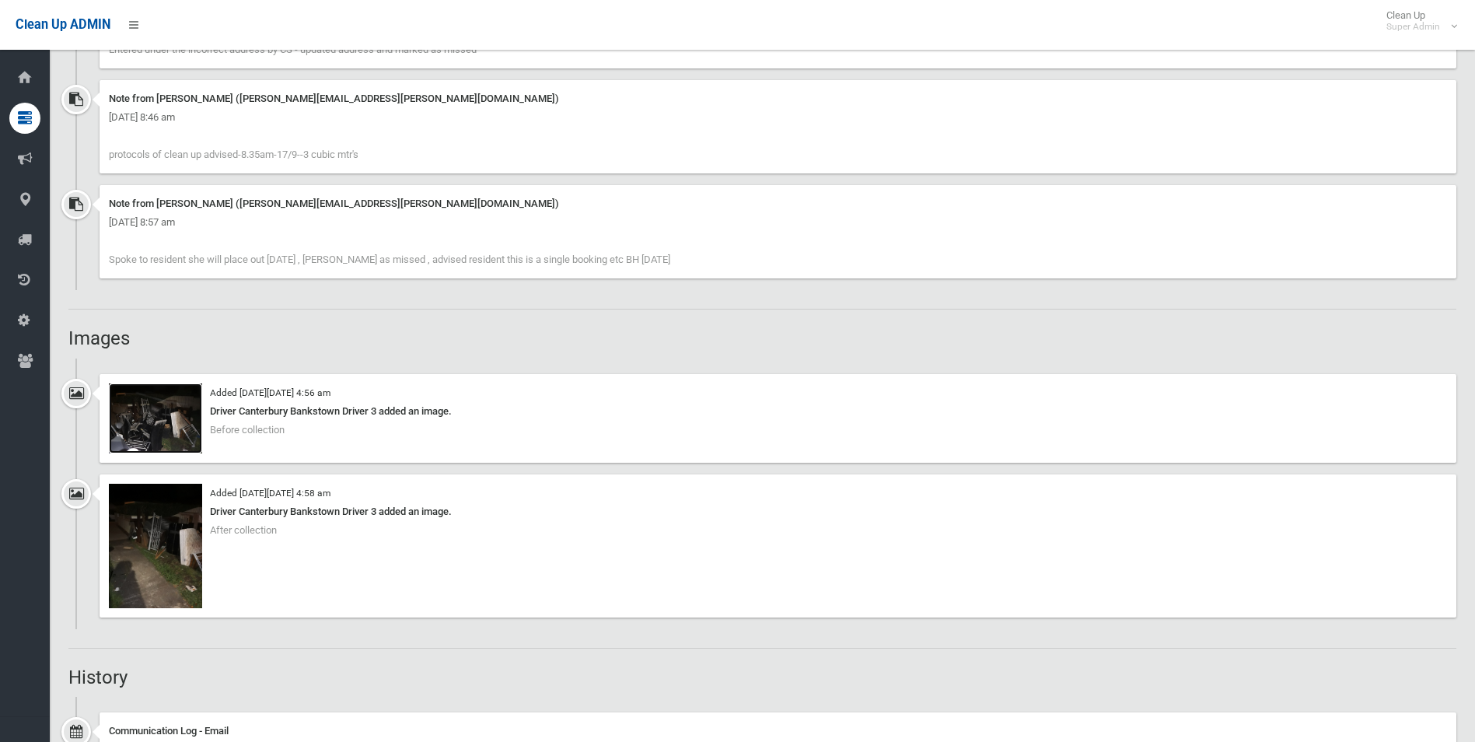
click at [150, 429] on img at bounding box center [155, 418] width 93 height 70
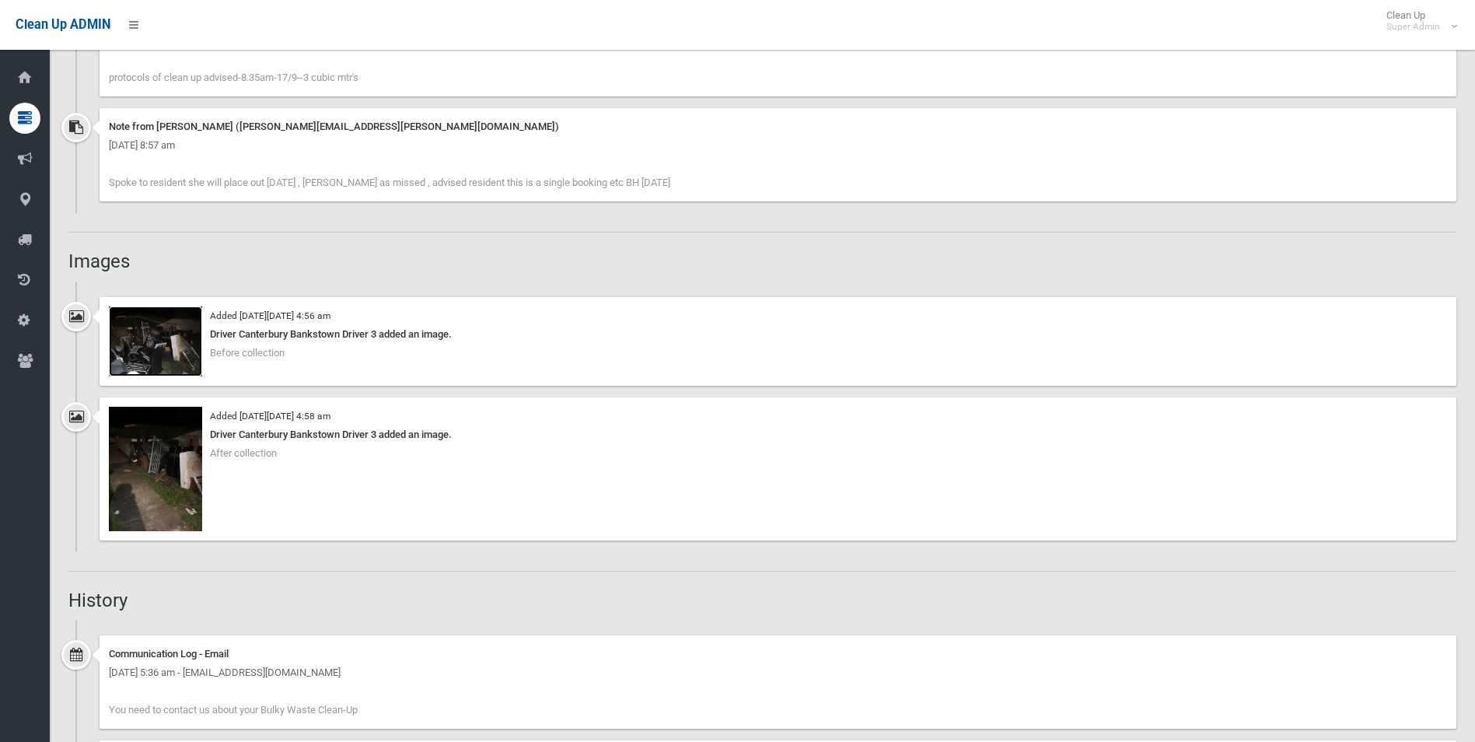
scroll to position [1244, 0]
click at [161, 352] on img at bounding box center [155, 341] width 93 height 70
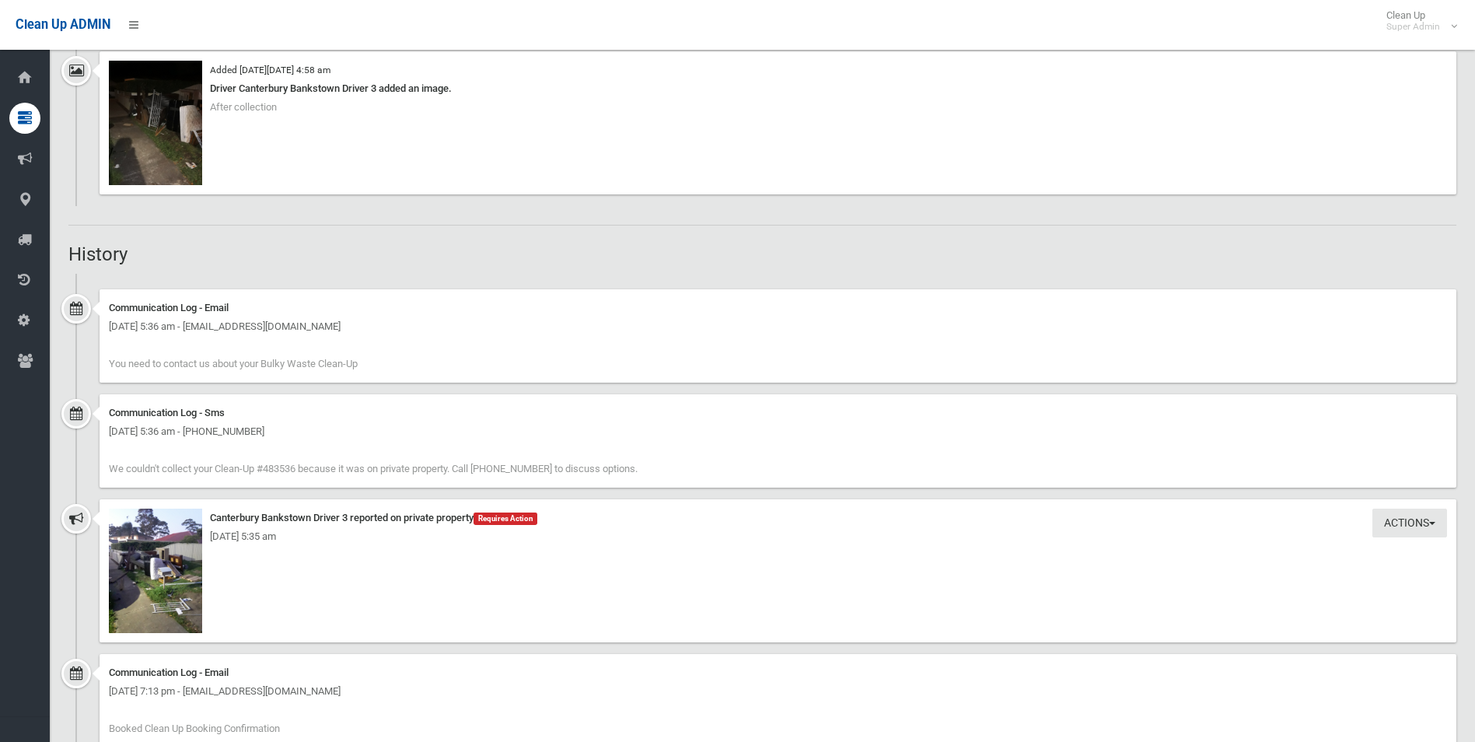
scroll to position [1633, 0]
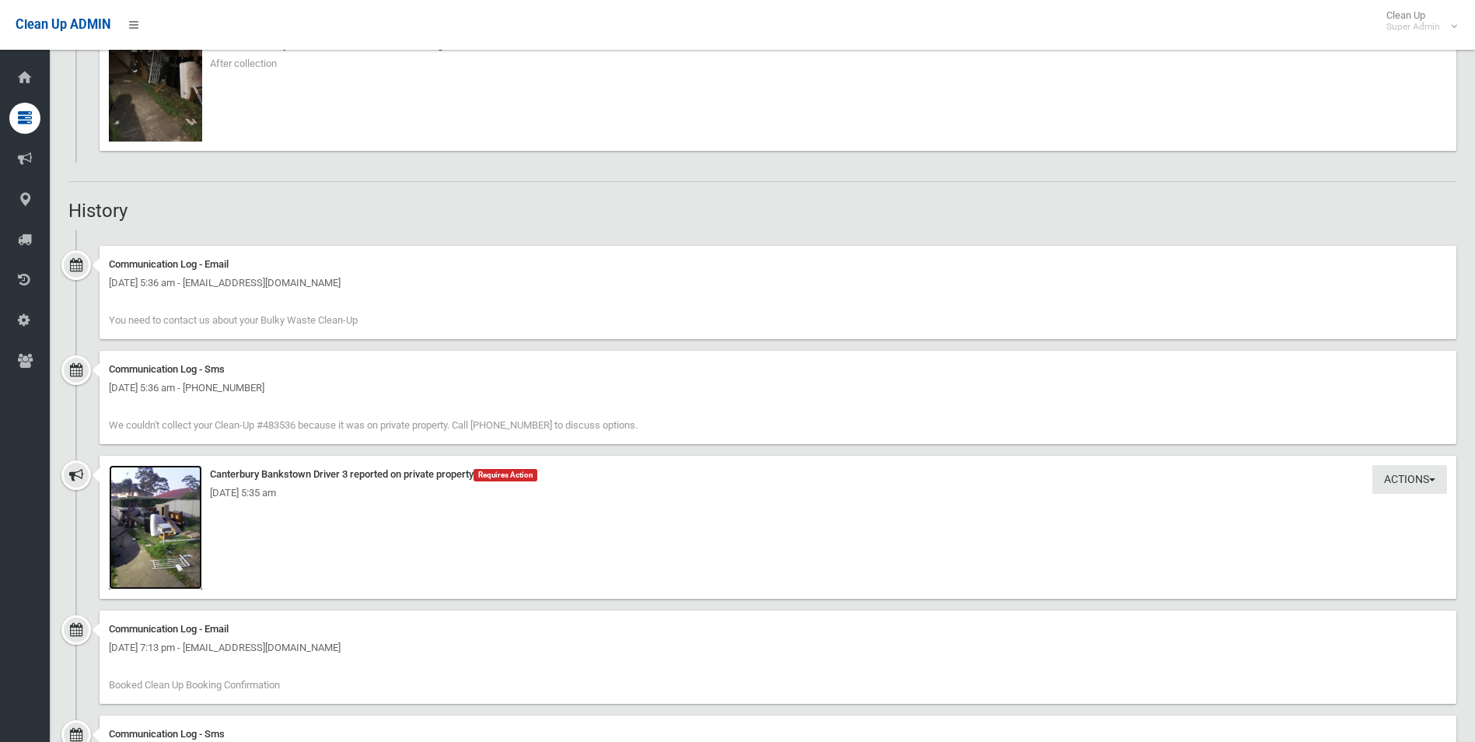
click at [163, 548] on img at bounding box center [155, 527] width 93 height 124
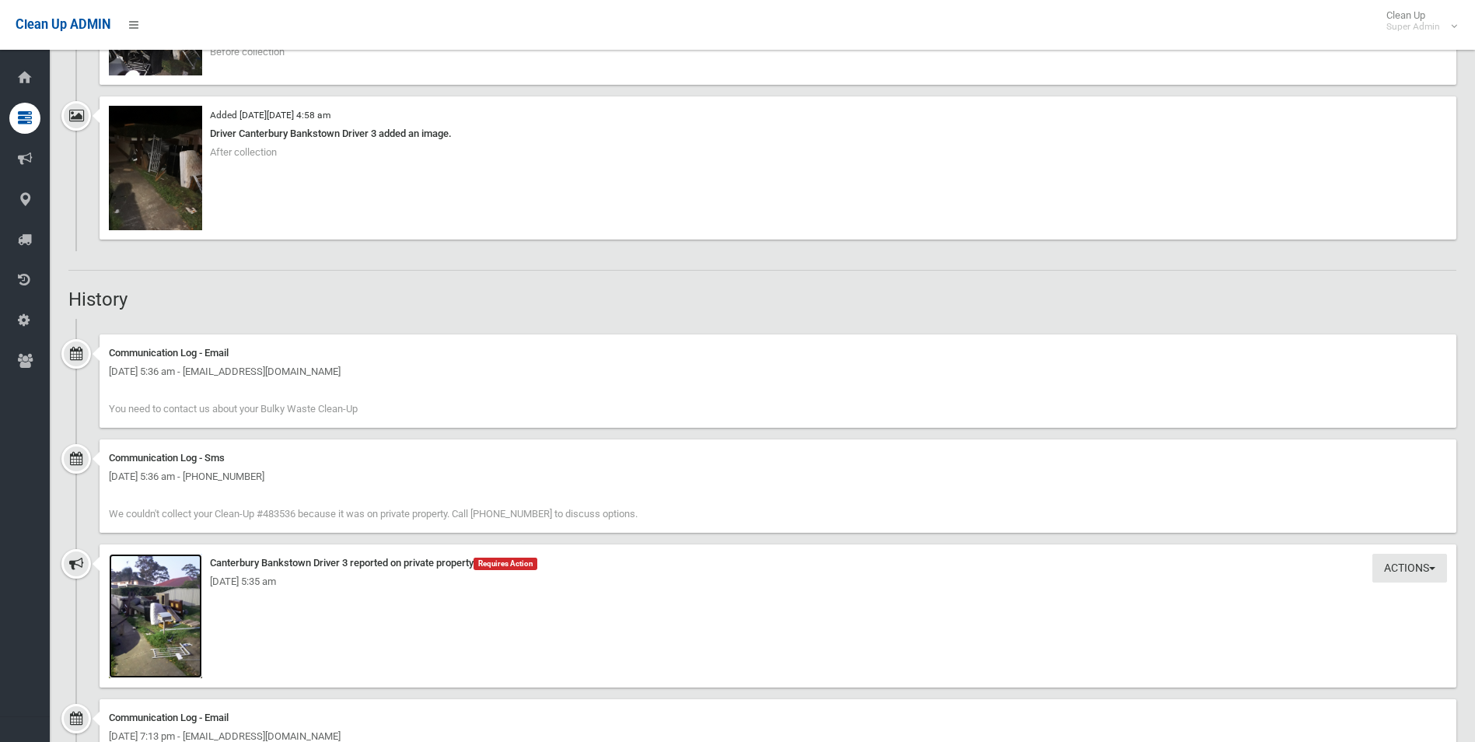
scroll to position [1789, 0]
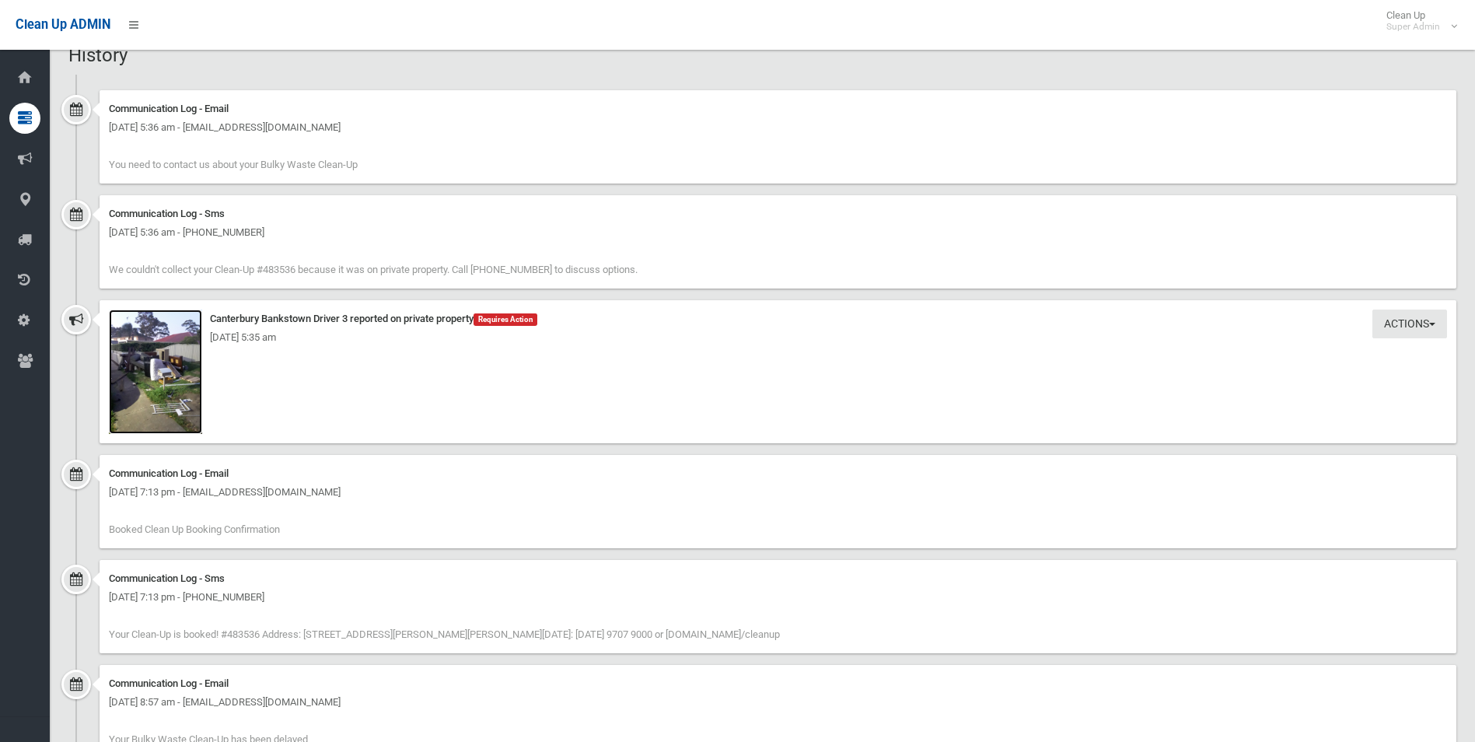
click at [161, 407] on img at bounding box center [155, 372] width 93 height 124
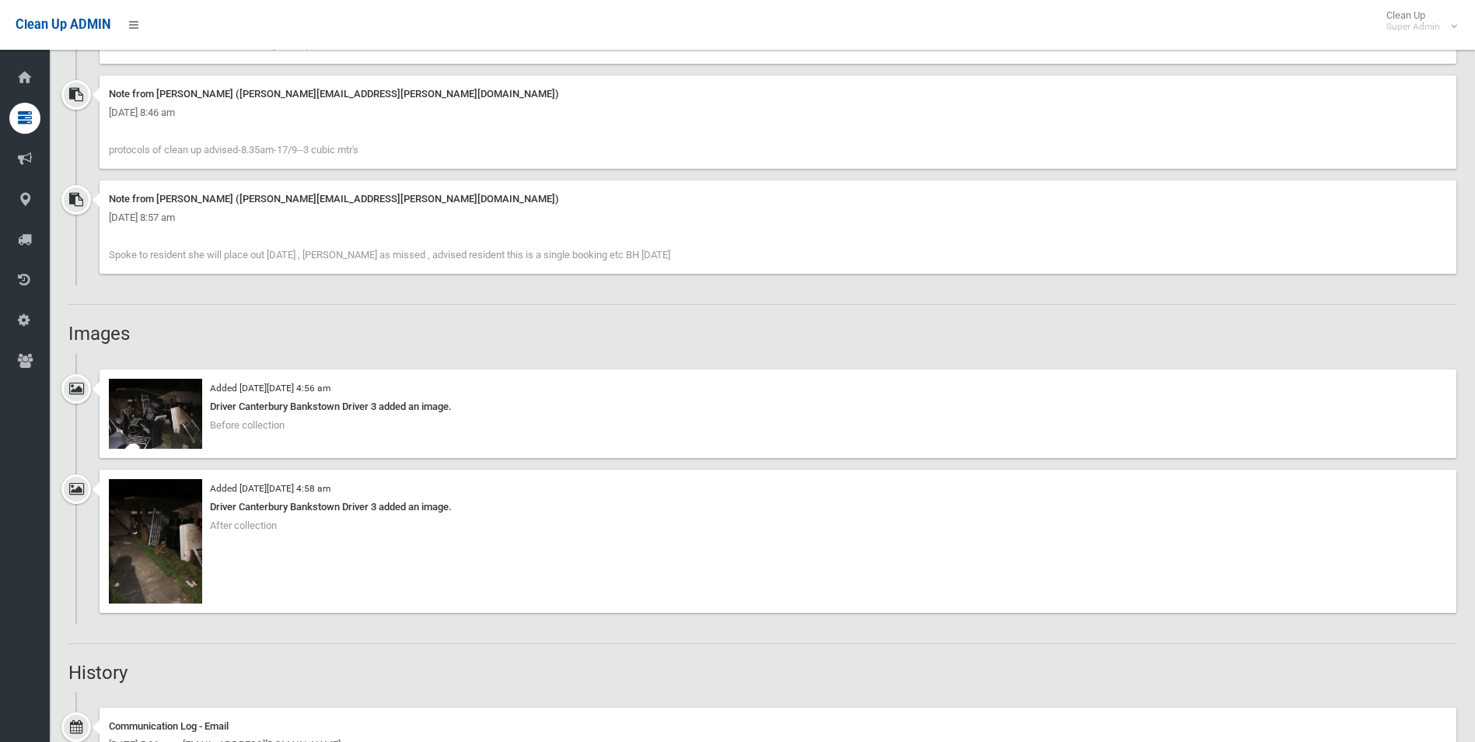
scroll to position [1167, 0]
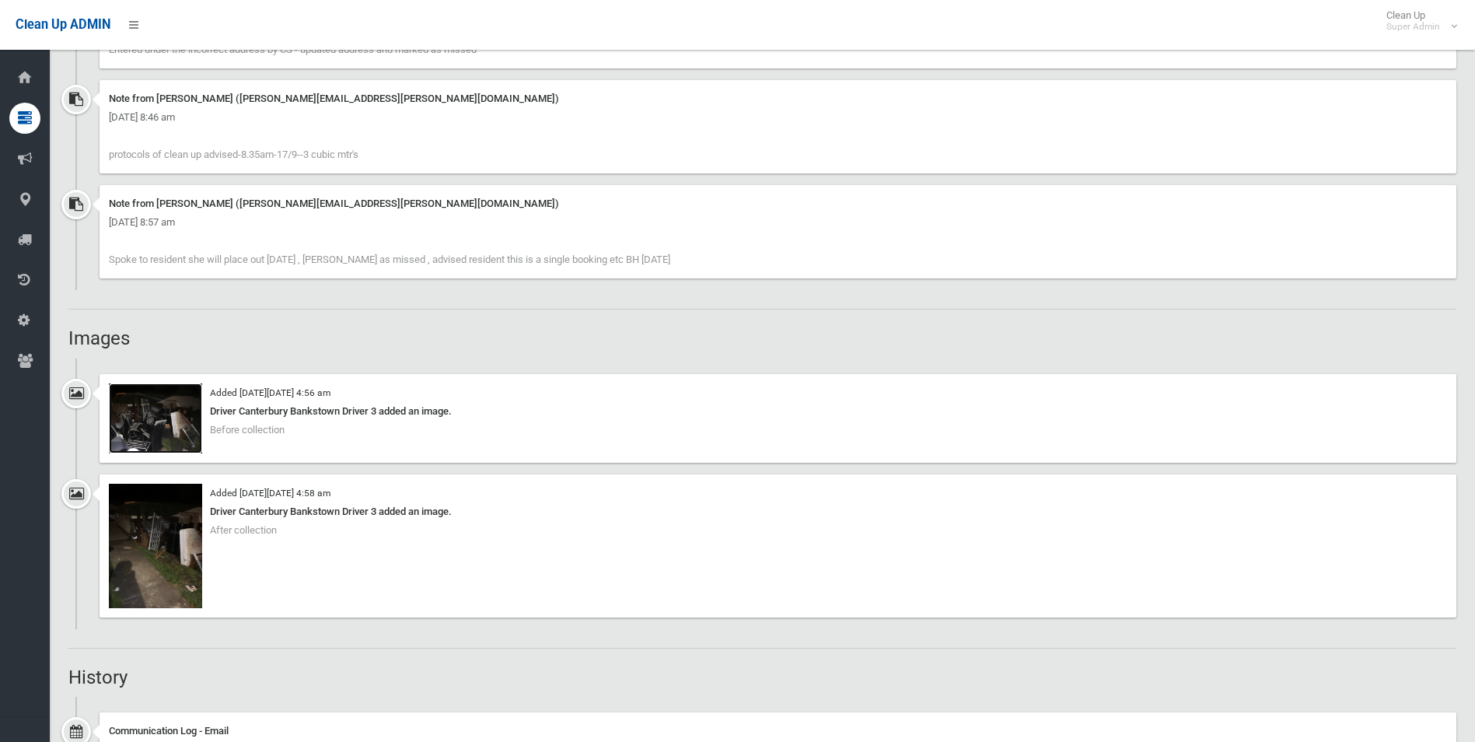
click at [179, 430] on img at bounding box center [155, 418] width 93 height 70
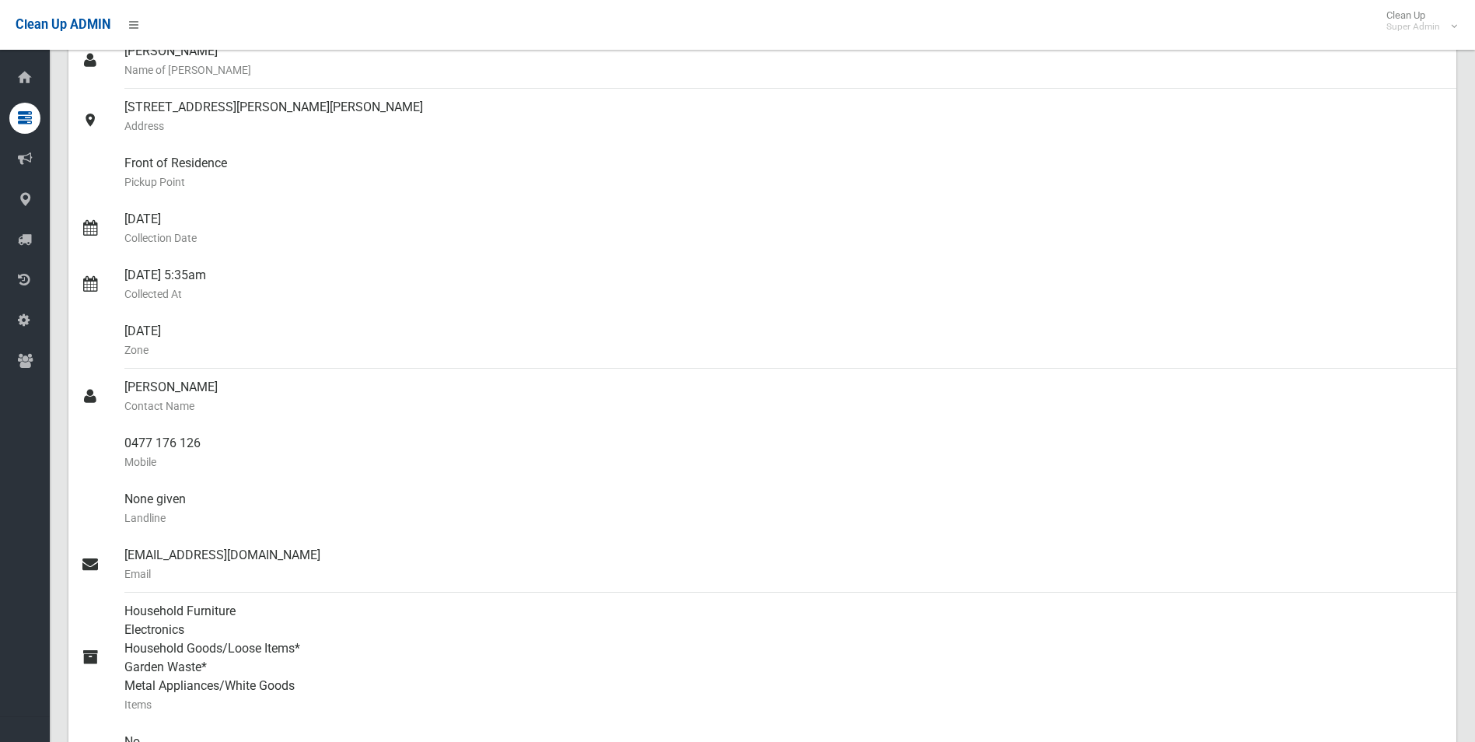
scroll to position [156, 0]
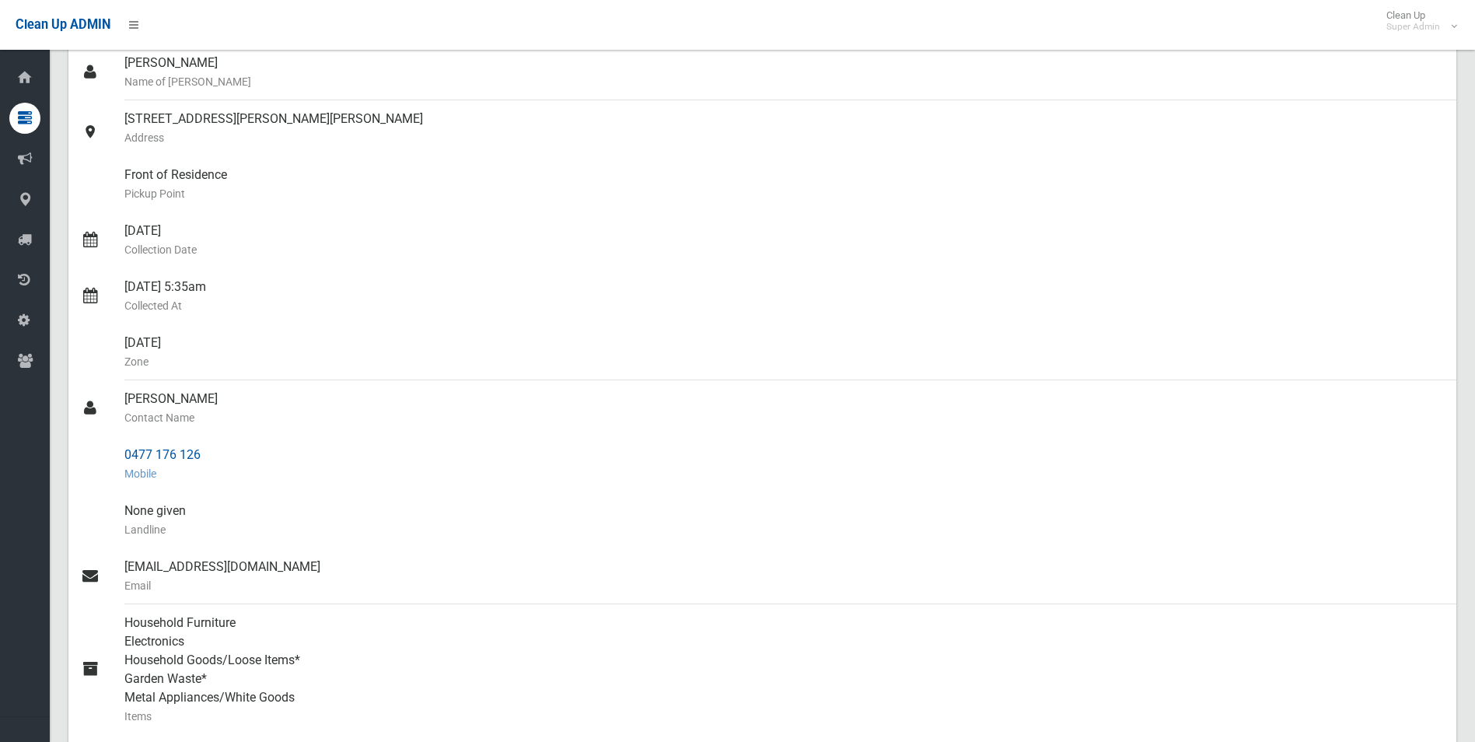
drag, startPoint x: 124, startPoint y: 451, endPoint x: 210, endPoint y: 454, distance: 86.4
click at [210, 454] on link "0477 176 126 Mobile" at bounding box center [762, 464] width 1388 height 56
drag, startPoint x: 210, startPoint y: 454, endPoint x: 179, endPoint y: 460, distance: 31.6
copy link "0477 176 126"
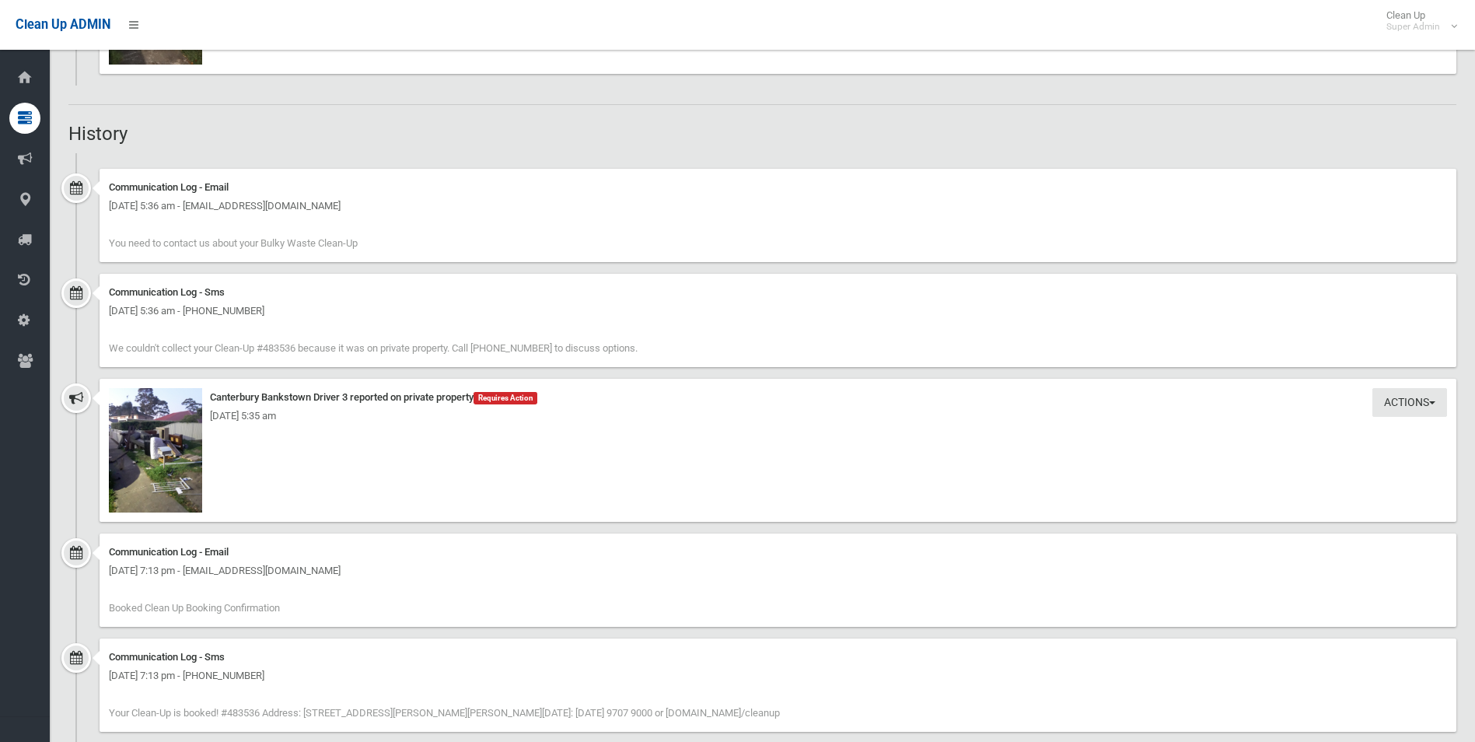
scroll to position [1711, 0]
click at [156, 477] on img at bounding box center [155, 449] width 93 height 124
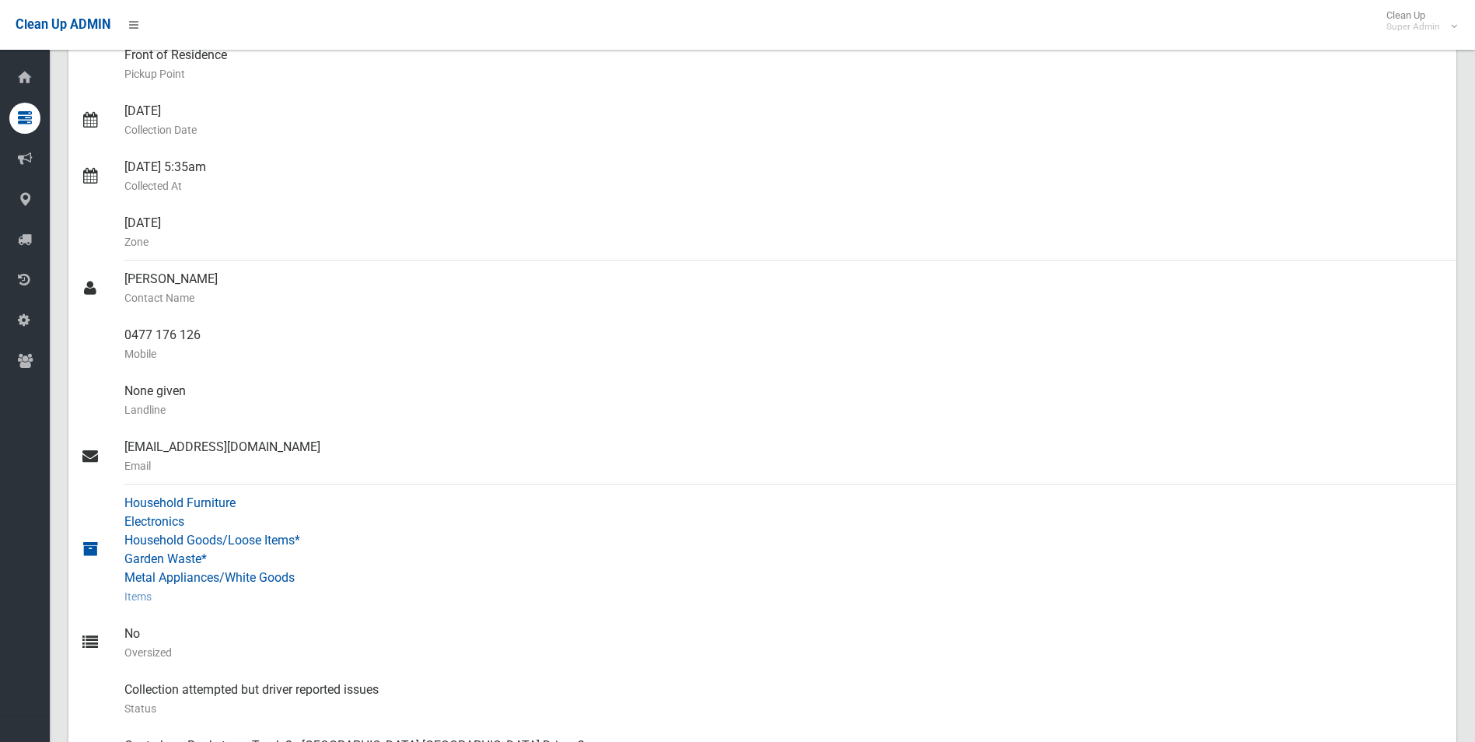
scroll to position [0, 0]
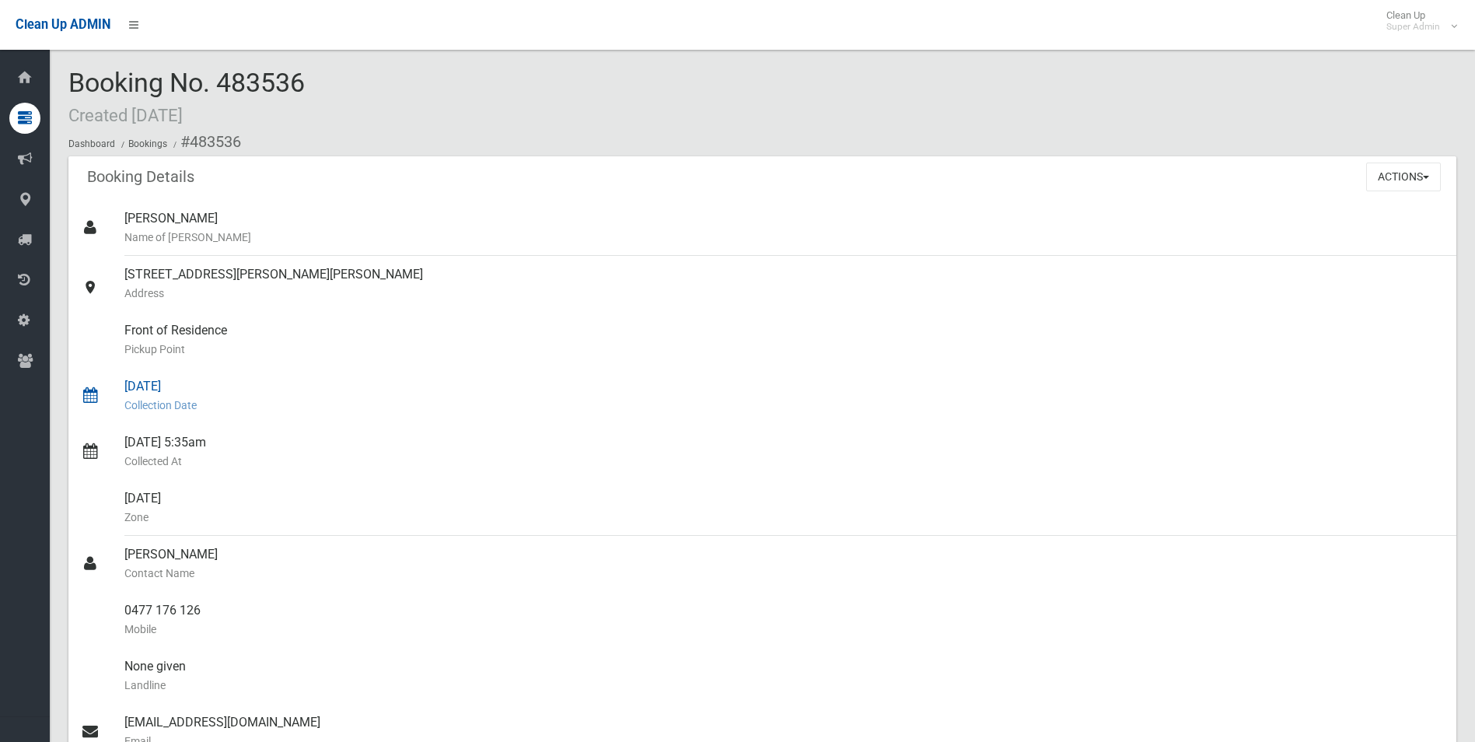
click at [539, 375] on div "18/09/2025 Collection Date" at bounding box center [784, 396] width 1320 height 56
drag, startPoint x: 189, startPoint y: 146, endPoint x: 210, endPoint y: 612, distance: 466.3
copy section "483536 Booking Details Actions View Booking Edit Booking Clone Booking Add Book…"
drag, startPoint x: 499, startPoint y: 362, endPoint x: 521, endPoint y: 349, distance: 25.1
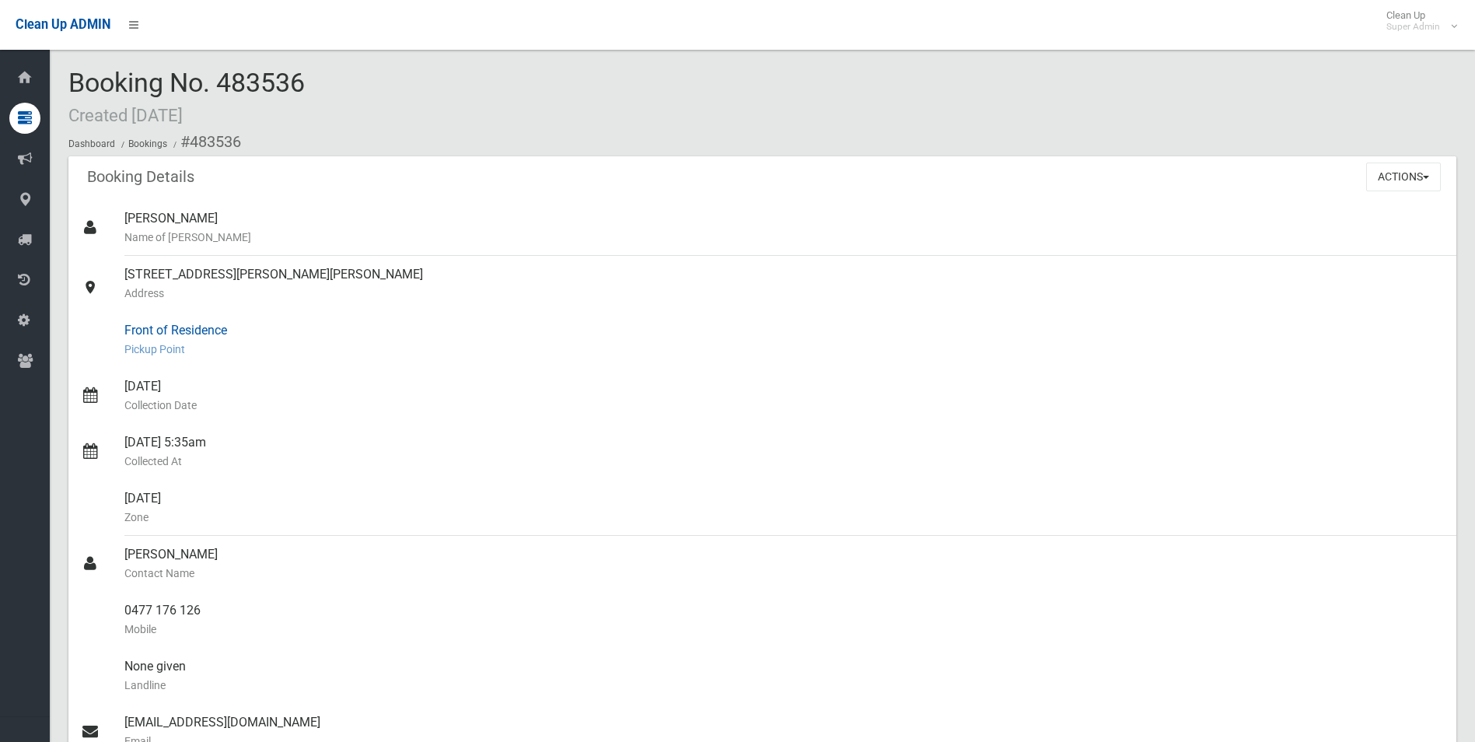
click at [499, 362] on div "Front of Residence Pickup Point" at bounding box center [784, 340] width 1320 height 56
click at [1394, 173] on button "Actions" at bounding box center [1403, 177] width 75 height 29
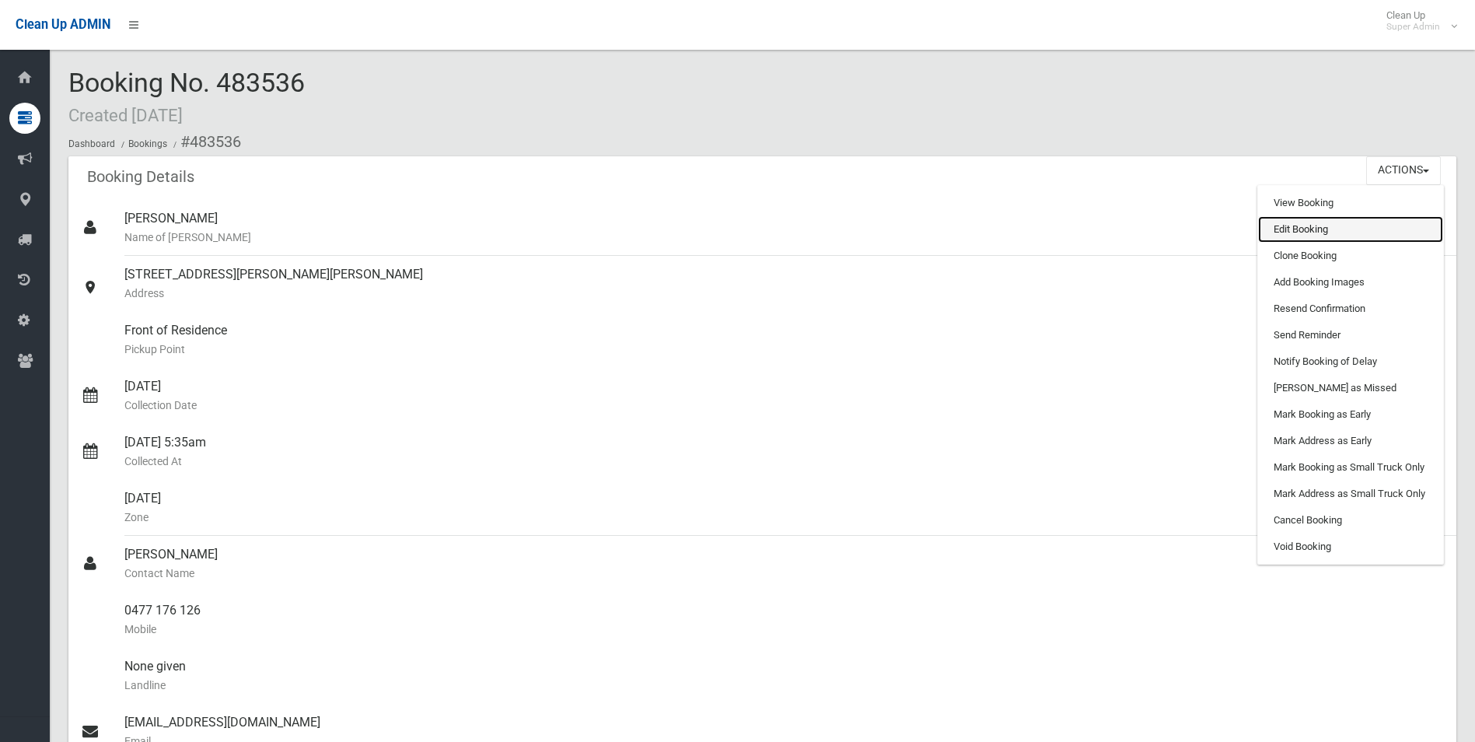
click at [1289, 226] on link "Edit Booking" at bounding box center [1350, 229] width 185 height 26
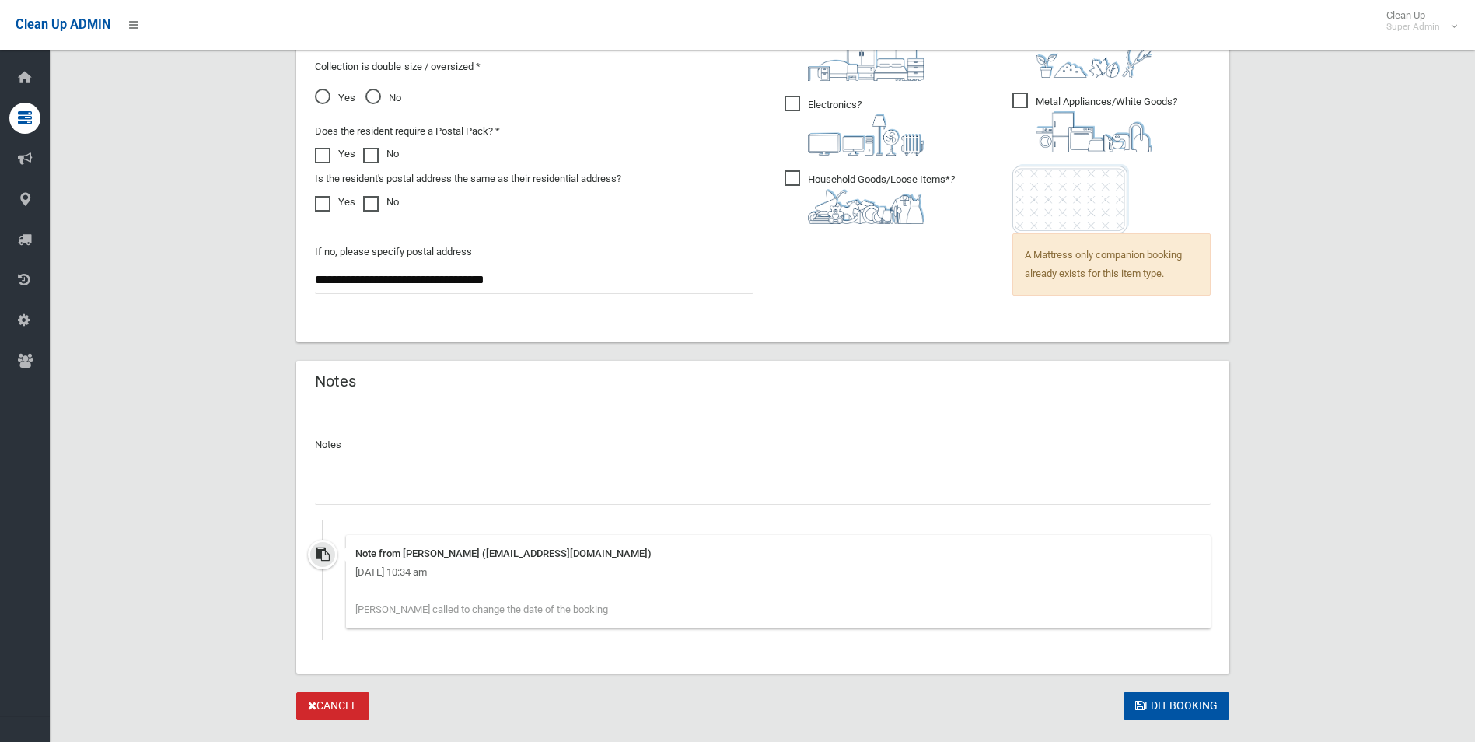
scroll to position [1184, 0]
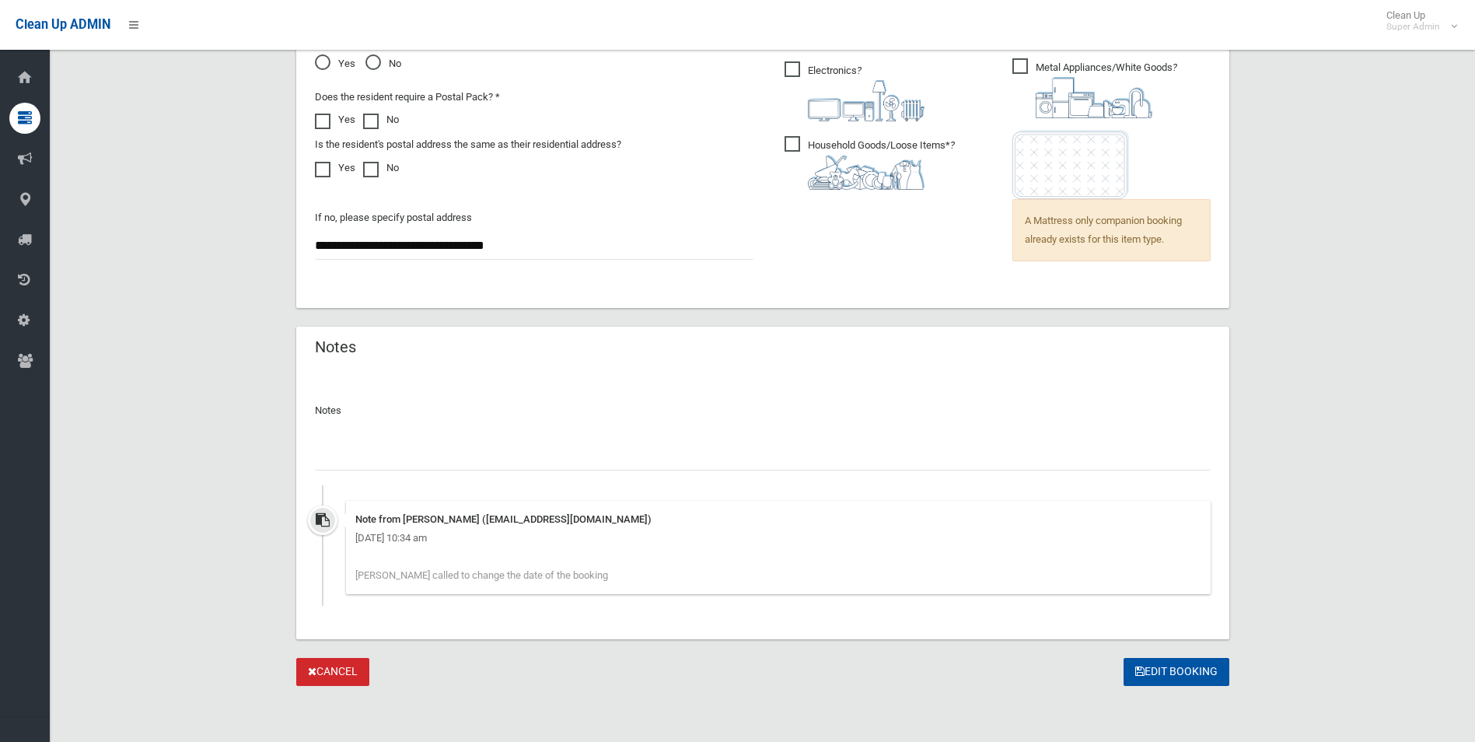
click at [456, 453] on input "text" at bounding box center [763, 456] width 896 height 29
paste input "********"
type input "**********"
click at [1170, 666] on button "Edit Booking" at bounding box center [1177, 672] width 106 height 29
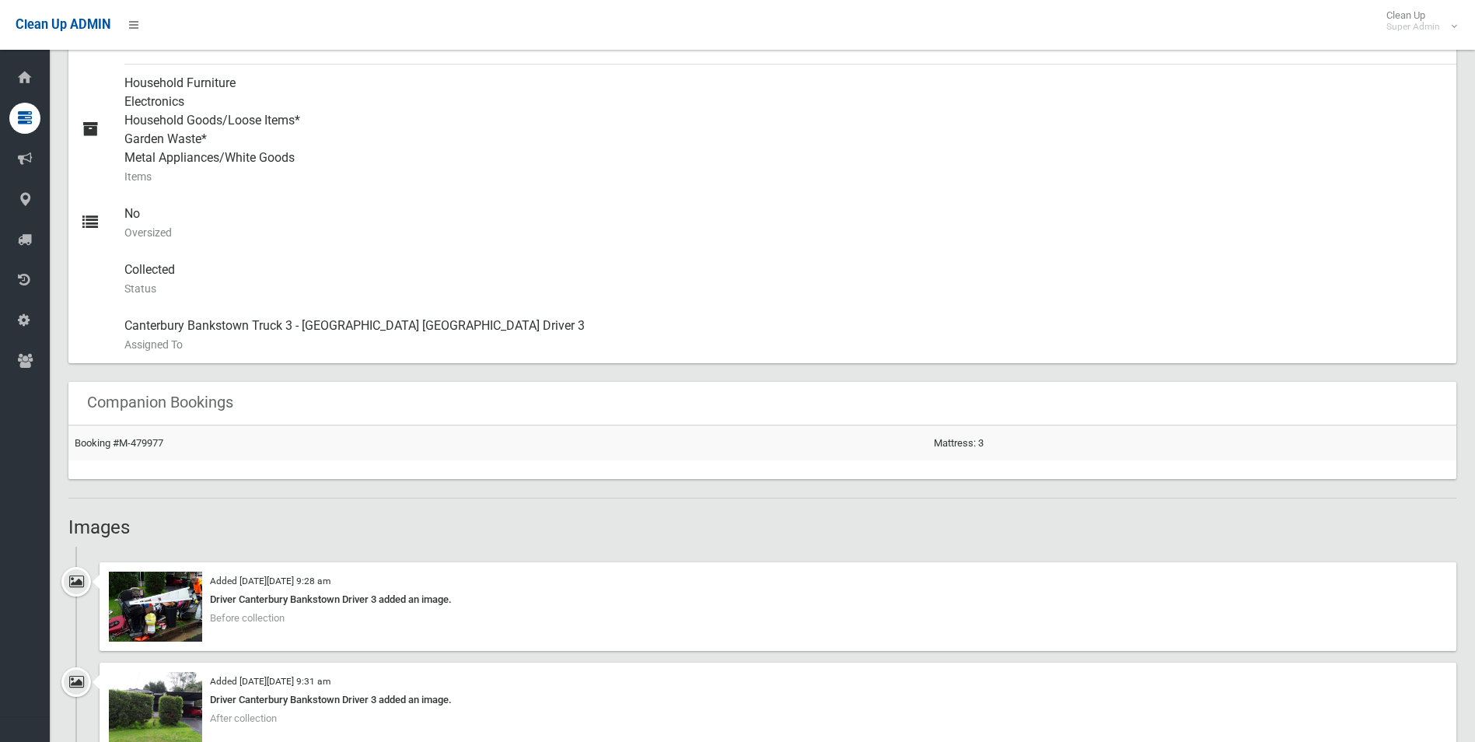
scroll to position [700, 0]
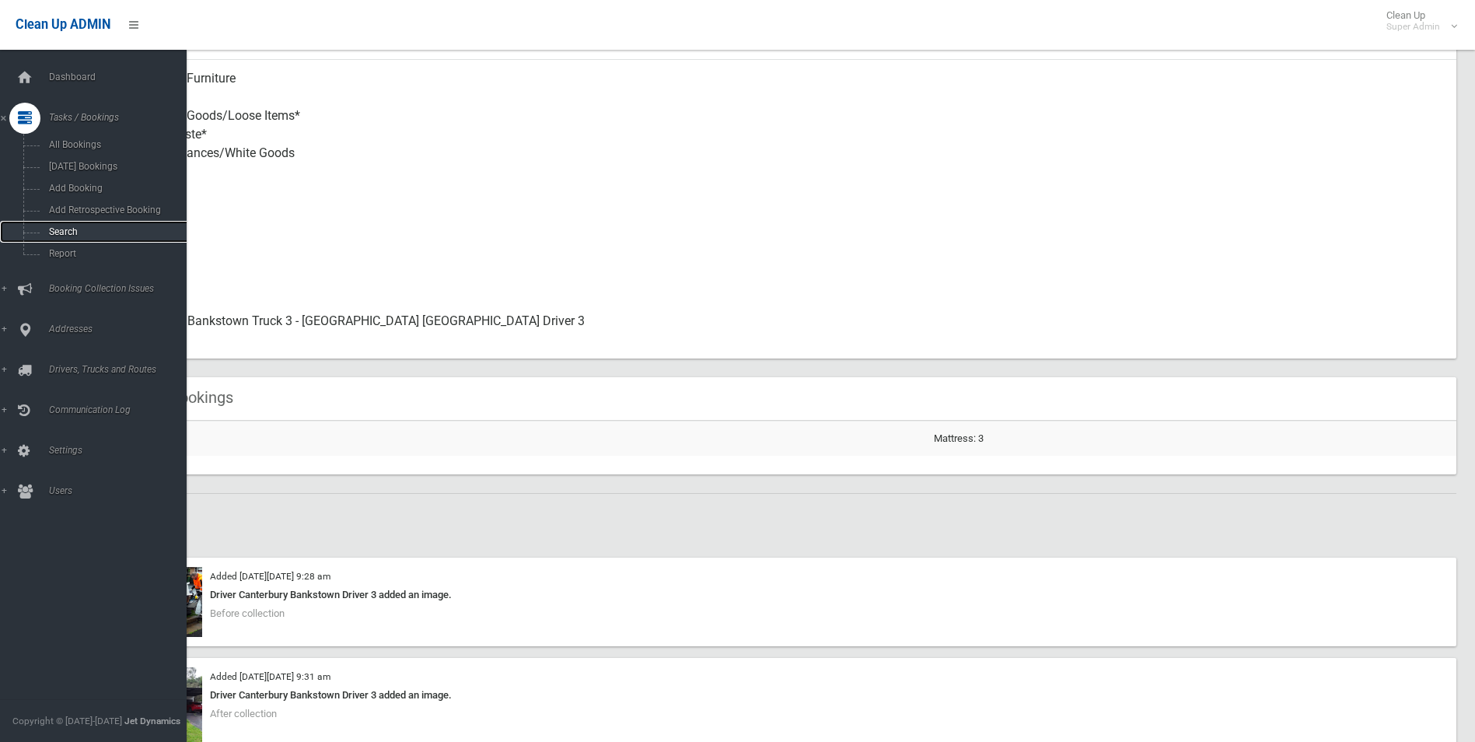
click at [60, 236] on span "Search" at bounding box center [114, 231] width 141 height 11
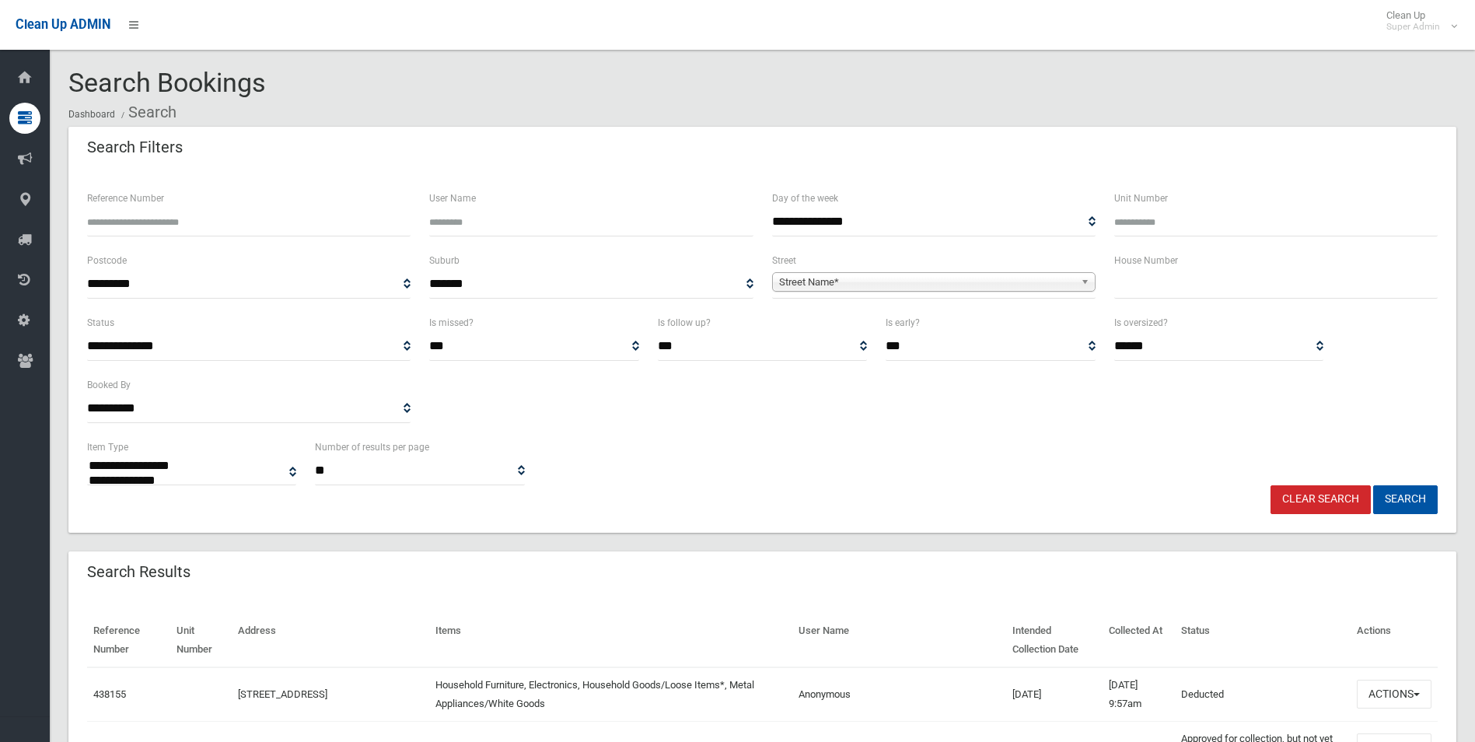
select select
click at [828, 279] on span "Street Name*" at bounding box center [927, 282] width 296 height 19
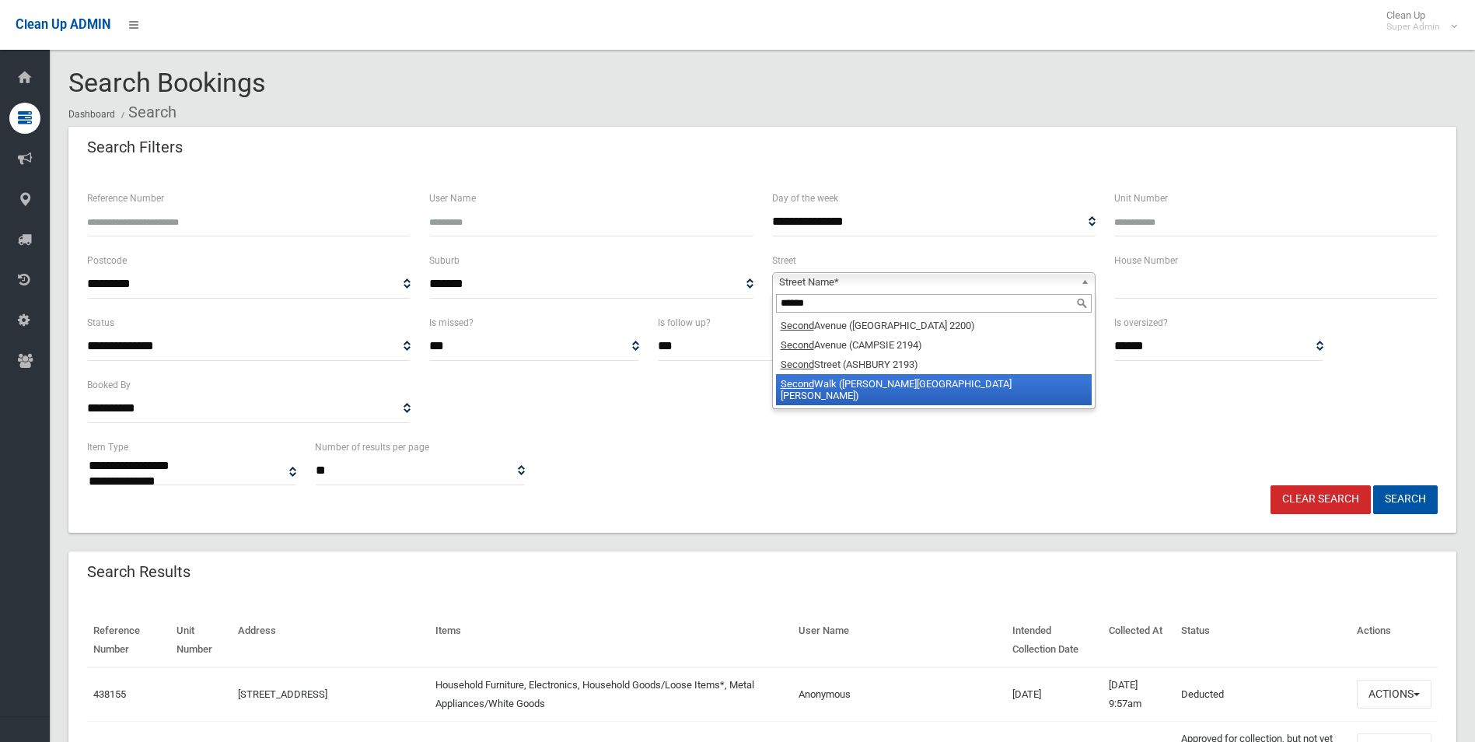
type input "******"
click at [827, 390] on li "Second Walk (CHESTER HILL 2162)" at bounding box center [934, 389] width 316 height 31
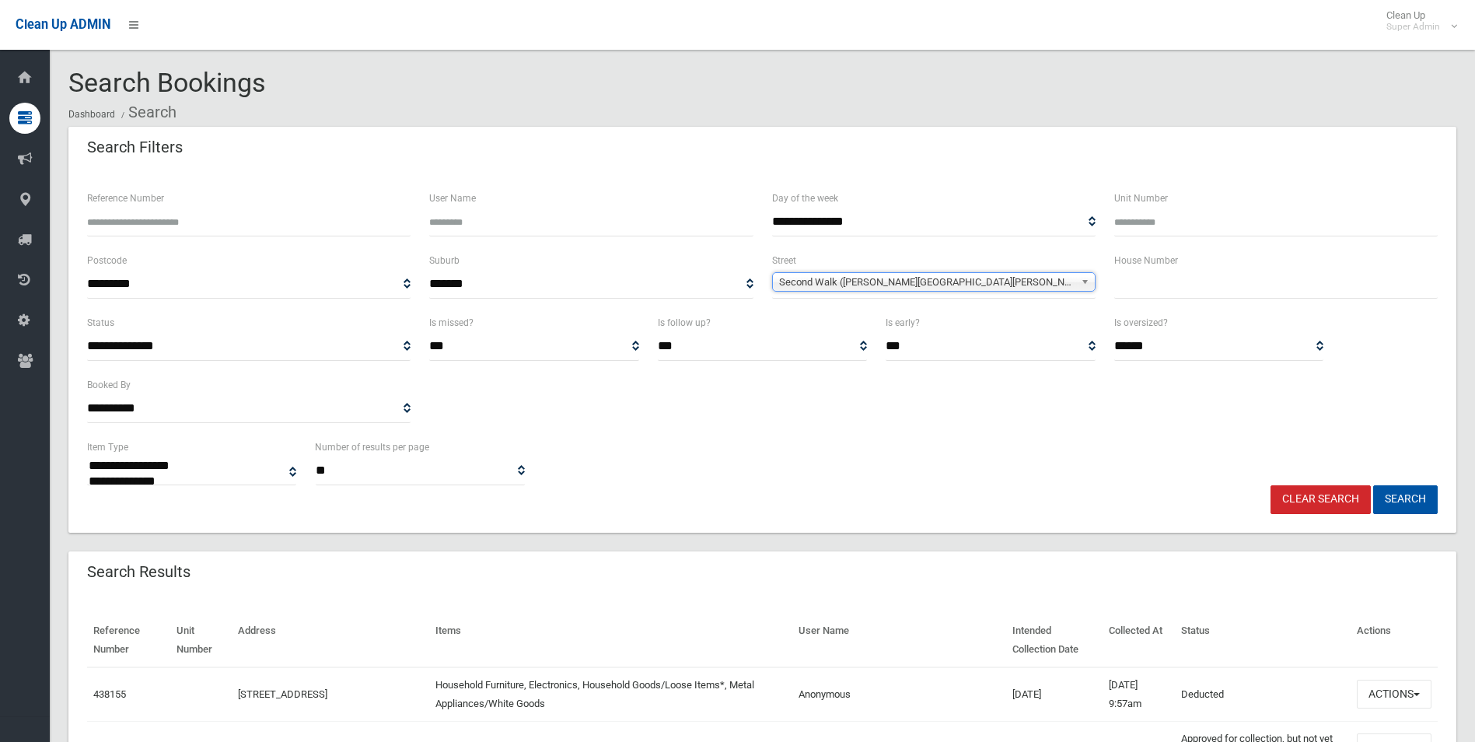
click at [1154, 281] on input "text" at bounding box center [1276, 284] width 324 height 29
type input "*"
click at [1373, 485] on button "Search" at bounding box center [1405, 499] width 65 height 29
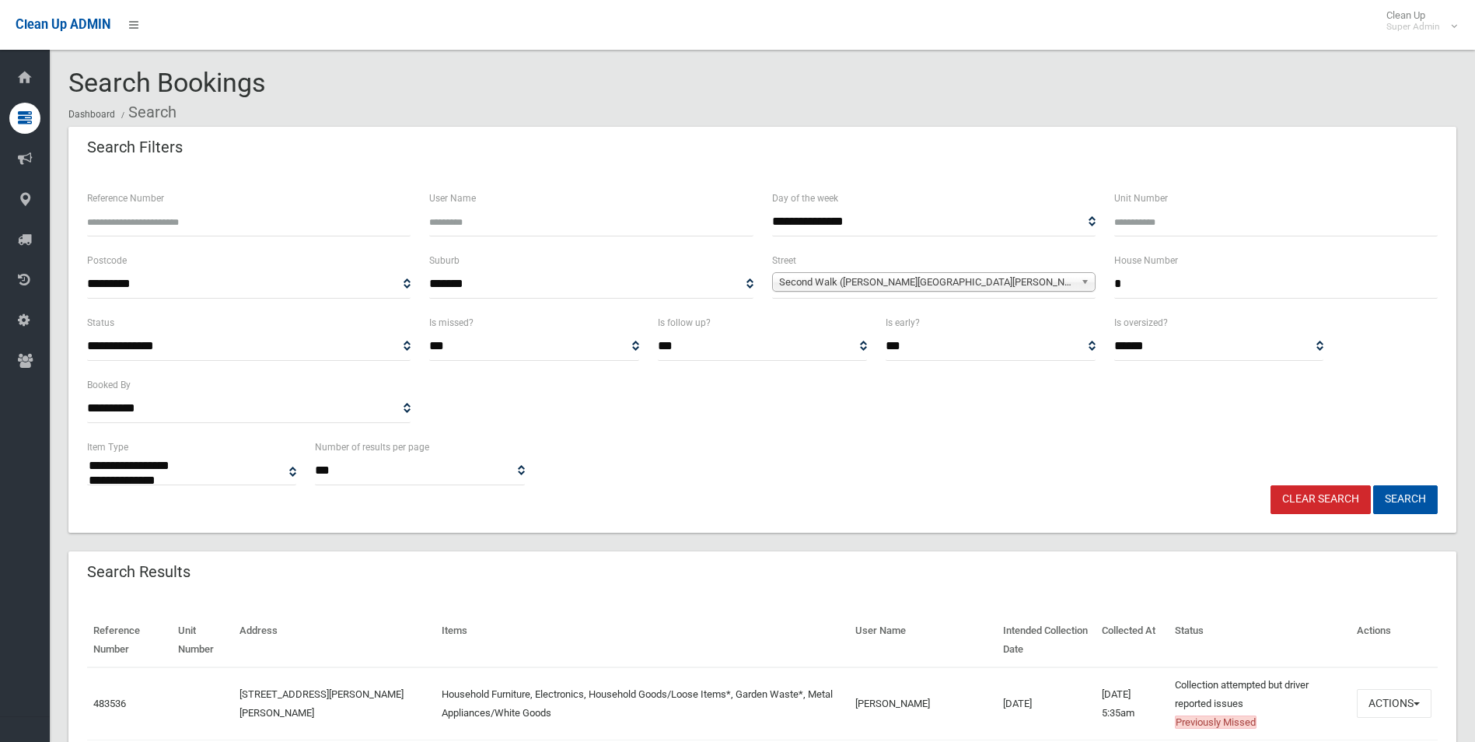
select select
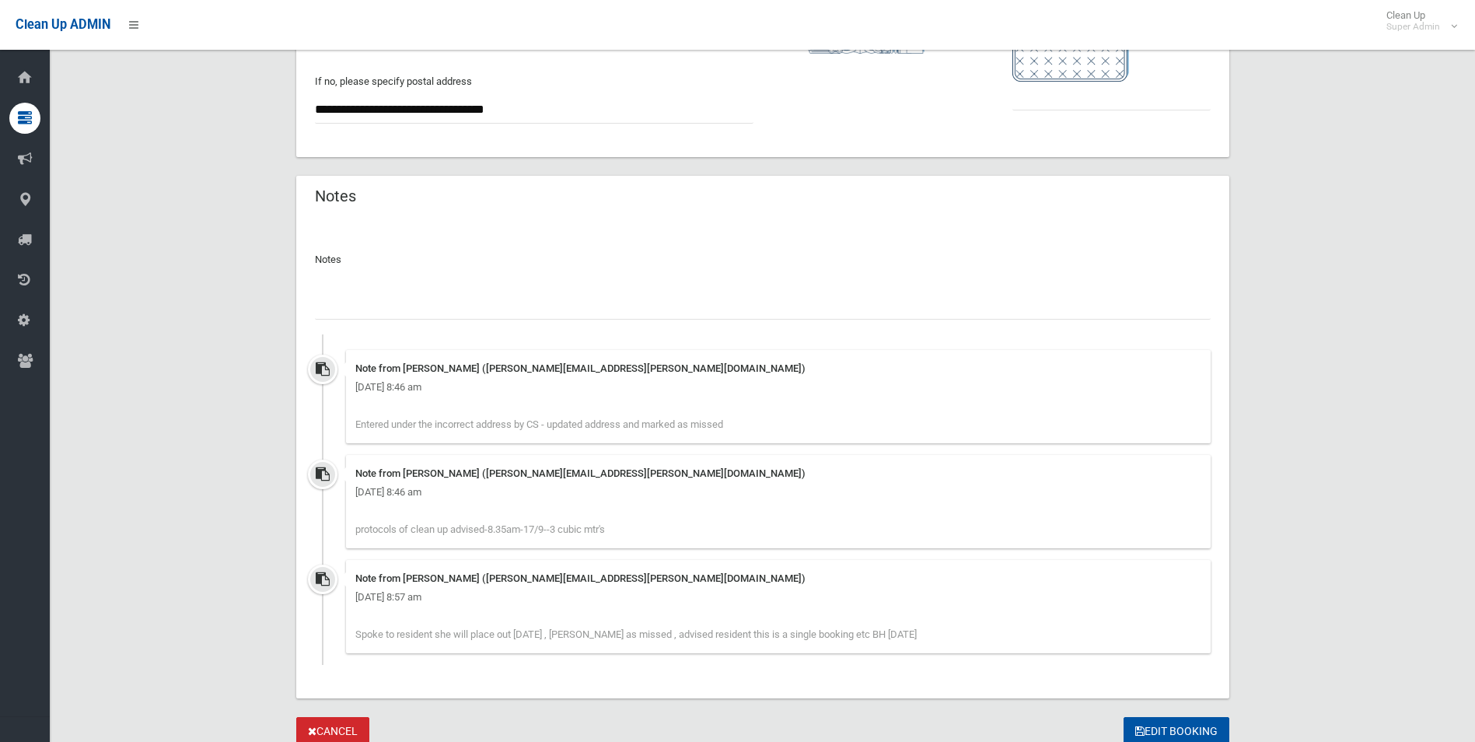
scroll to position [1089, 0]
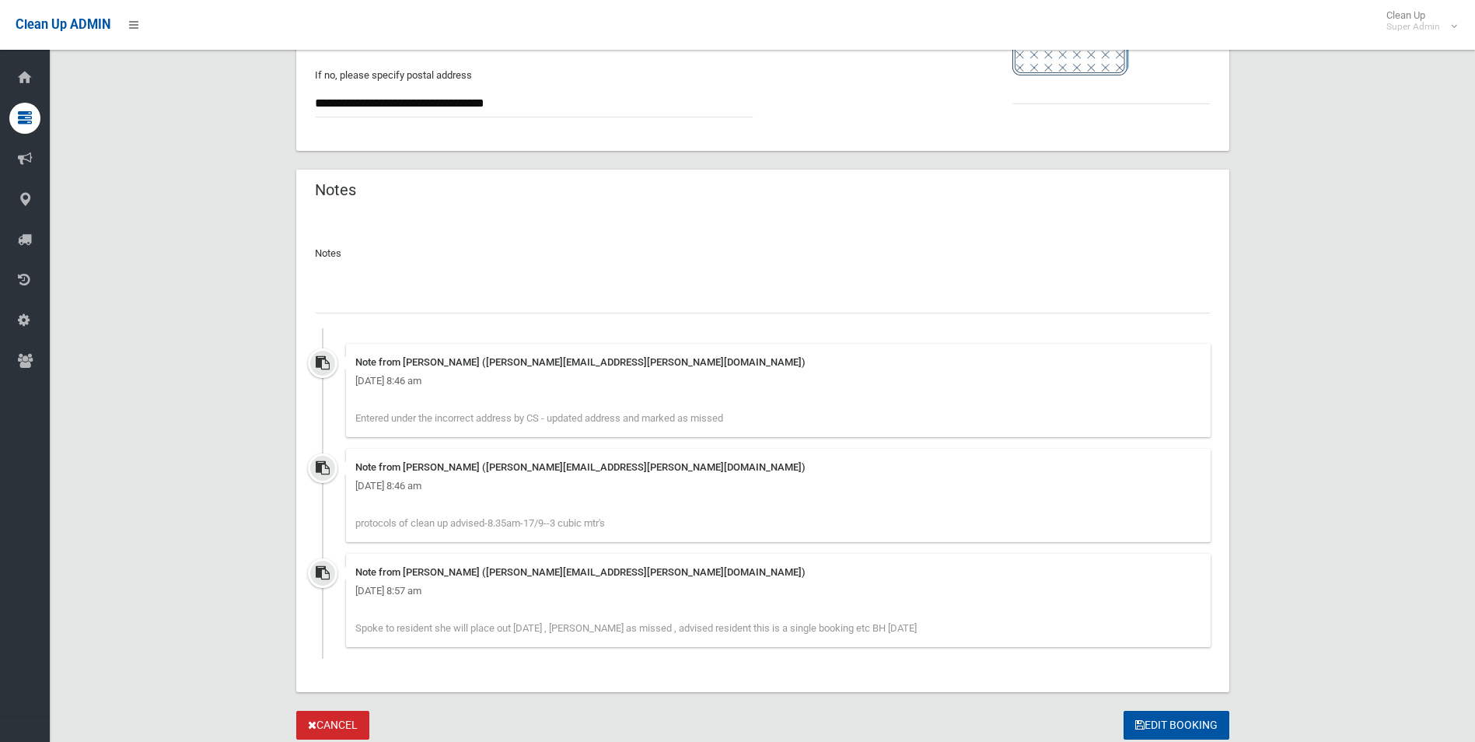
click at [396, 289] on input "text" at bounding box center [763, 299] width 896 height 29
type input "**********"
click at [1041, 95] on input "text" at bounding box center [1112, 89] width 198 height 29
type input "*"
click at [1173, 721] on button "Edit Booking" at bounding box center [1177, 725] width 106 height 29
